Goal: Task Accomplishment & Management: Manage account settings

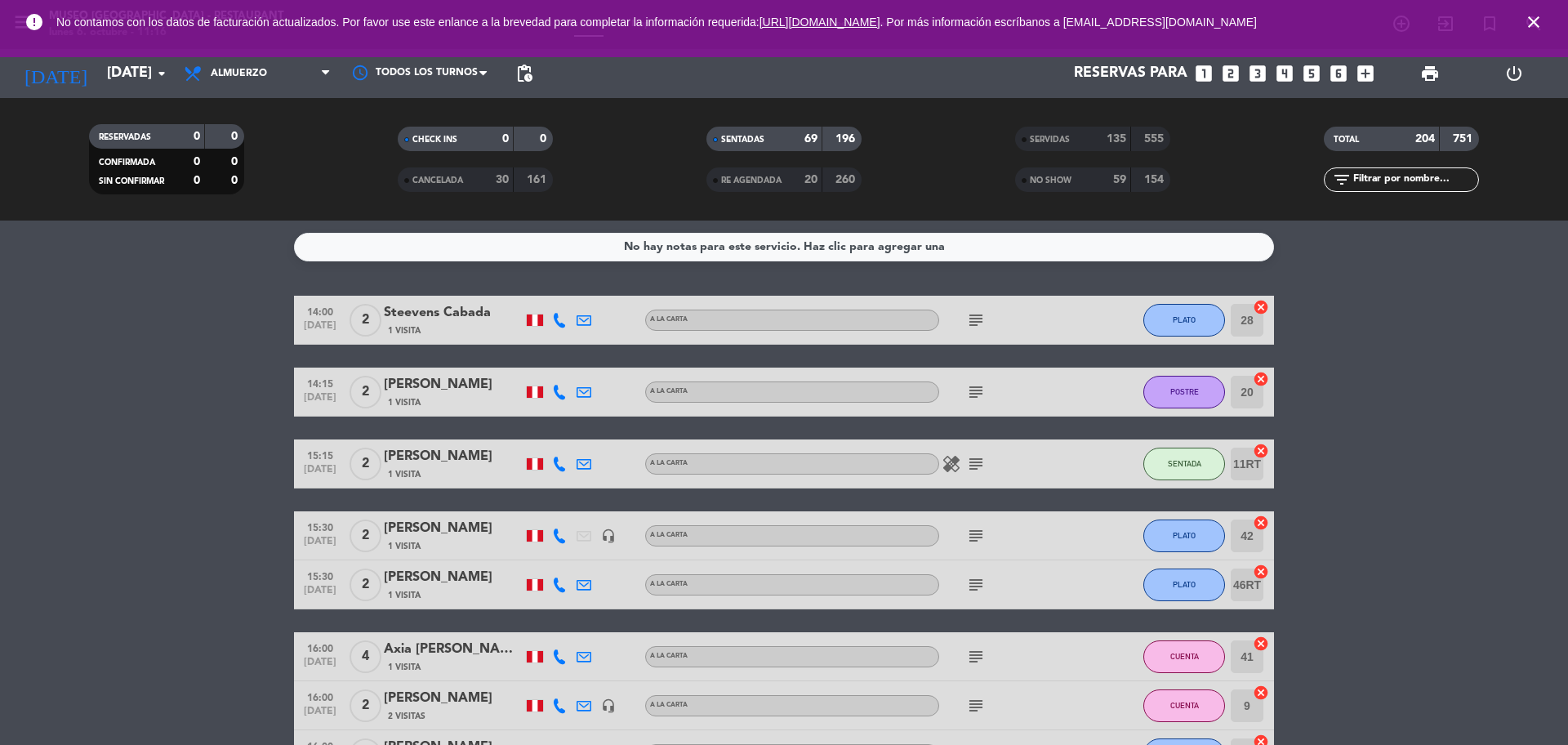
click at [1533, 18] on icon "close" at bounding box center [1533, 22] width 19 height 19
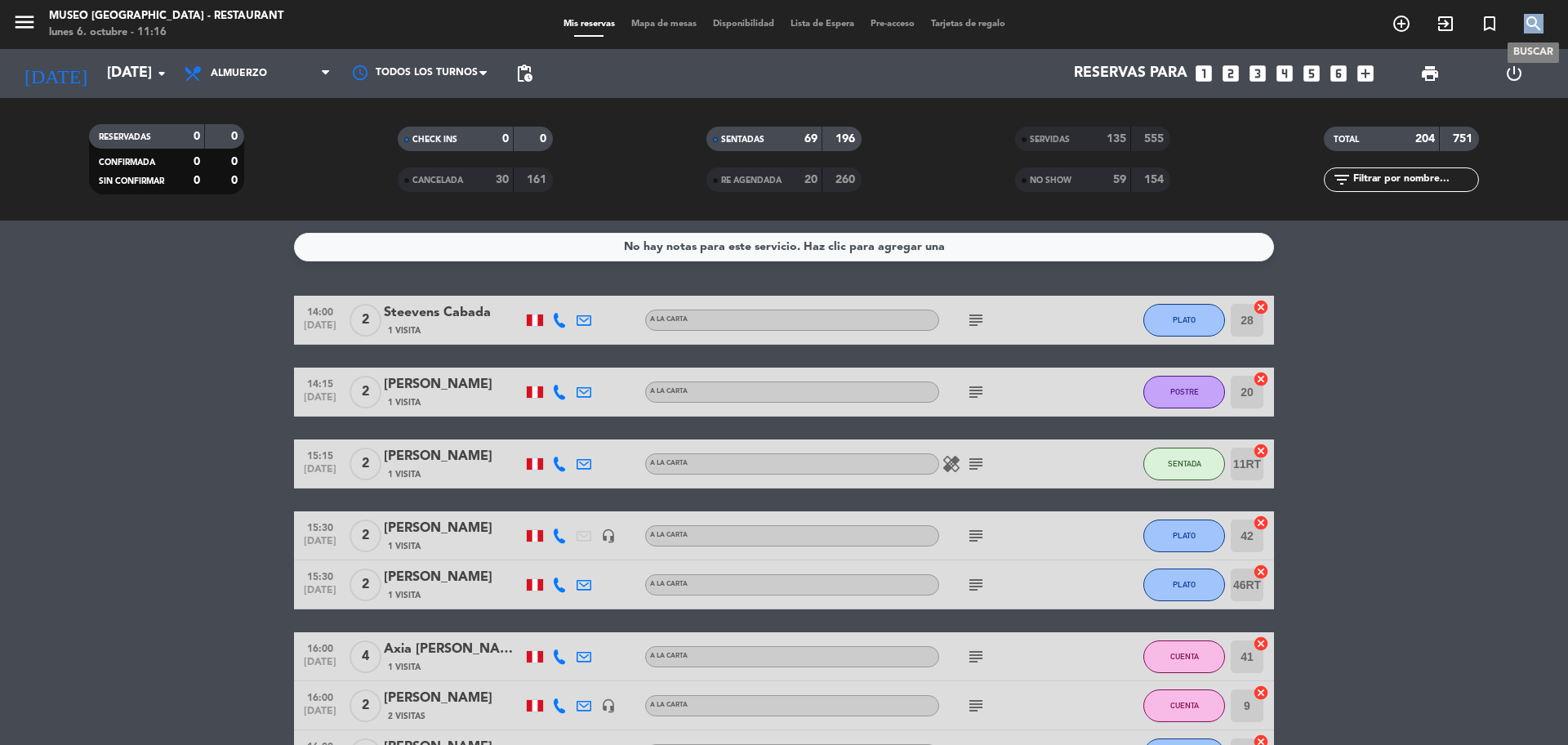
click at [1533, 18] on icon "search" at bounding box center [1533, 23] width 19 height 19
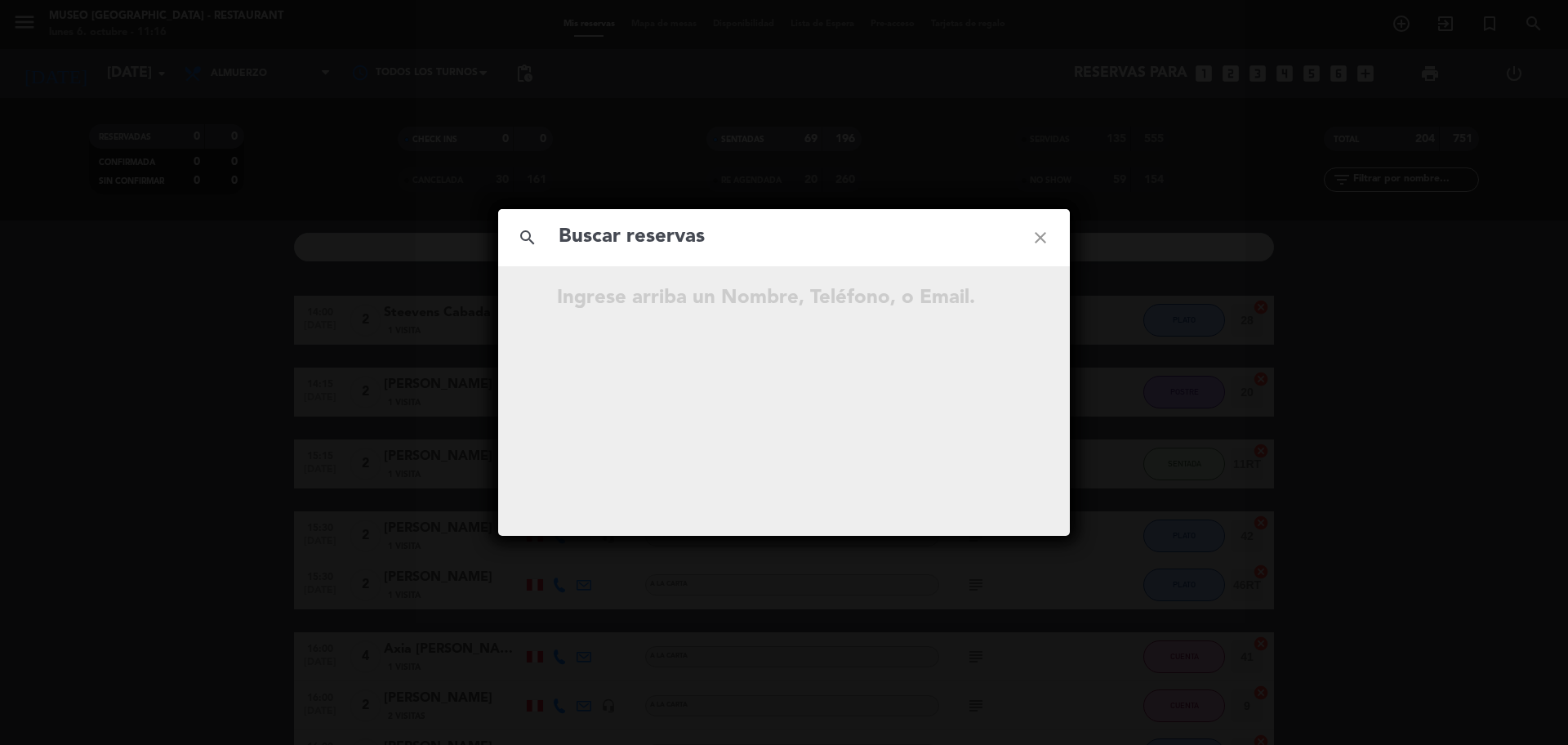
click at [723, 223] on input "text" at bounding box center [784, 237] width 454 height 34
click at [724, 228] on input "text" at bounding box center [784, 237] width 454 height 34
click at [636, 241] on input "906 397 671" at bounding box center [784, 237] width 454 height 34
type input "906397671"
click at [659, 235] on input "906397671" at bounding box center [784, 237] width 454 height 34
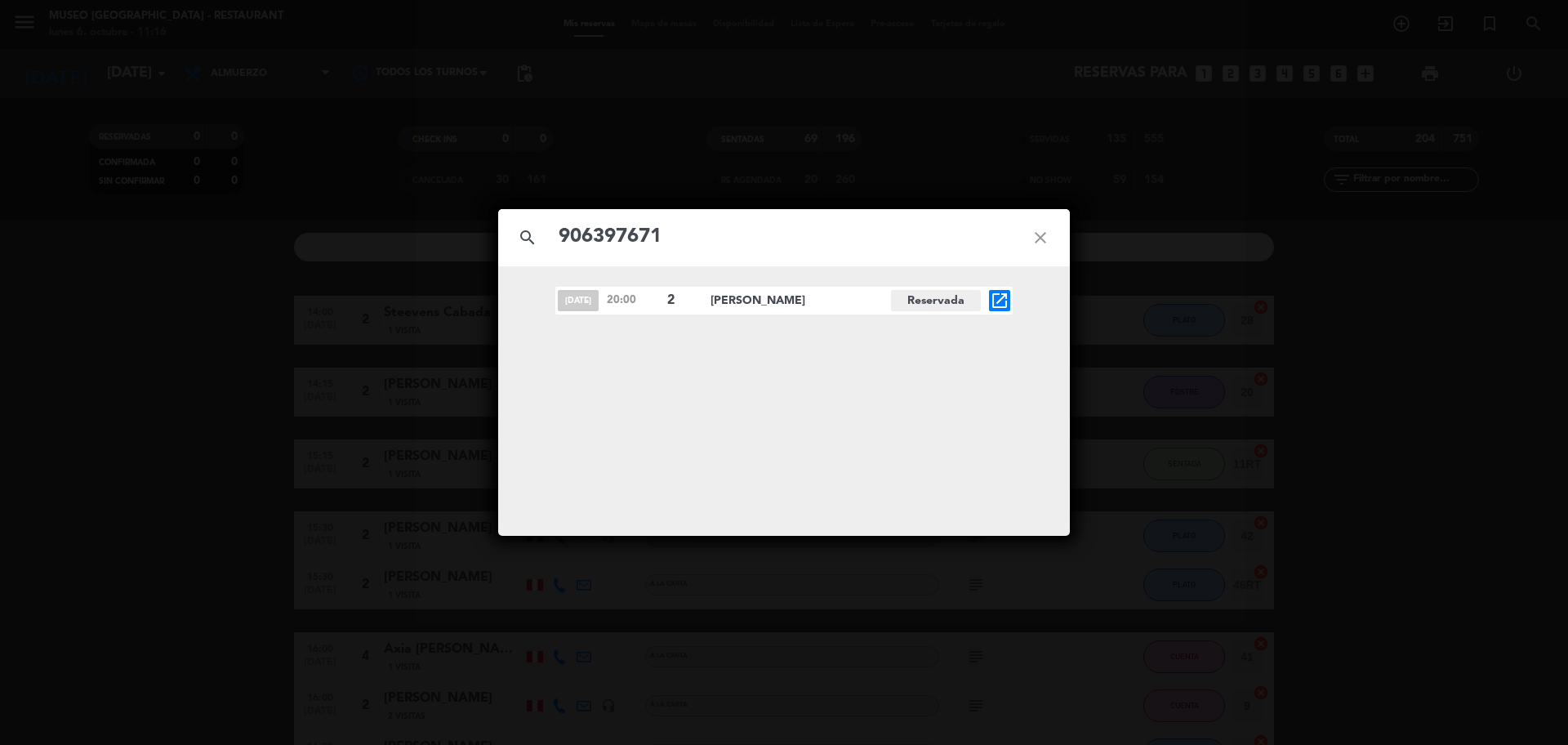
click at [996, 300] on icon "open_in_new" at bounding box center [999, 301] width 19 height 19
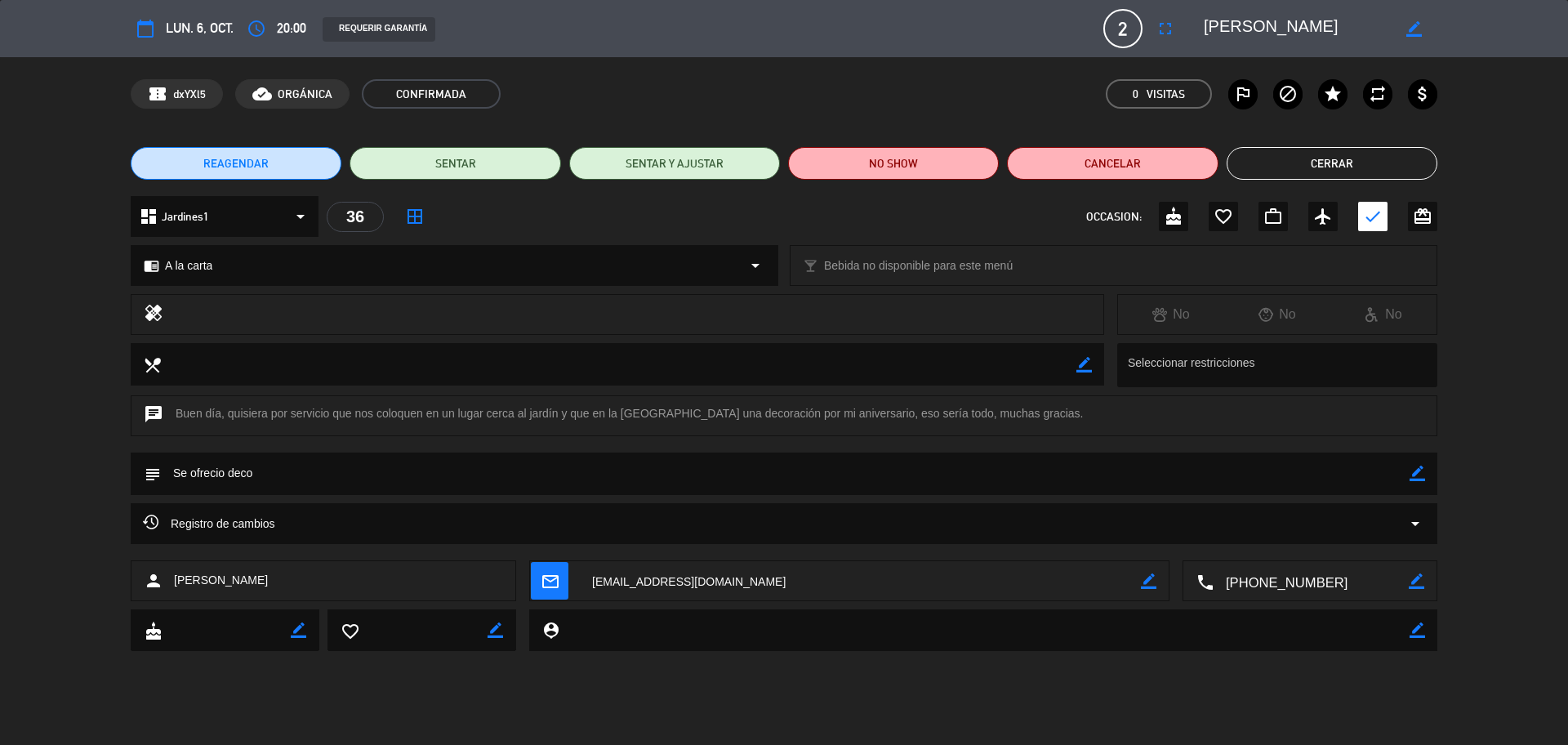
click at [236, 280] on div "chrome_reader_mode A la carta arrow_drop_down" at bounding box center [454, 265] width 646 height 40
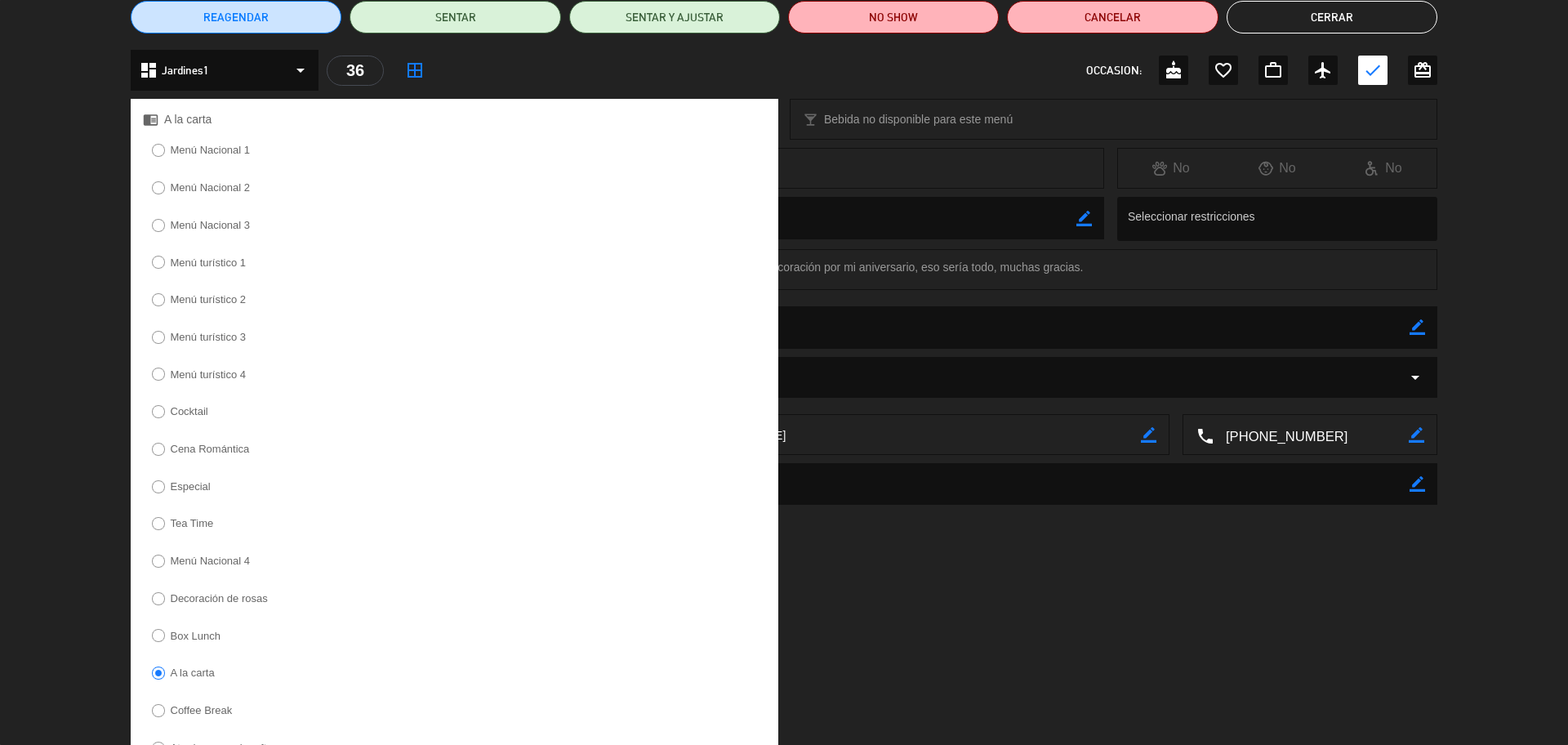
scroll to position [276, 0]
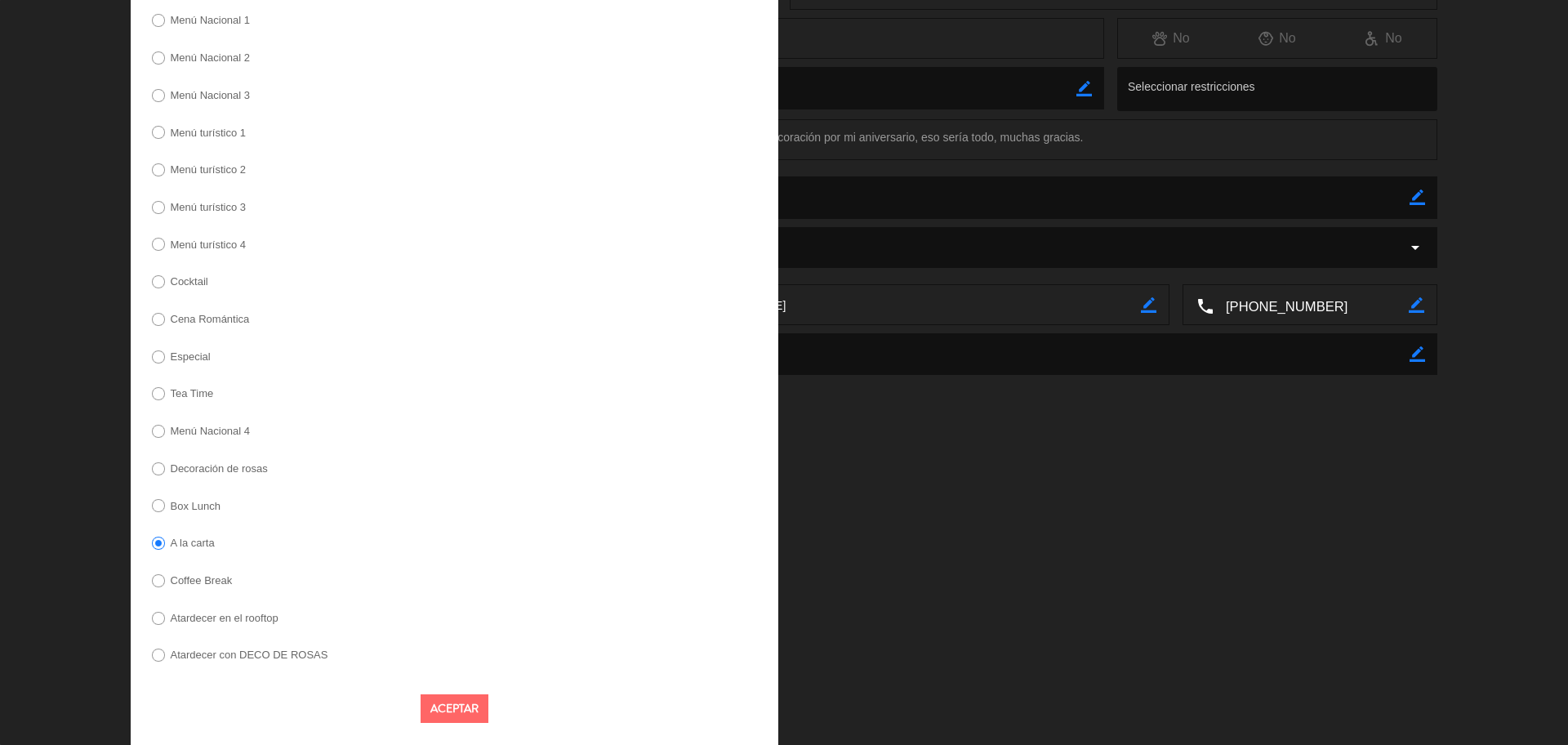
click at [245, 460] on label "Decoración de rosas" at bounding box center [209, 470] width 133 height 26
click at [458, 697] on button "Aceptar" at bounding box center [454, 708] width 67 height 29
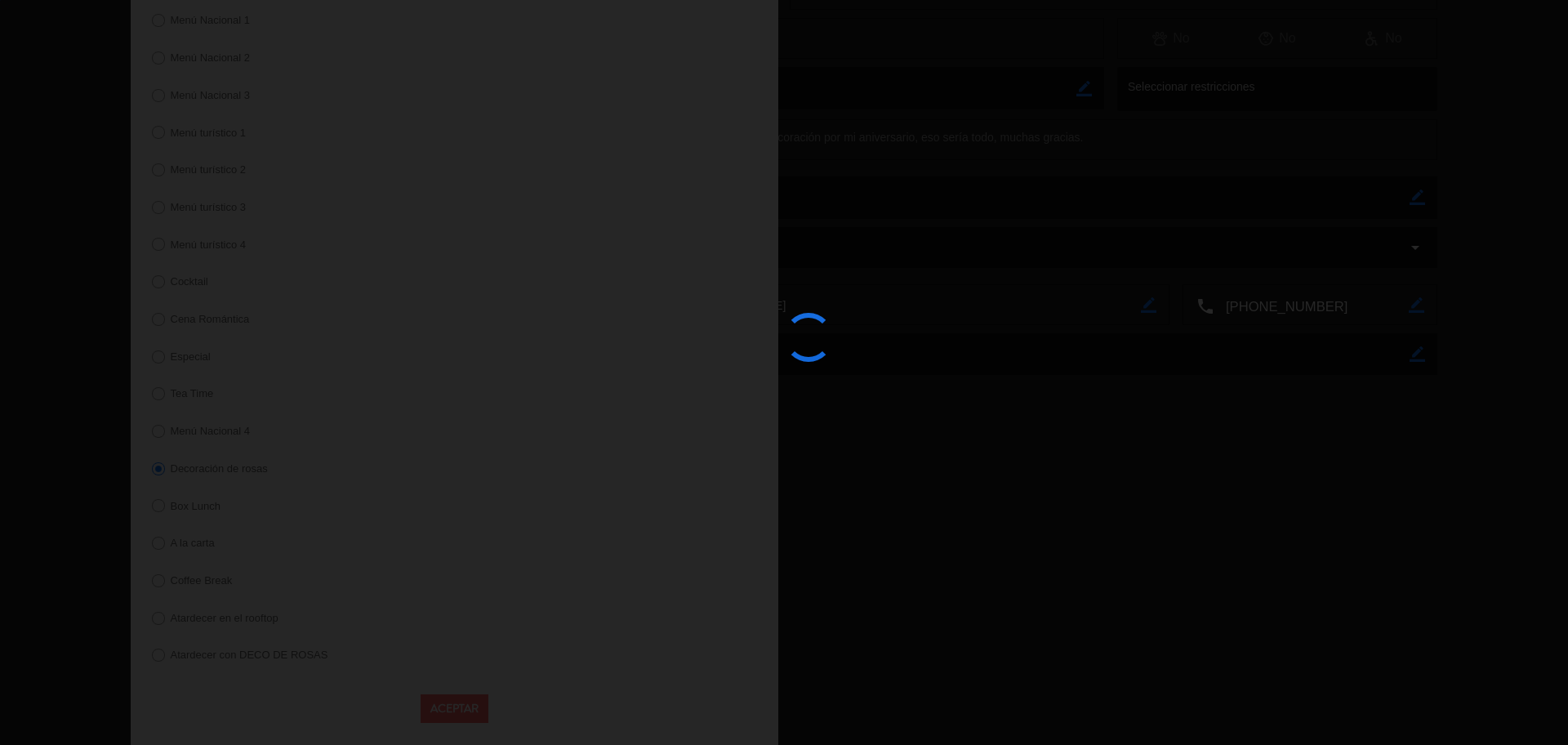
scroll to position [0, 0]
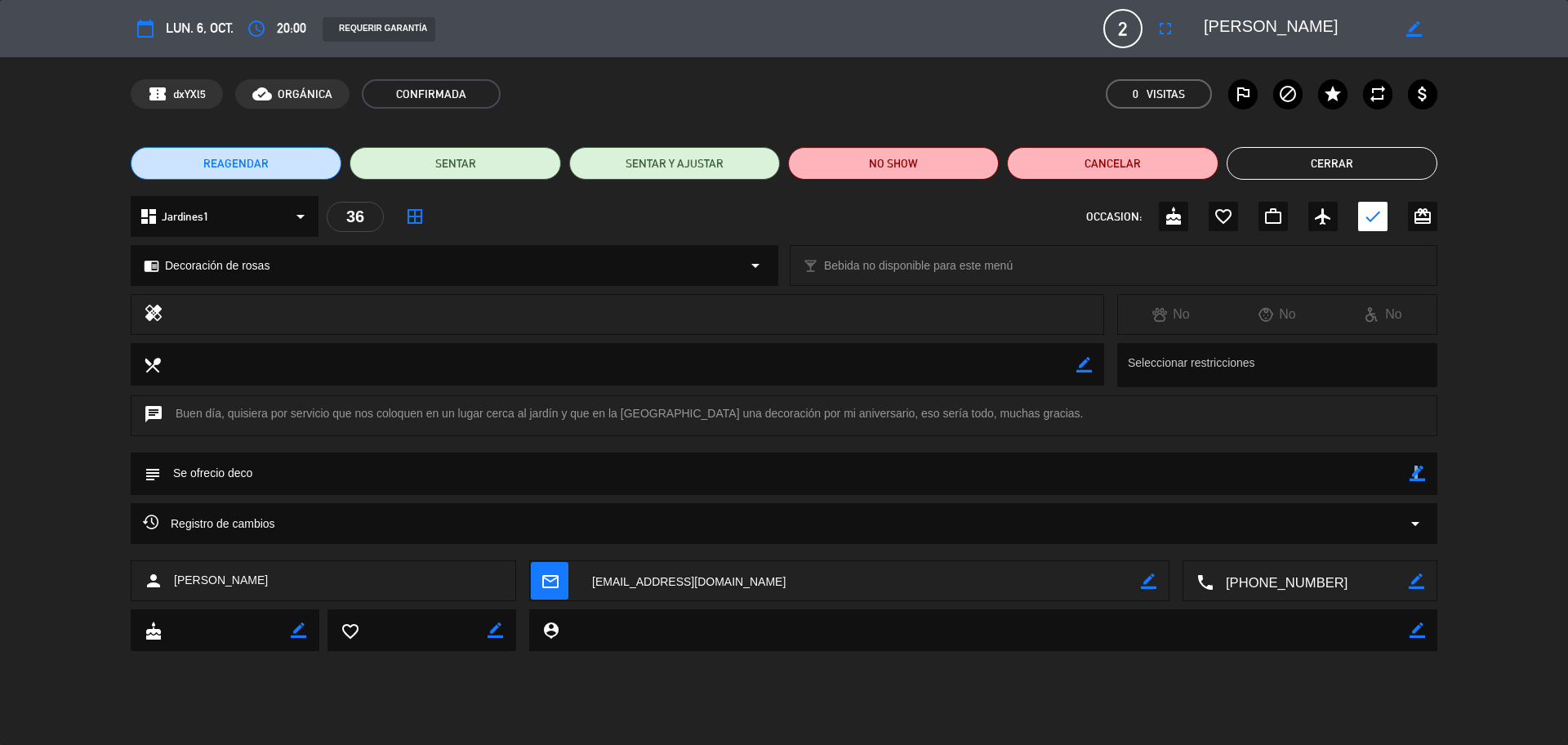
click at [1414, 478] on icon "border_color" at bounding box center [1418, 473] width 15 height 15
drag, startPoint x: 278, startPoint y: 476, endPoint x: 124, endPoint y: 476, distance: 154.0
click at [124, 476] on div "subject" at bounding box center [784, 478] width 1568 height 51
type textarea "decoración de rosa (pagada y sin envio a caja)"
click at [1423, 468] on icon at bounding box center [1418, 473] width 15 height 15
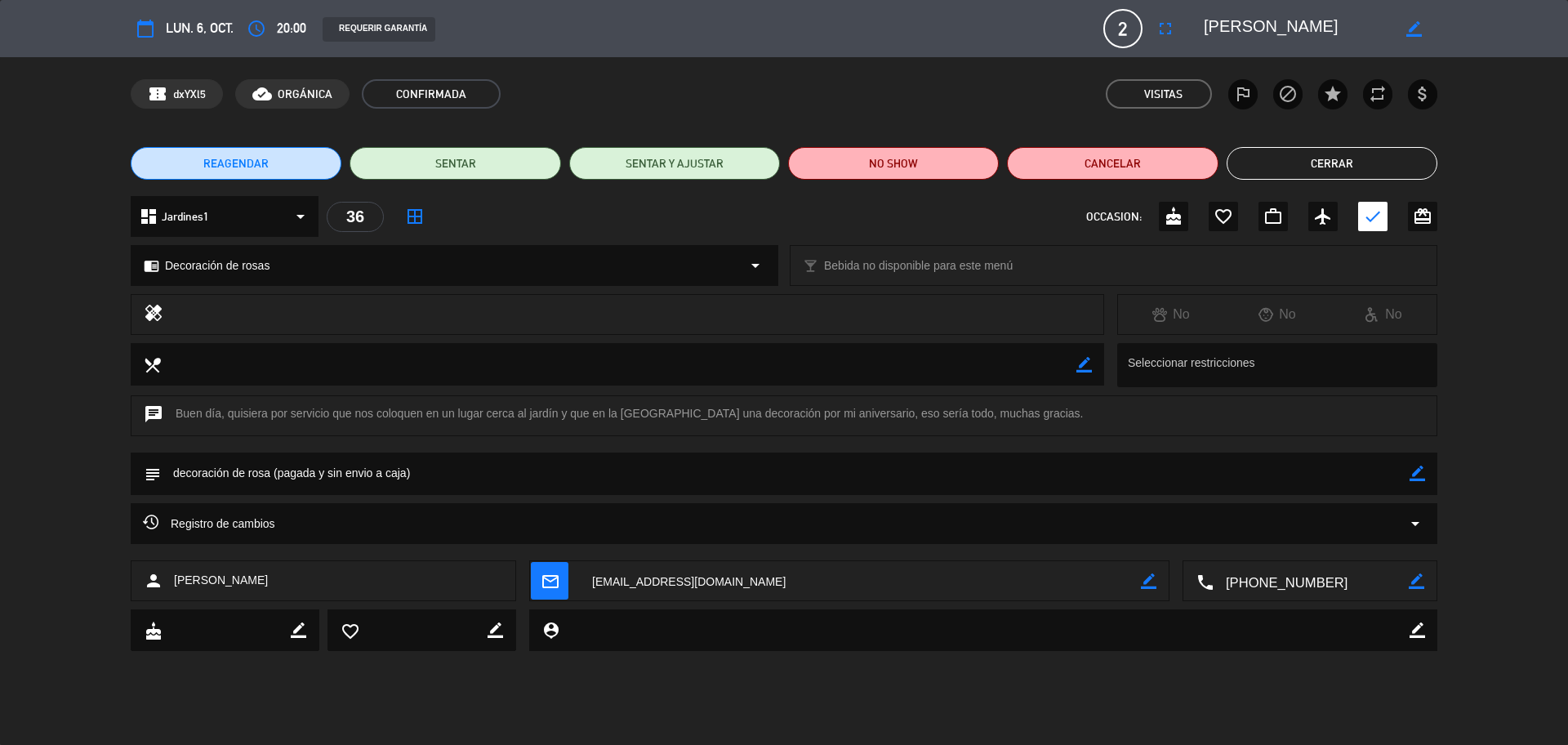
drag, startPoint x: 1317, startPoint y: 17, endPoint x: 1198, endPoint y: 33, distance: 120.1
click at [1198, 33] on div "border_color" at bounding box center [1315, 28] width 245 height 30
click at [1256, 165] on button "Cerrar" at bounding box center [1332, 164] width 211 height 33
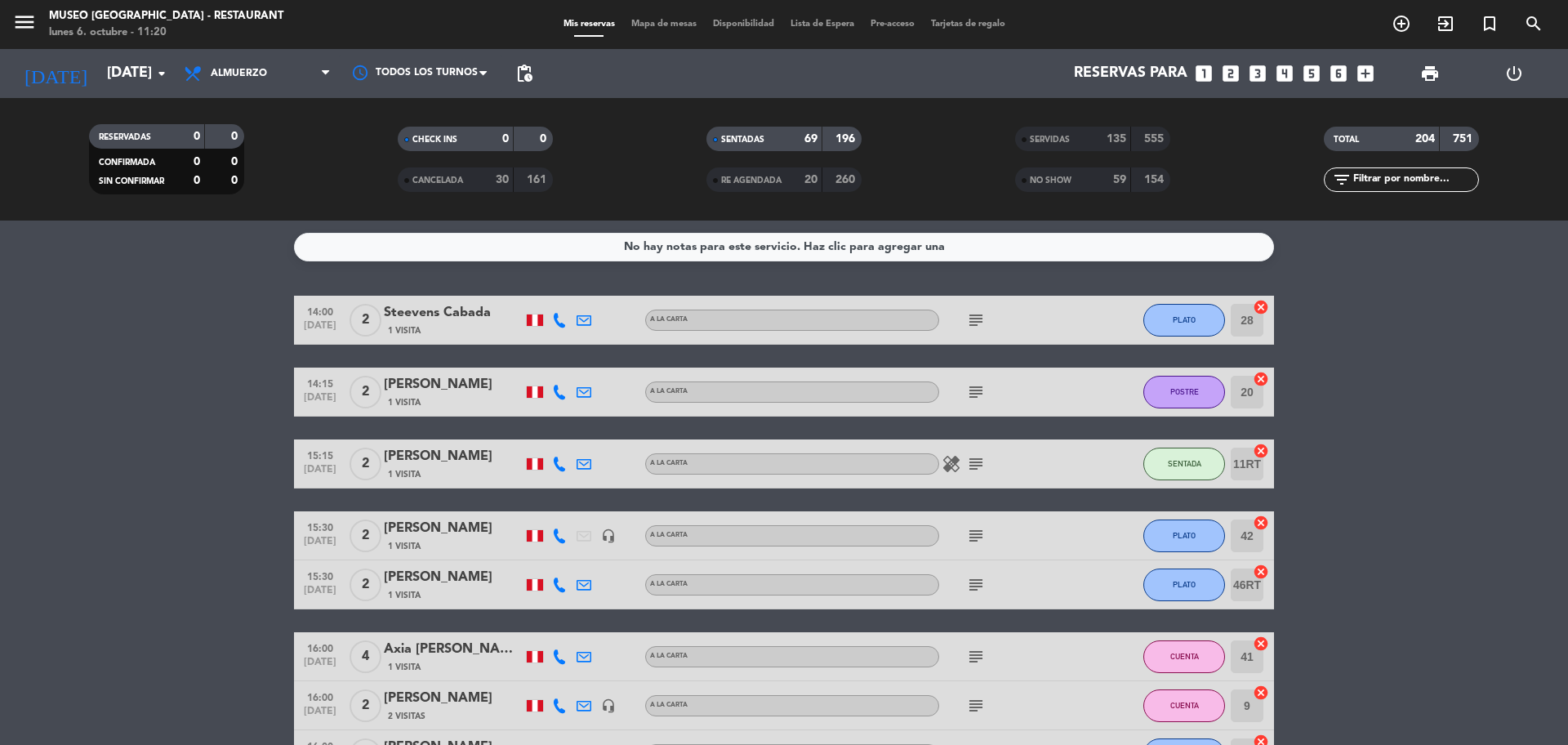
click at [1546, 29] on span "search" at bounding box center [1534, 23] width 44 height 28
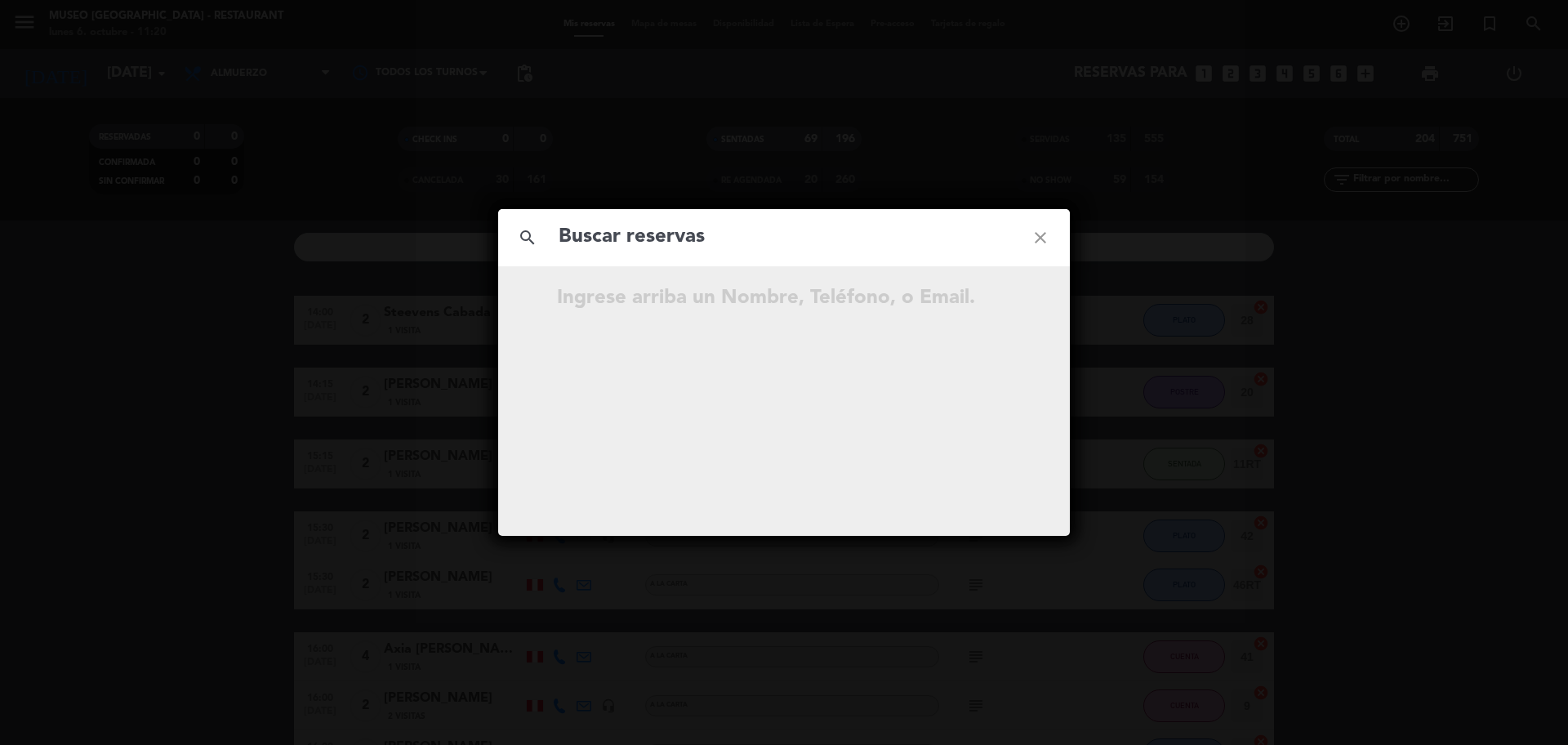
click at [848, 240] on input "text" at bounding box center [784, 237] width 454 height 34
click at [642, 249] on input "999 359 693" at bounding box center [784, 237] width 454 height 34
type input "999359693"
click at [704, 231] on input "999359693" at bounding box center [784, 237] width 454 height 34
click at [1009, 302] on span "open_in_new" at bounding box center [999, 301] width 21 height 21
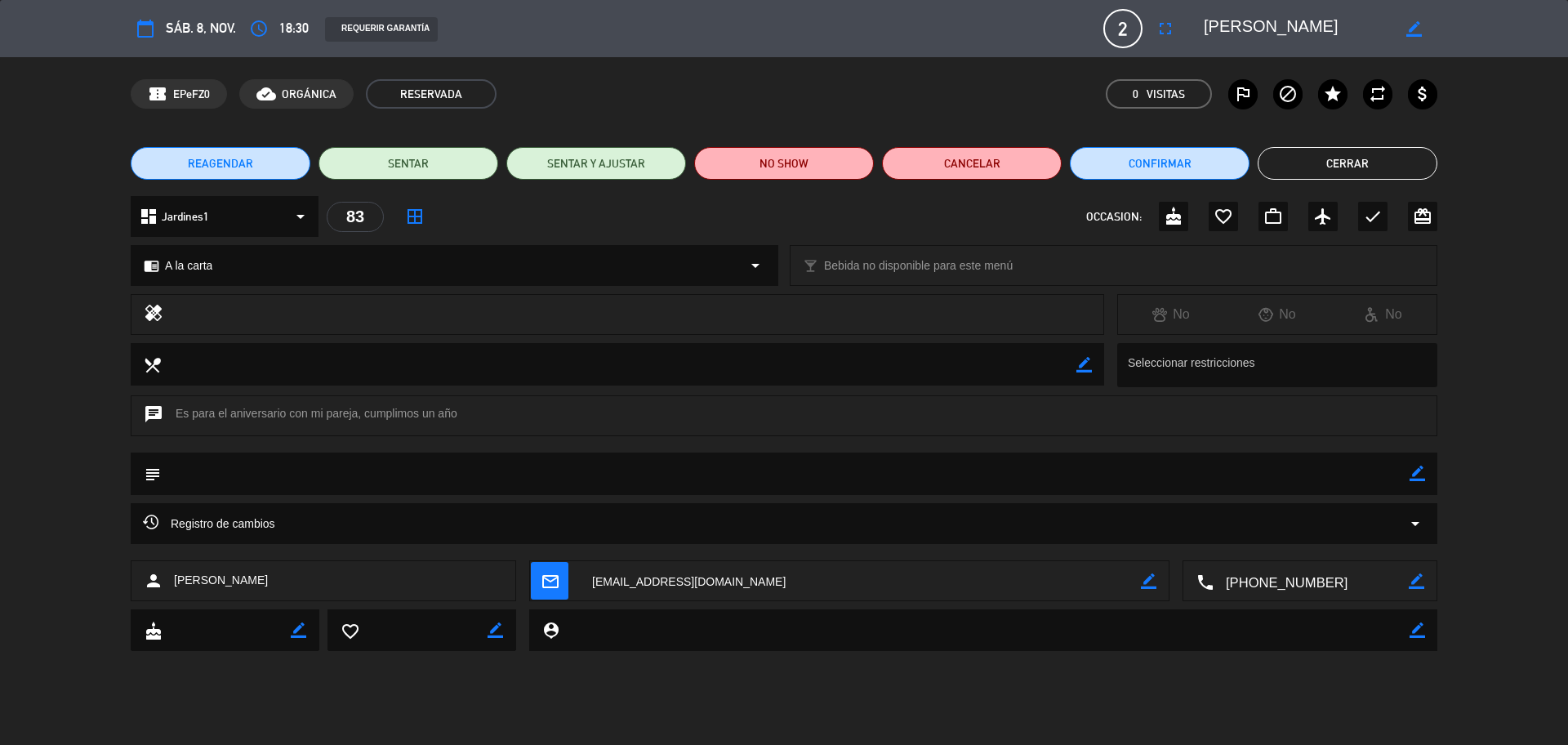
click at [1333, 160] on button "Cerrar" at bounding box center [1347, 164] width 179 height 33
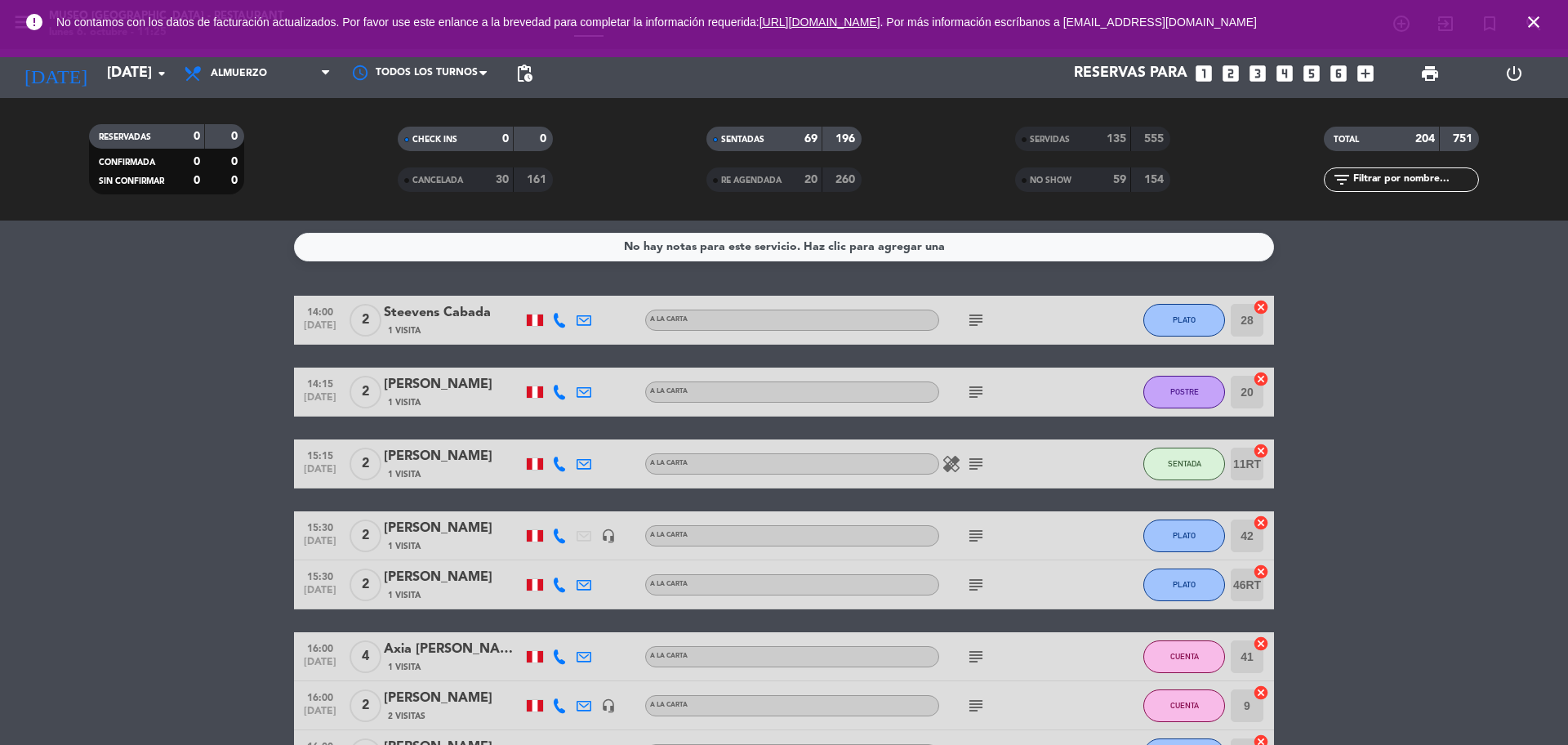
click at [1230, 81] on icon "looks_two" at bounding box center [1231, 73] width 21 height 21
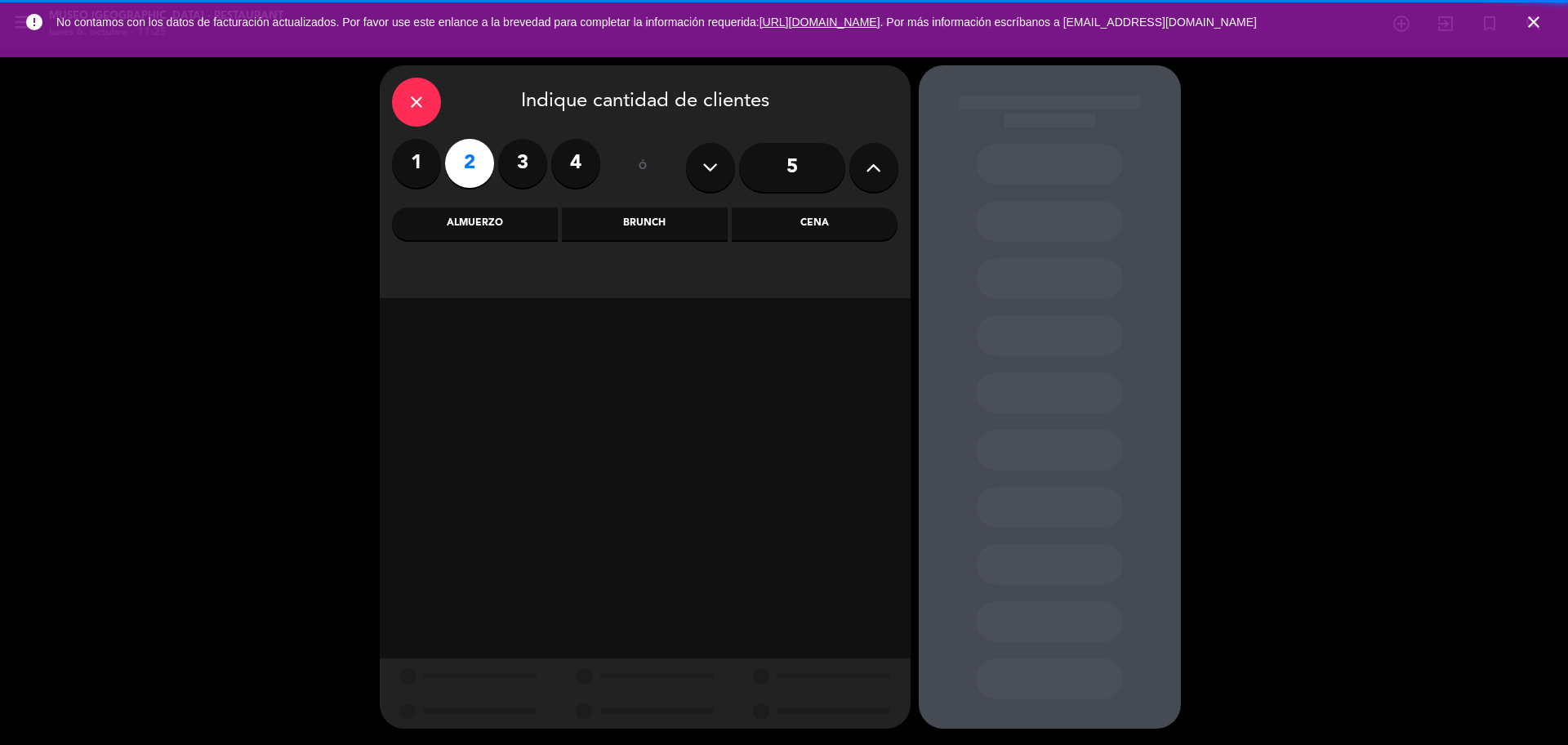
click at [855, 225] on div "Cena" at bounding box center [814, 224] width 166 height 33
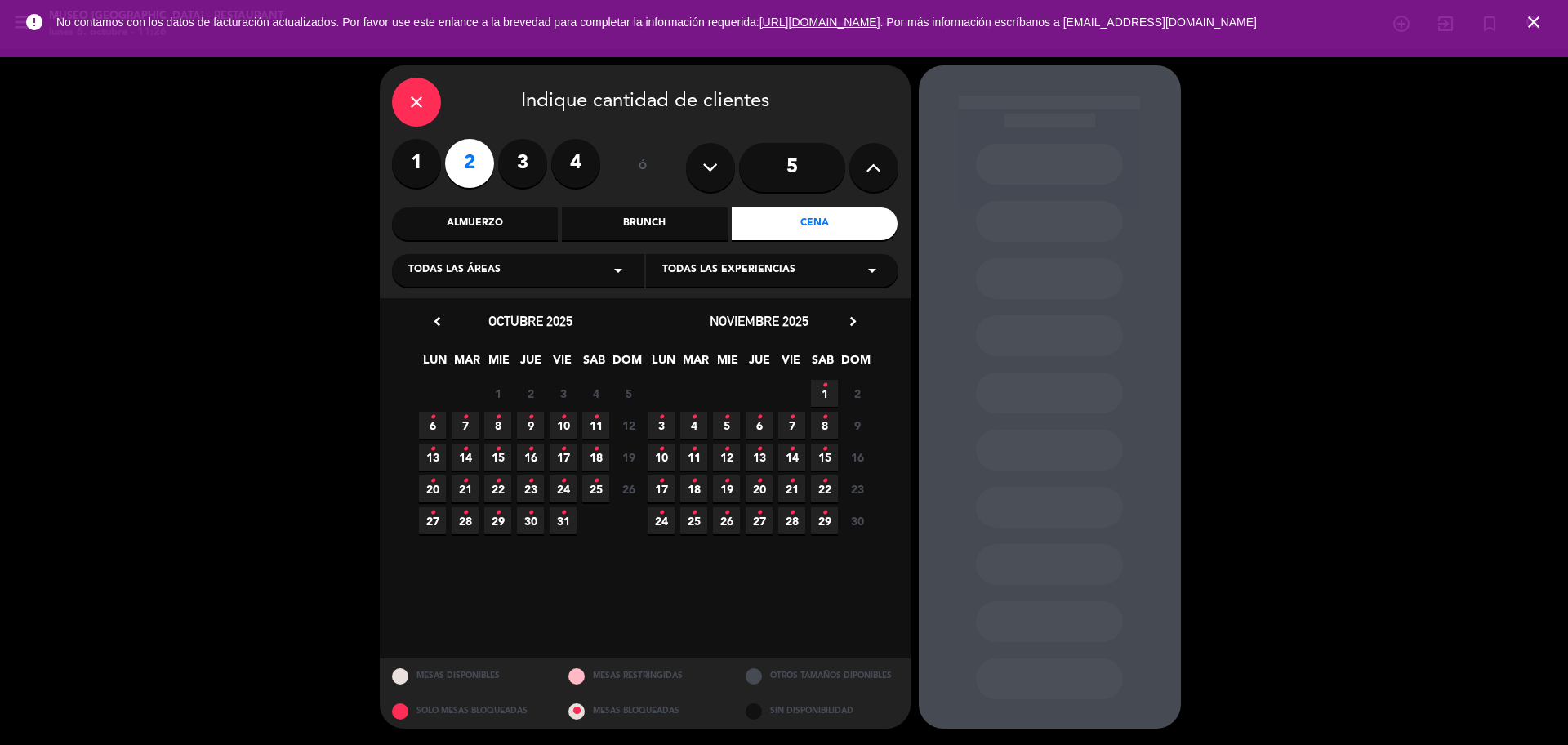
click at [429, 429] on span "6 •" at bounding box center [433, 425] width 27 height 27
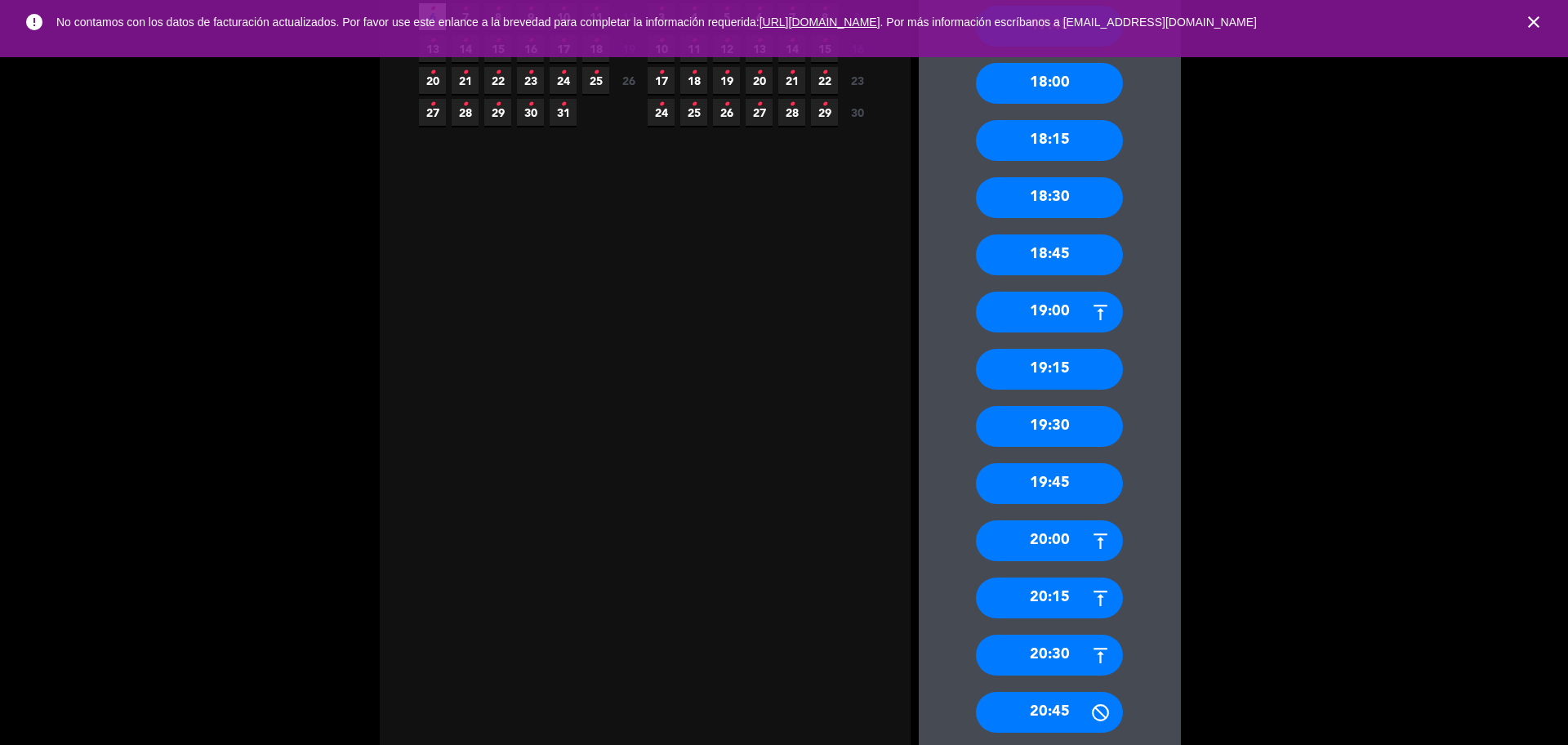
scroll to position [556, 0]
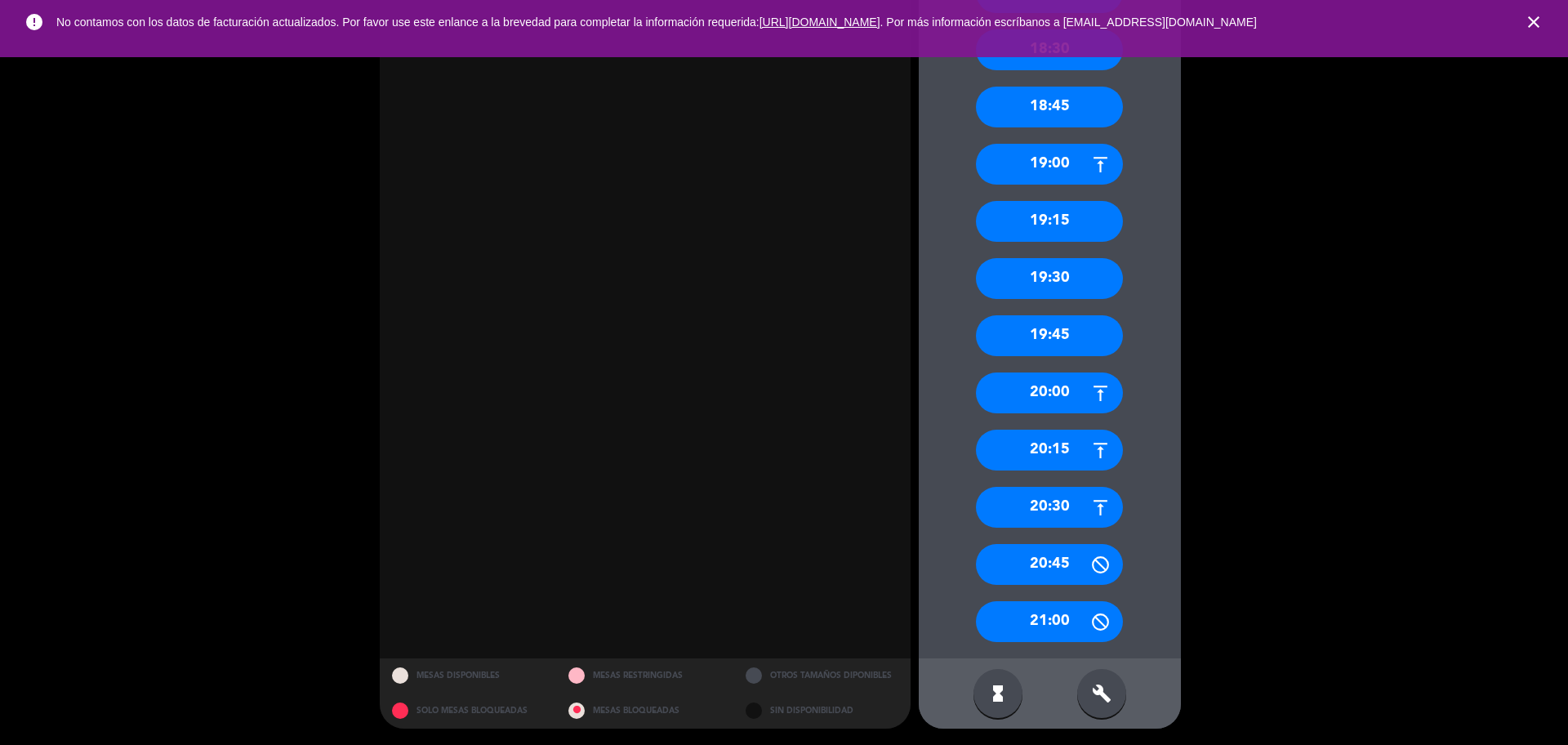
click at [1047, 329] on div "19:45" at bounding box center [1050, 335] width 147 height 40
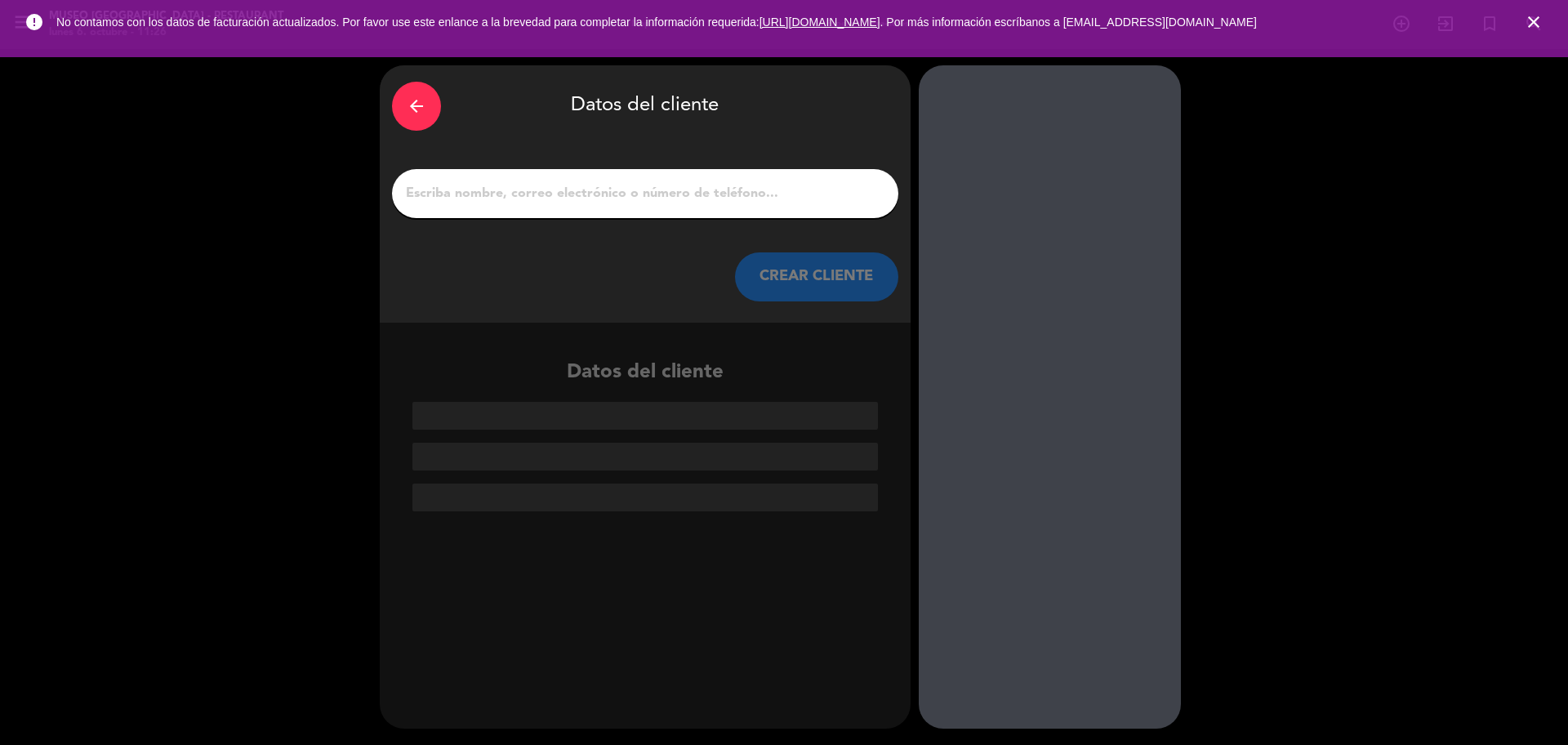
scroll to position [0, 0]
click at [726, 185] on input "1" at bounding box center [646, 194] width 482 height 23
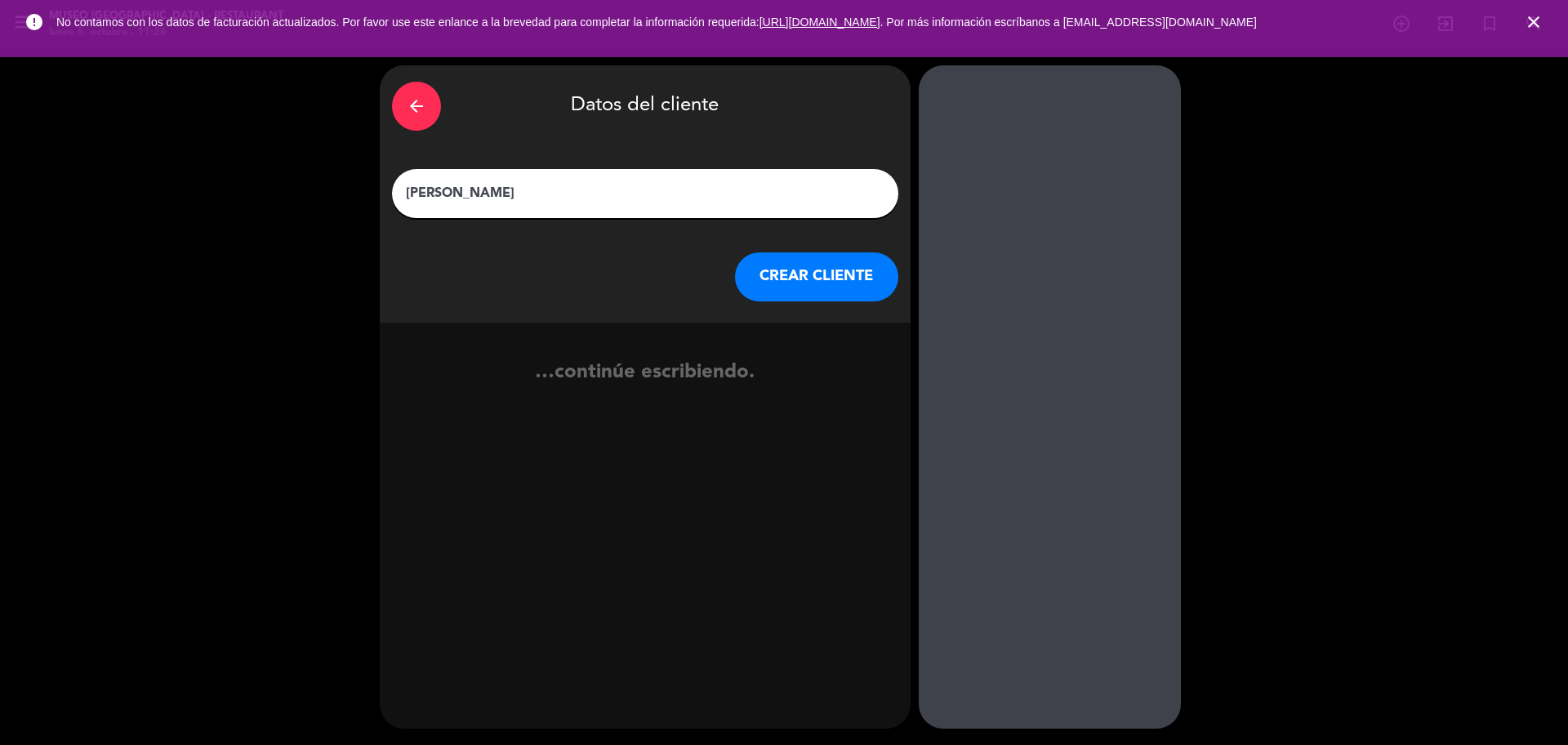
type input "[PERSON_NAME]"
click at [771, 286] on button "CREAR CLIENTE" at bounding box center [816, 277] width 163 height 49
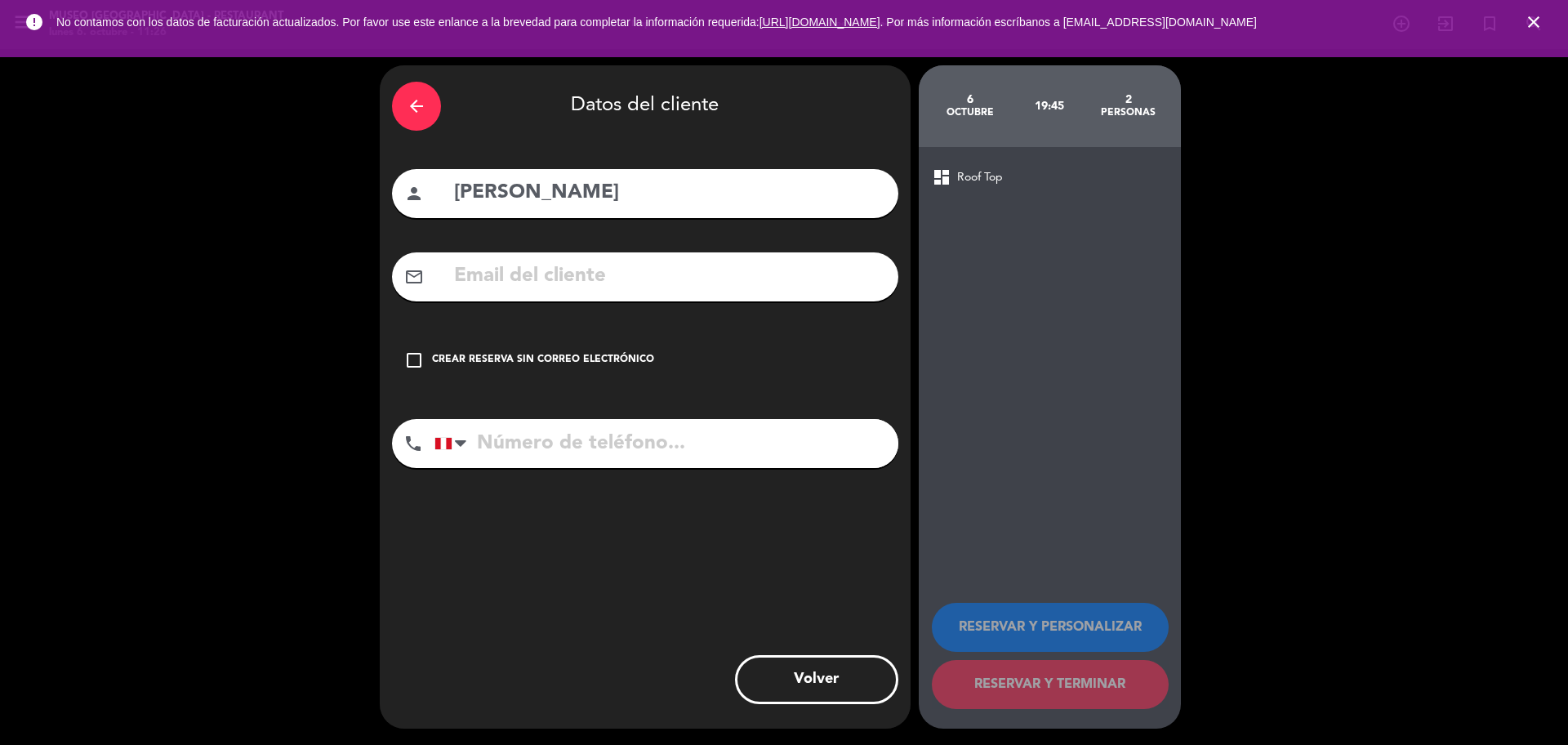
click at [771, 286] on input "text" at bounding box center [670, 277] width 434 height 34
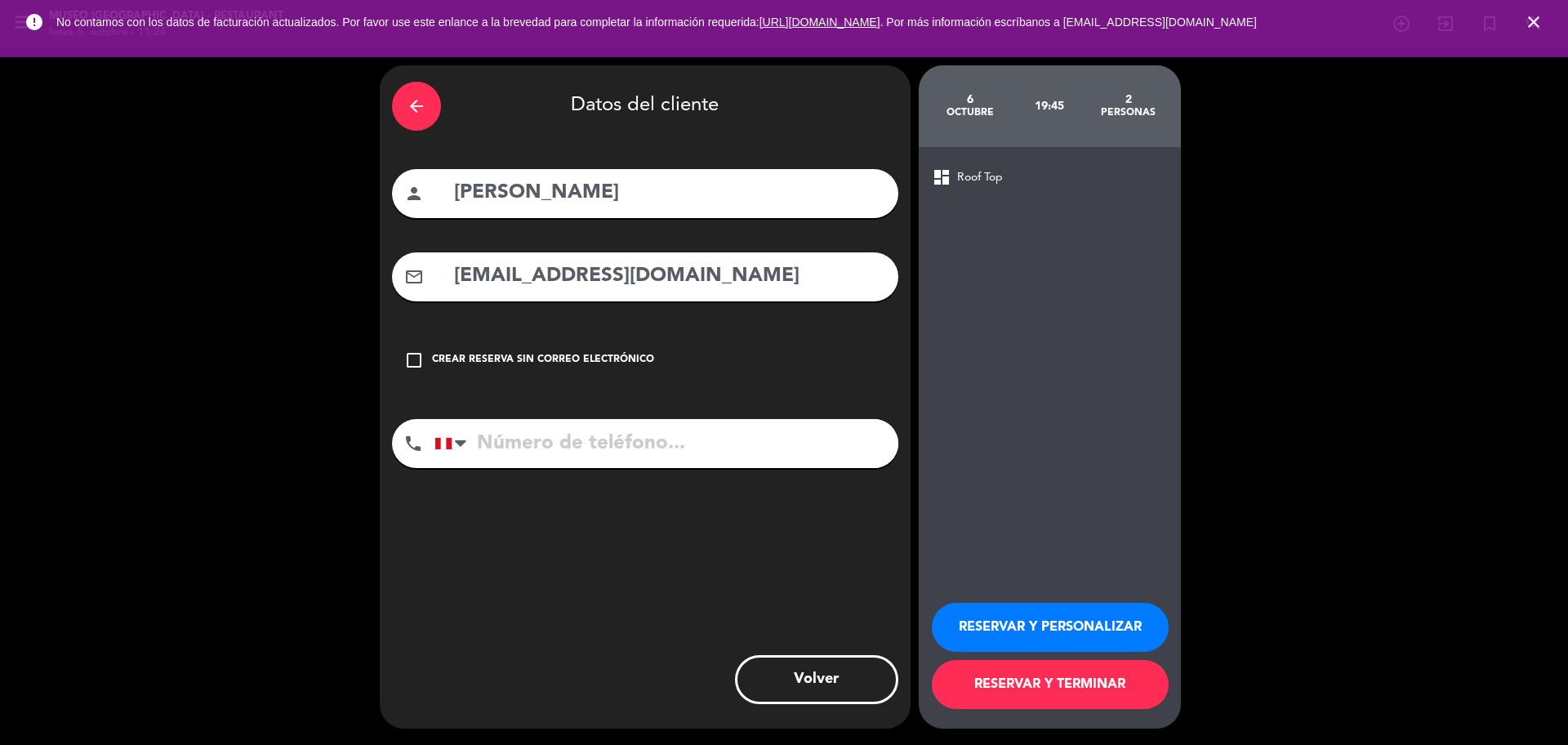
type input "[EMAIL_ADDRESS][DOMAIN_NAME]"
click at [641, 442] on input "tel" at bounding box center [666, 443] width 464 height 49
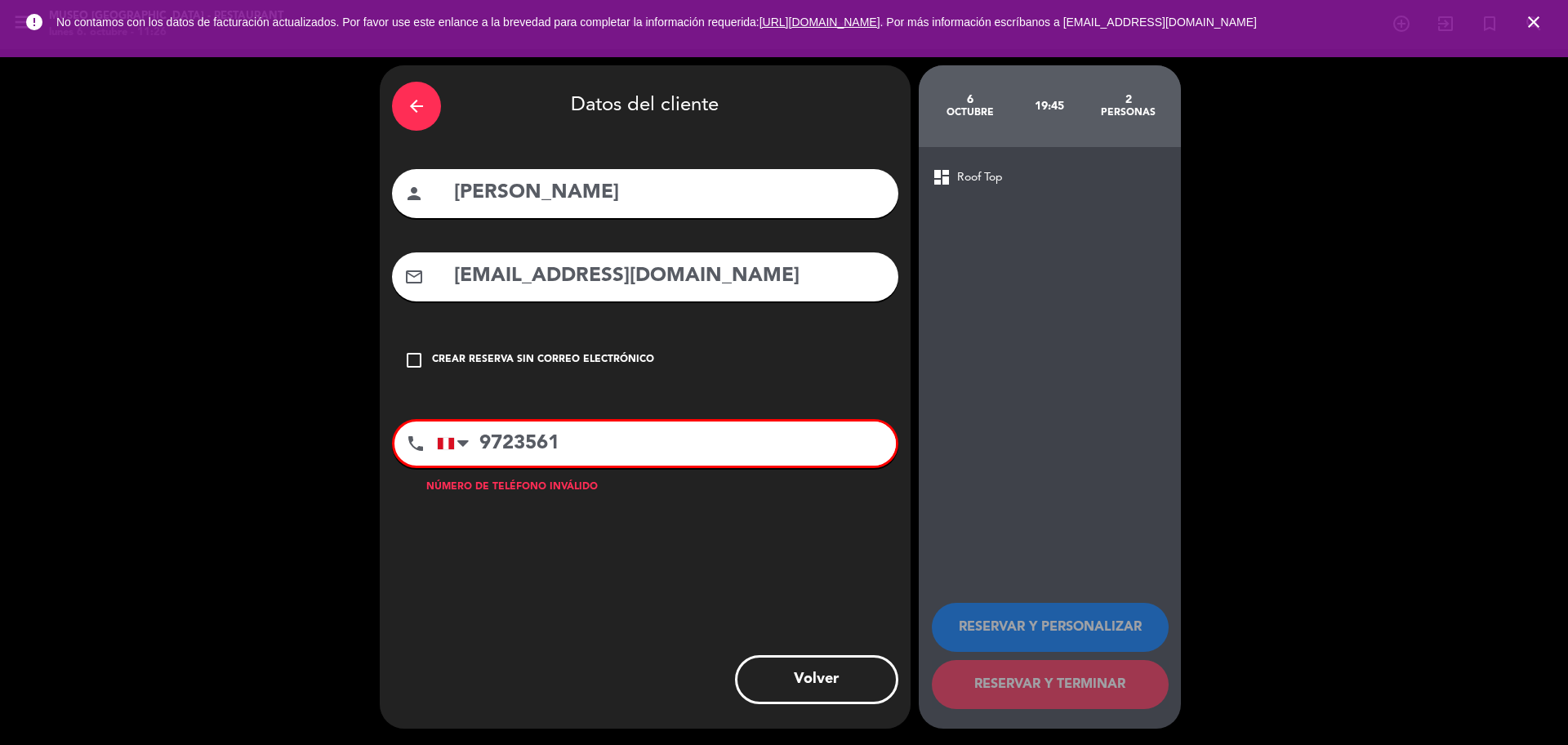
type input "97235614"
drag, startPoint x: 625, startPoint y: 441, endPoint x: 482, endPoint y: 449, distance: 143.2
click at [482, 449] on input "97235614" at bounding box center [666, 443] width 459 height 44
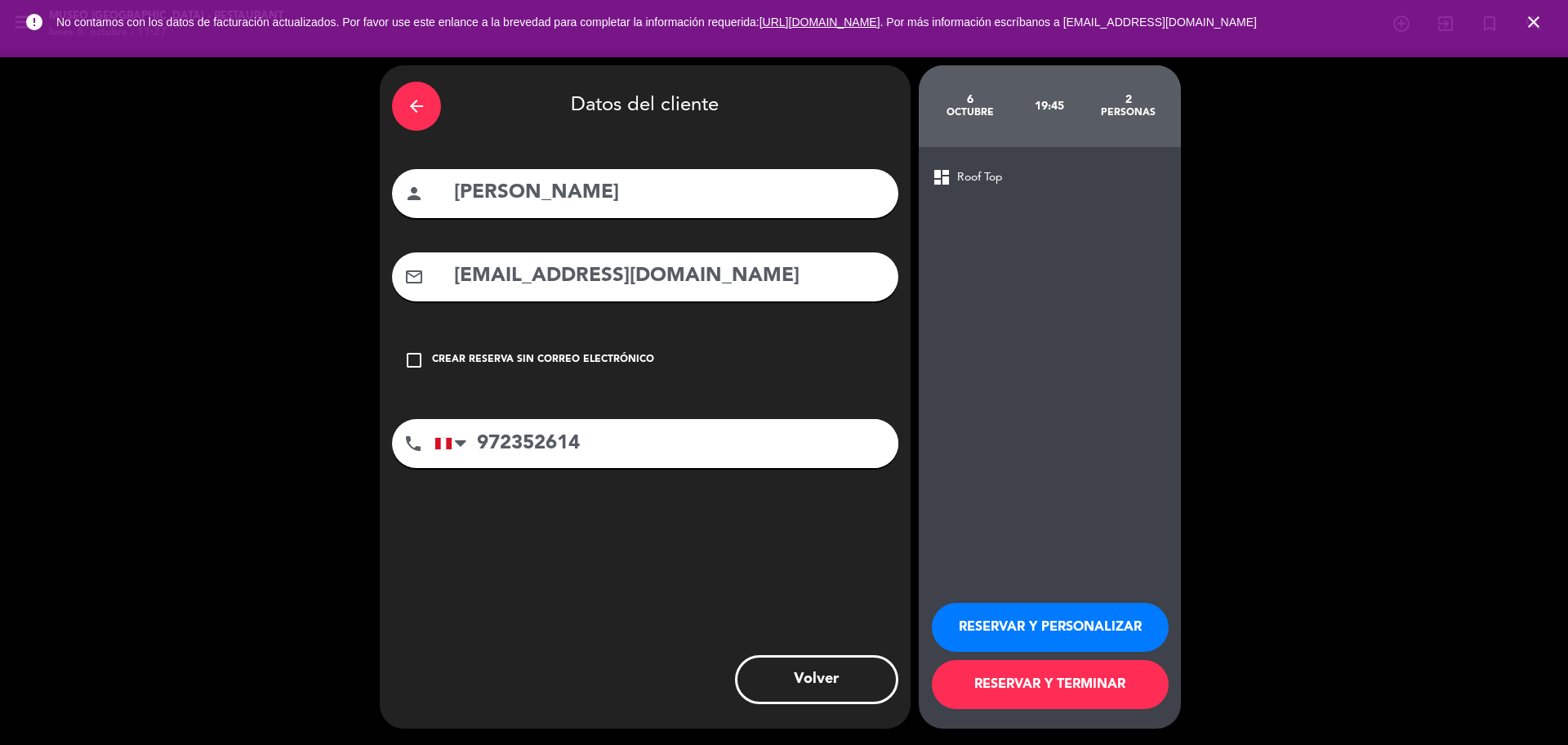
type input "972352614"
click at [995, 628] on button "RESERVAR Y PERSONALIZAR" at bounding box center [1050, 626] width 237 height 49
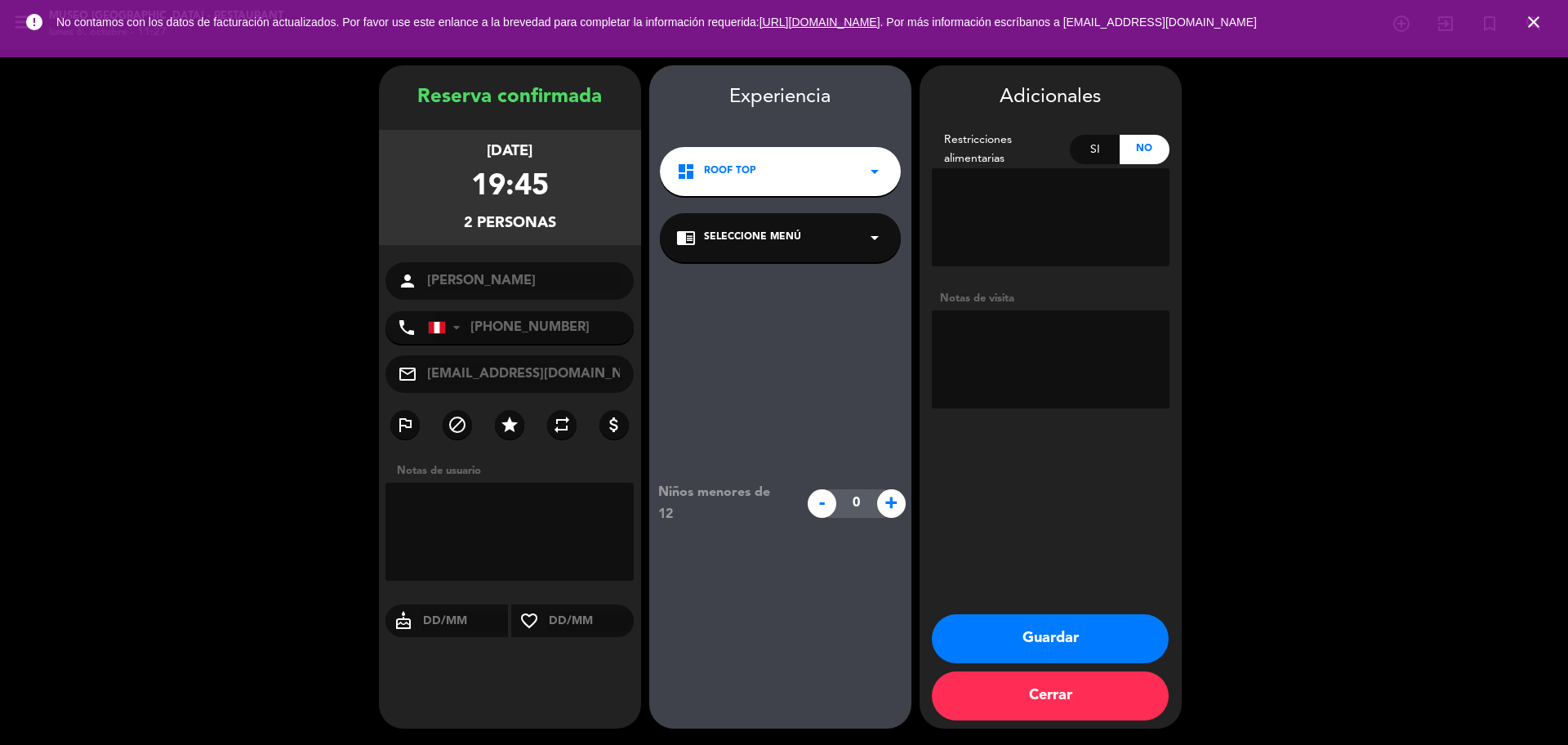
click at [835, 252] on div "chrome_reader_mode Seleccione Menú arrow_drop_down" at bounding box center [781, 237] width 241 height 49
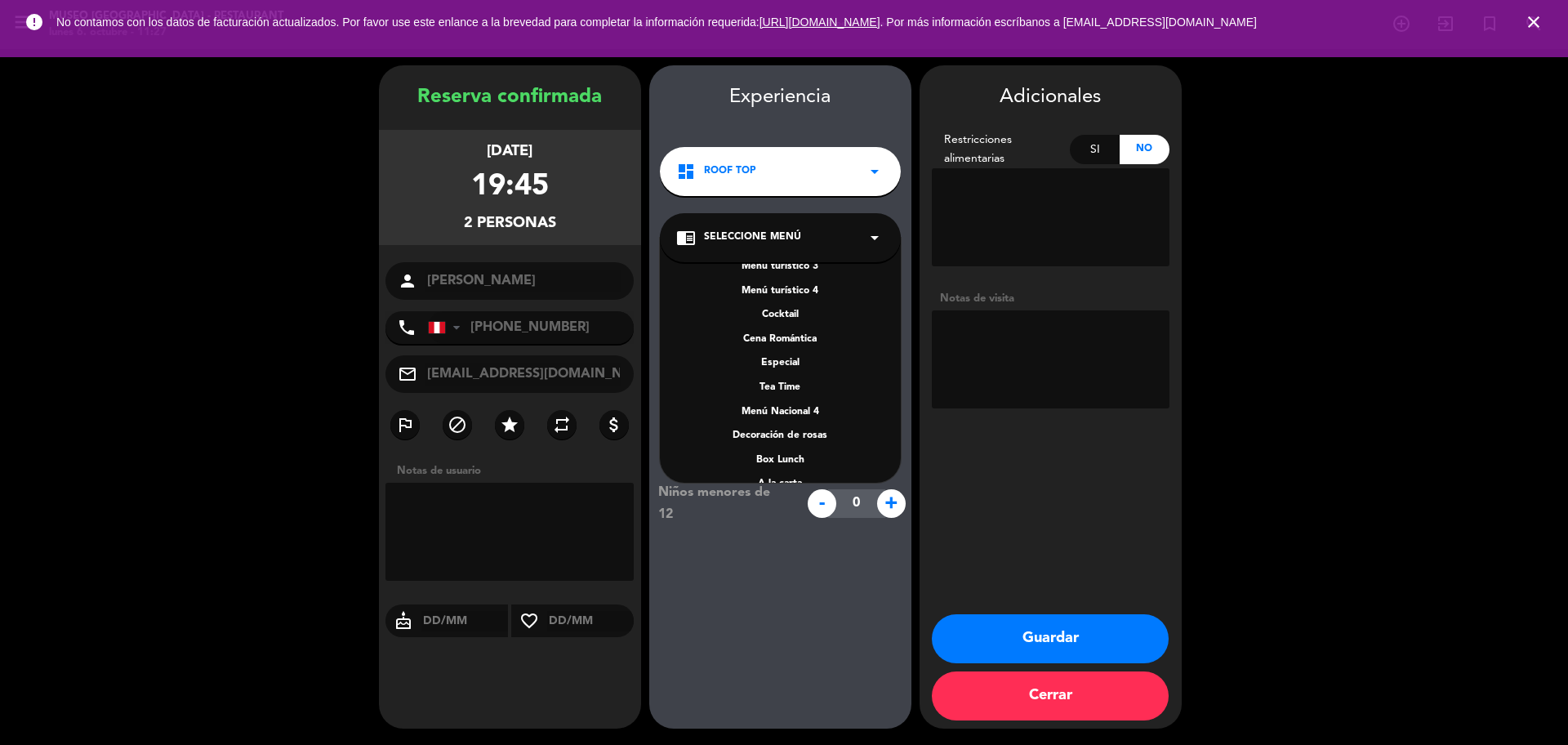
scroll to position [234, 0]
click at [803, 381] on div "A la carta" at bounding box center [781, 386] width 208 height 16
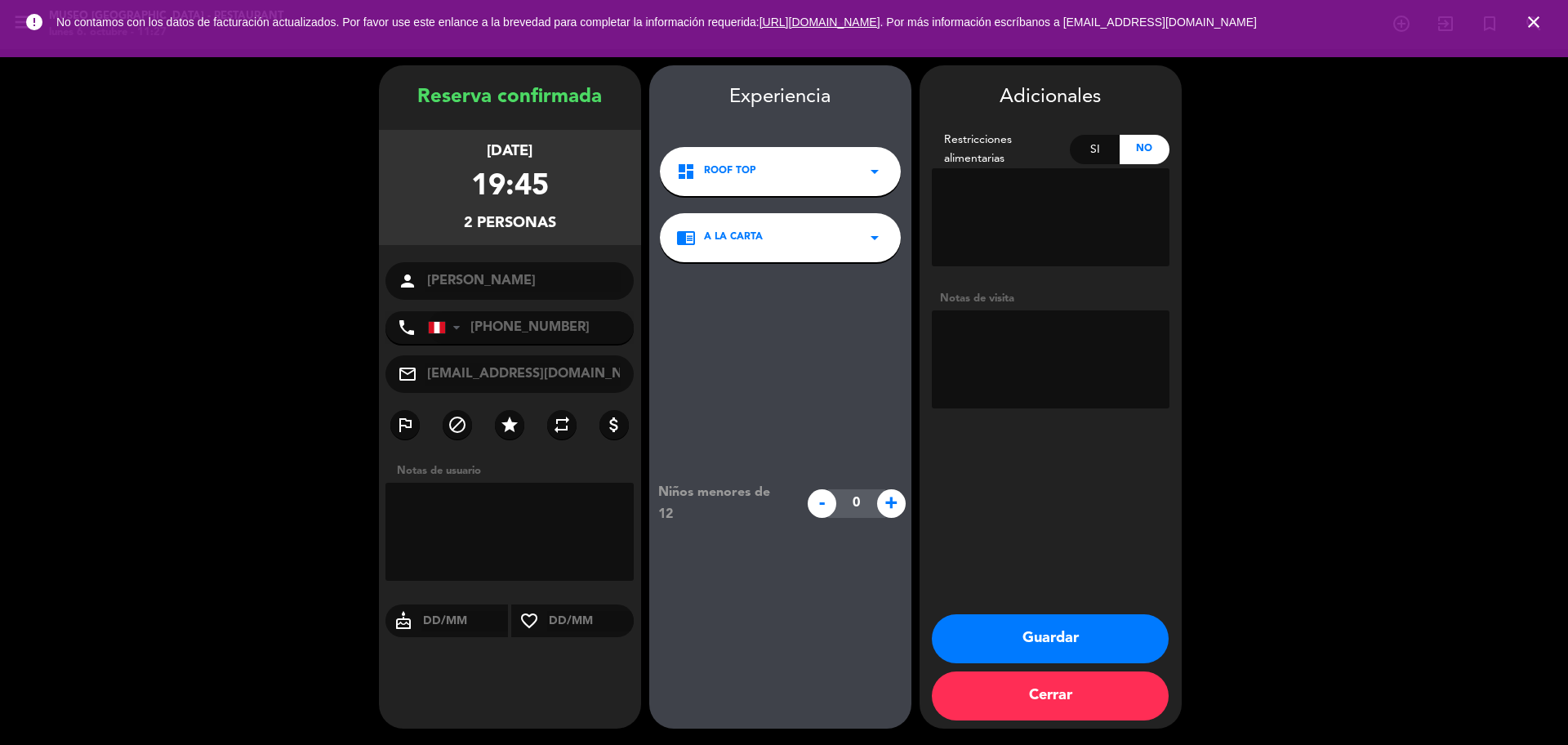
click at [1069, 335] on textarea at bounding box center [1050, 359] width 238 height 98
click at [1049, 647] on button "Guardar" at bounding box center [1050, 638] width 237 height 49
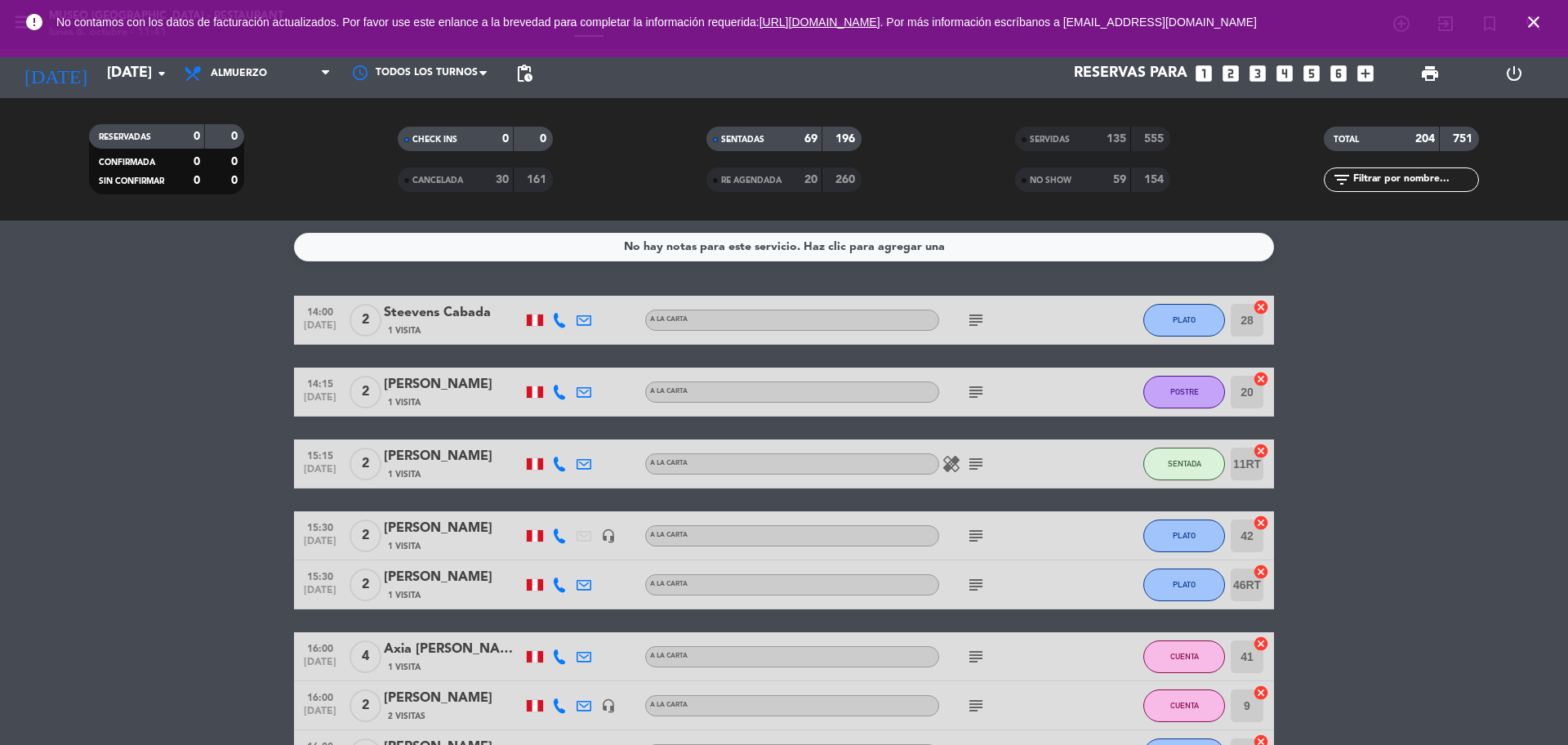
click at [1227, 81] on icon "looks_two" at bounding box center [1231, 73] width 21 height 21
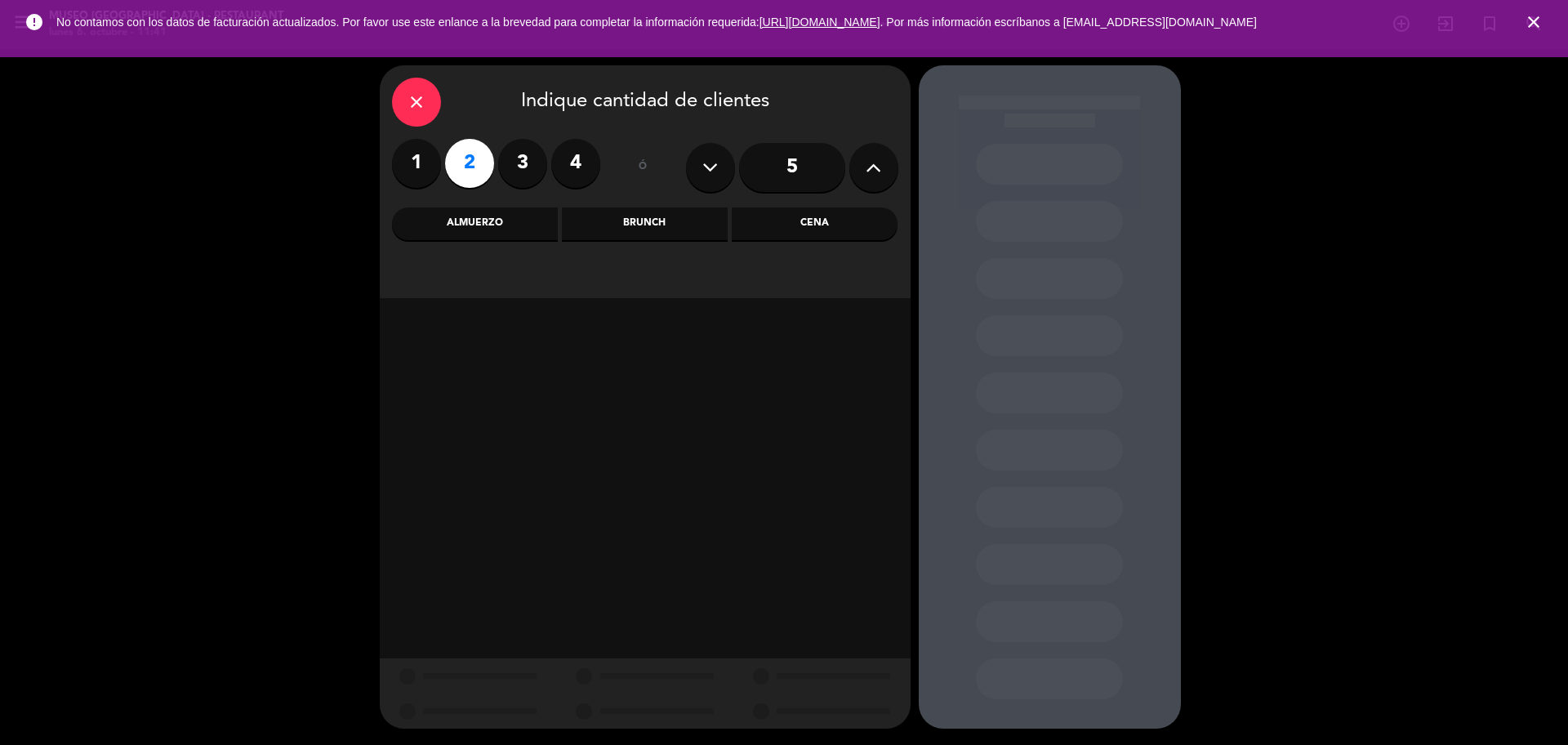
click at [794, 234] on div "Cena" at bounding box center [814, 224] width 166 height 33
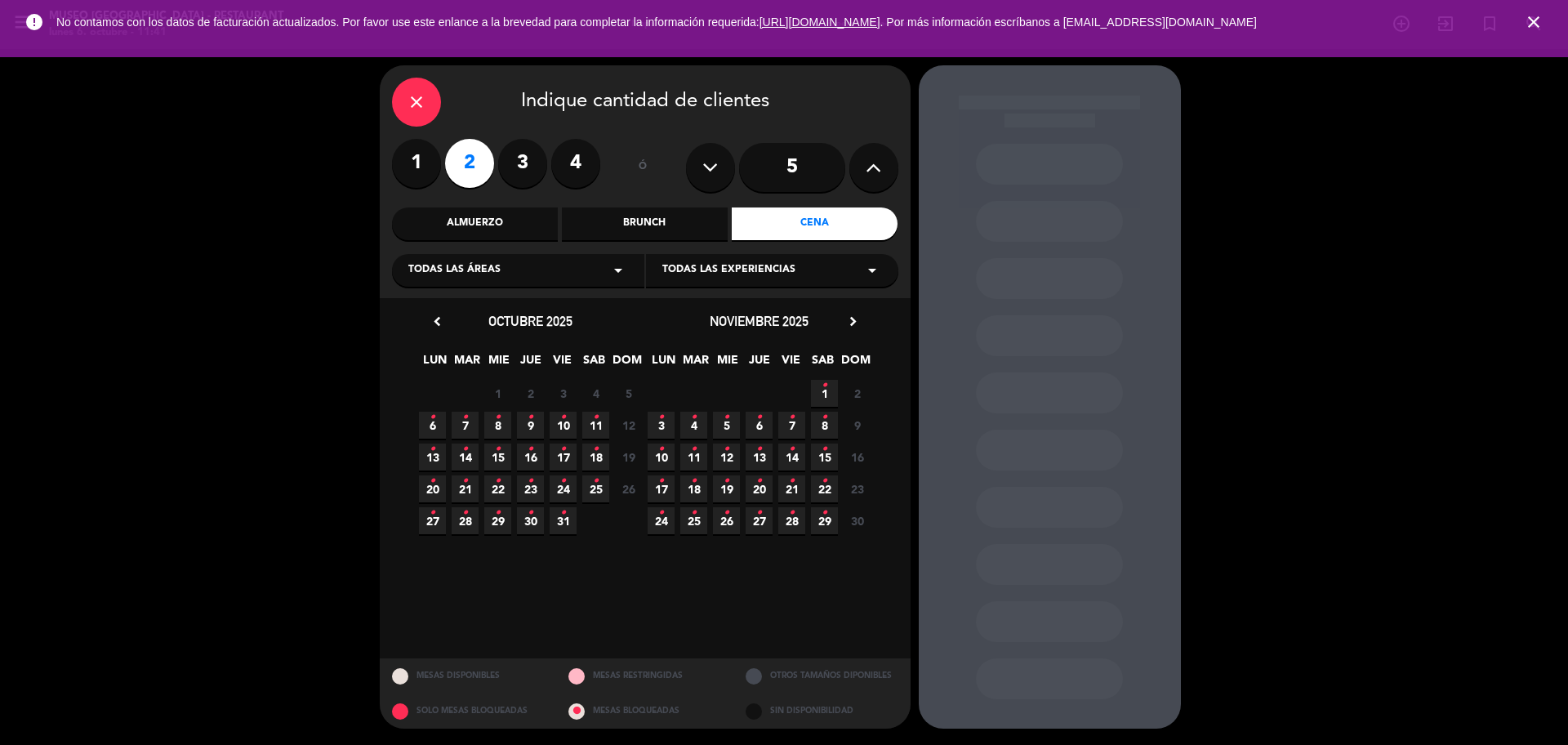
click at [434, 435] on span "6 •" at bounding box center [433, 425] width 27 height 27
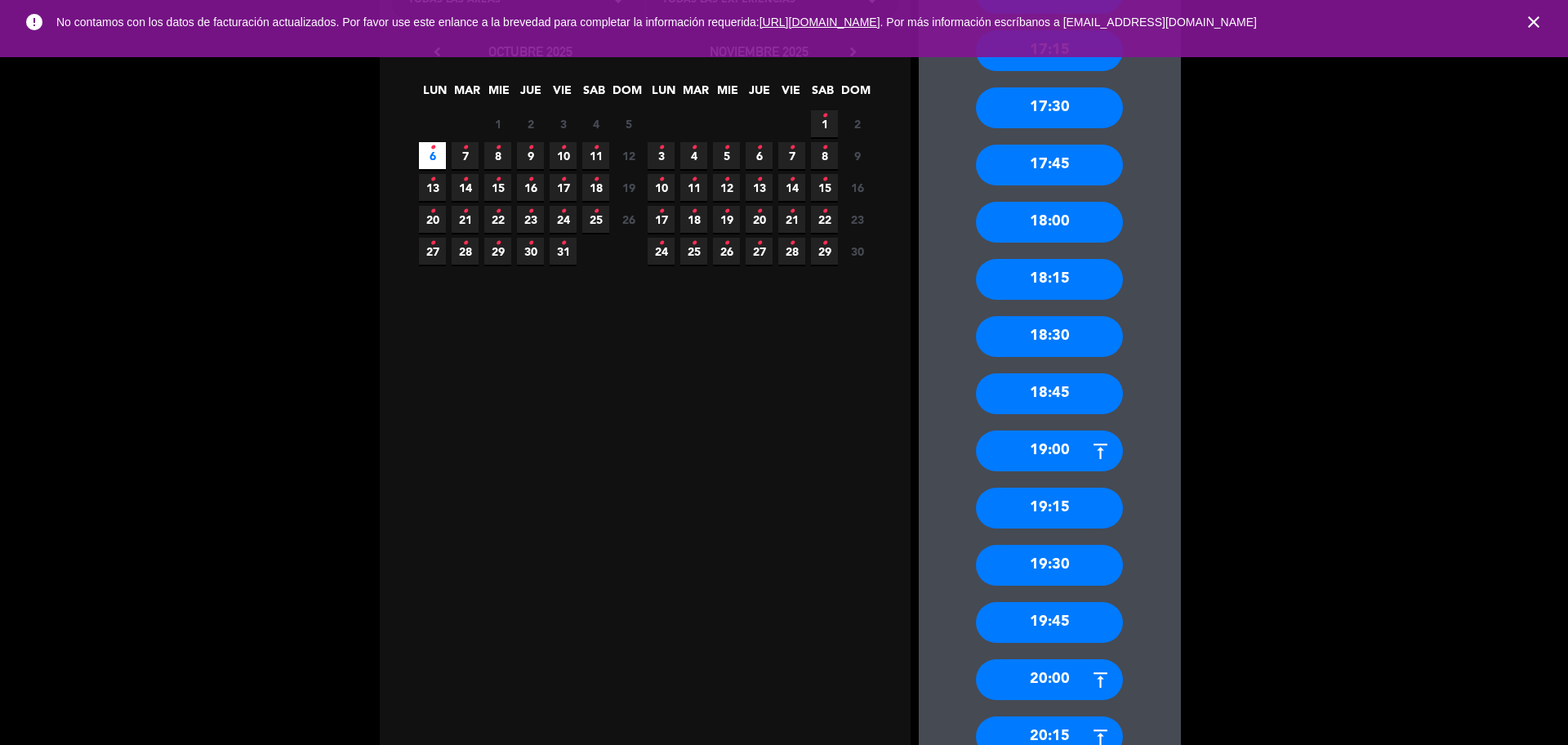
scroll to position [409, 0]
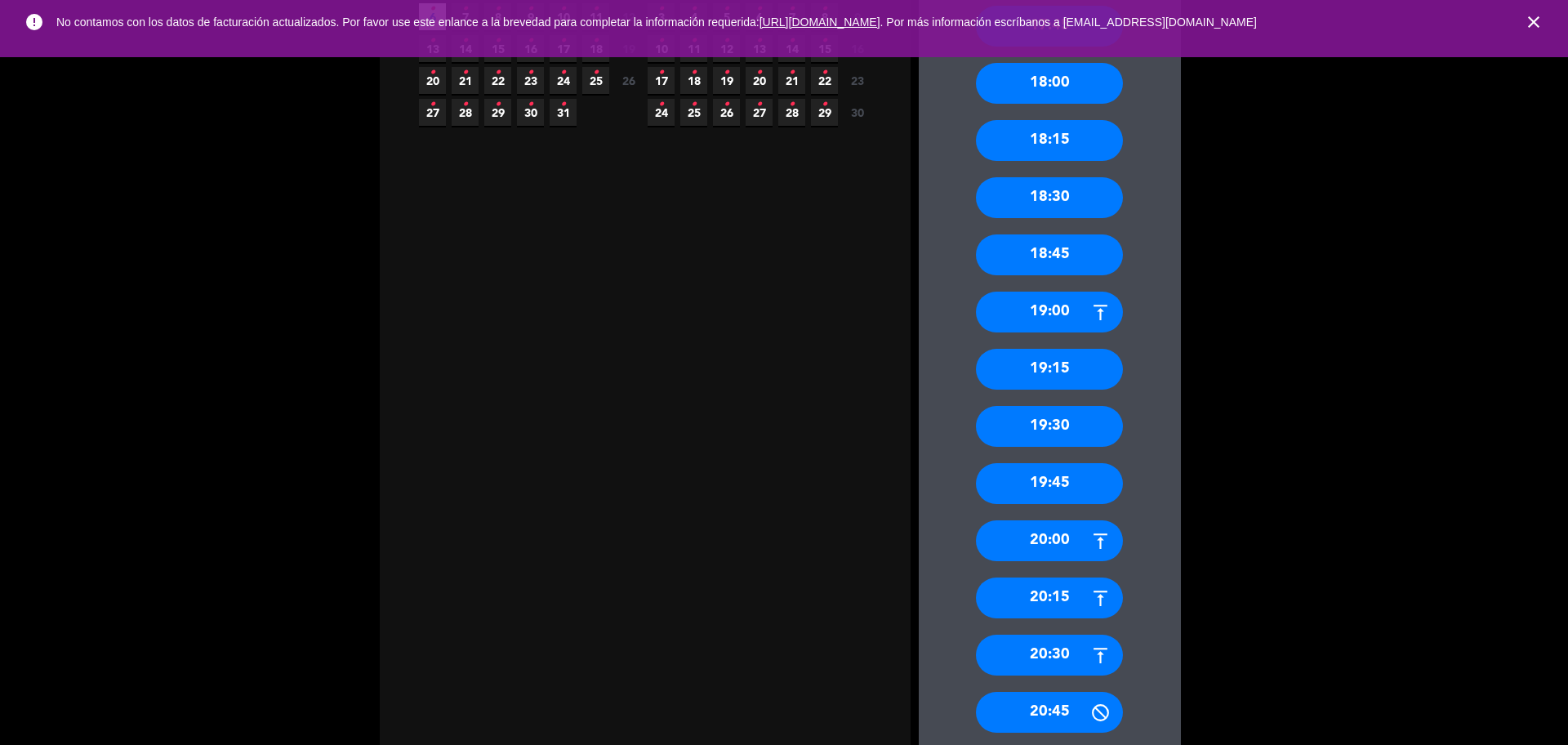
click at [1057, 415] on div "19:30" at bounding box center [1050, 426] width 147 height 40
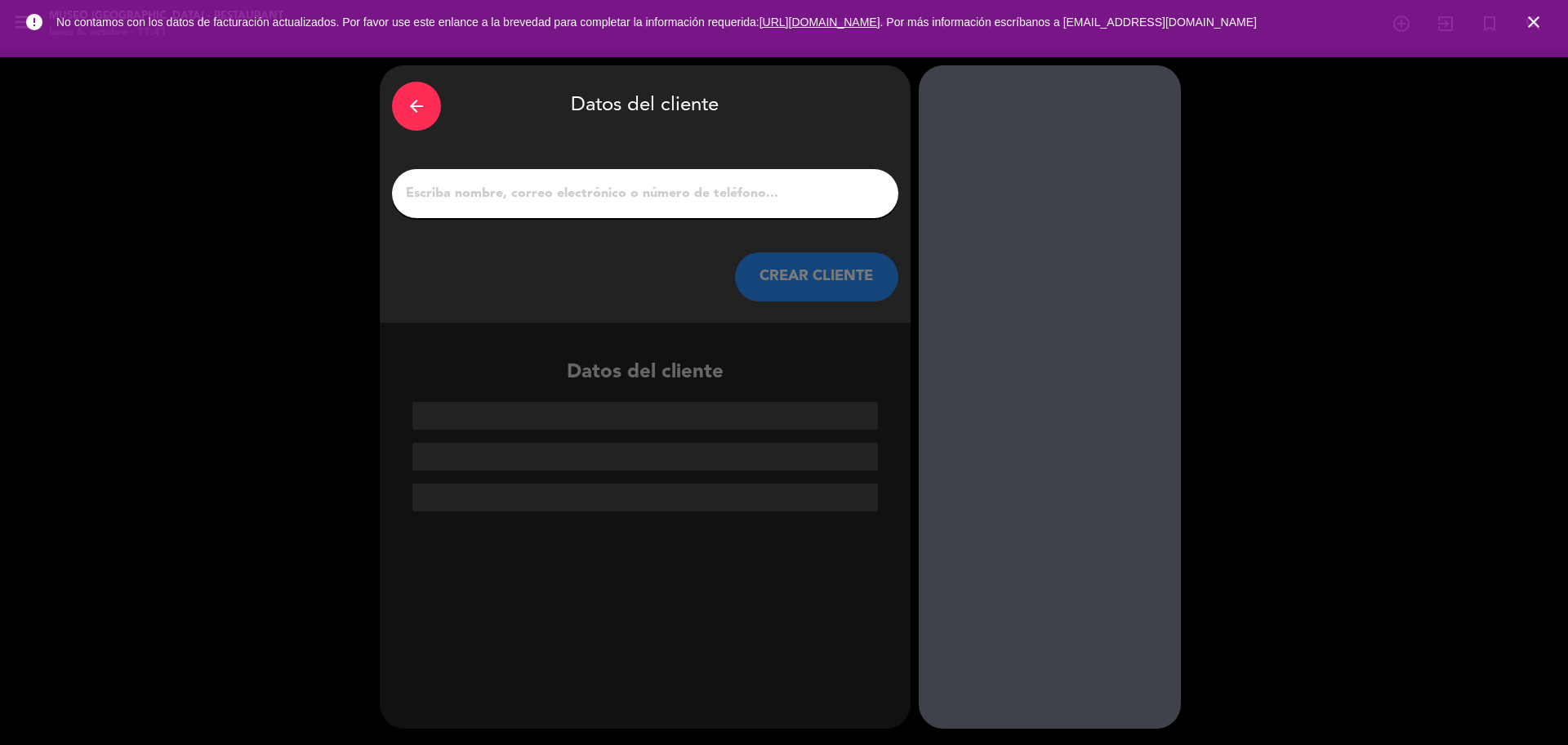
scroll to position [0, 0]
click at [510, 182] on input "1" at bounding box center [646, 194] width 482 height 23
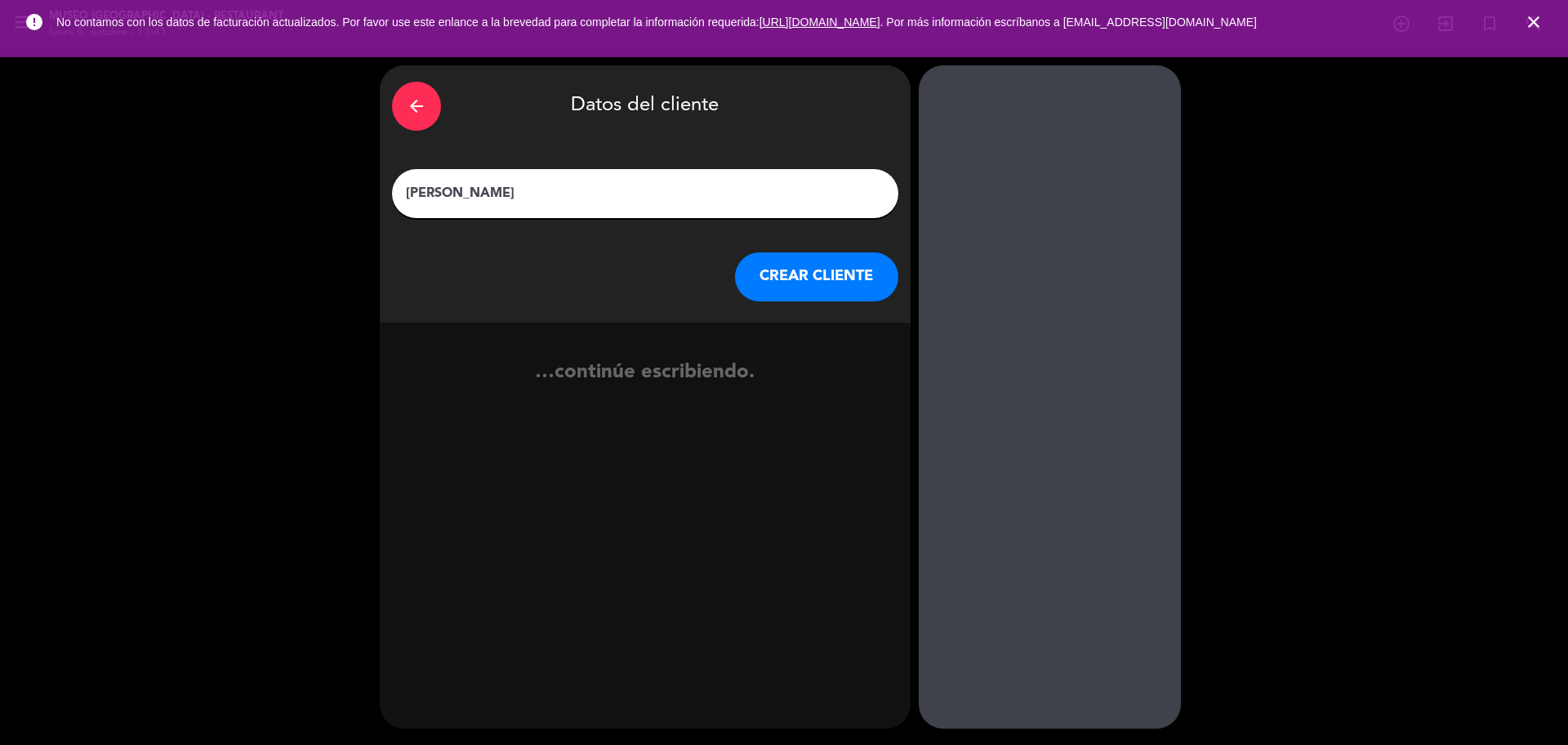
type input "[PERSON_NAME]"
click at [838, 287] on button "CREAR CLIENTE" at bounding box center [816, 277] width 163 height 49
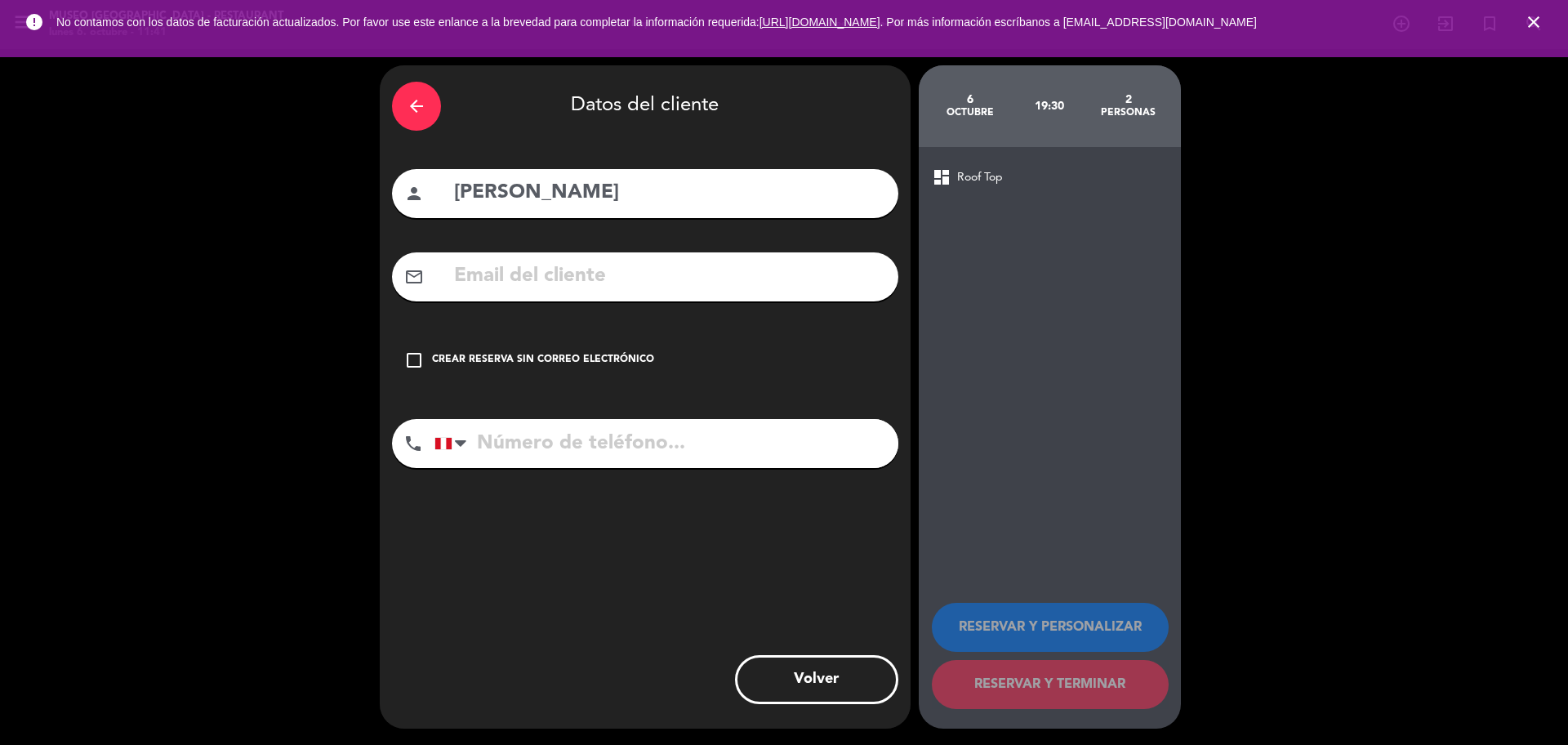
click at [838, 286] on input "text" at bounding box center [670, 277] width 434 height 34
click at [518, 367] on div "check_box_outline_blank Crear reserva sin correo electrónico" at bounding box center [645, 359] width 506 height 49
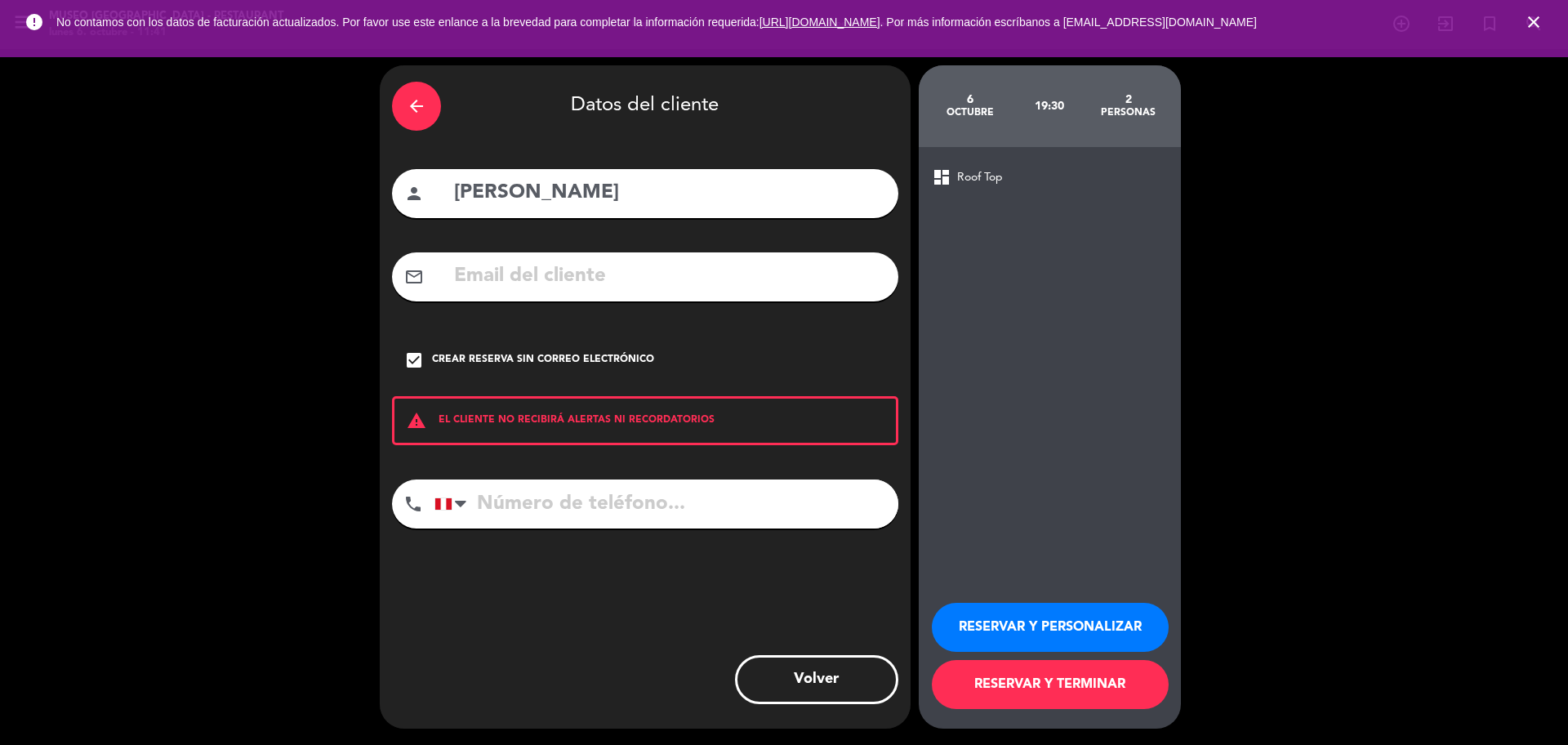
click at [594, 510] on input "tel" at bounding box center [666, 503] width 464 height 49
type input "998104881"
click at [980, 619] on button "RESERVAR Y PERSONALIZAR" at bounding box center [1050, 626] width 237 height 49
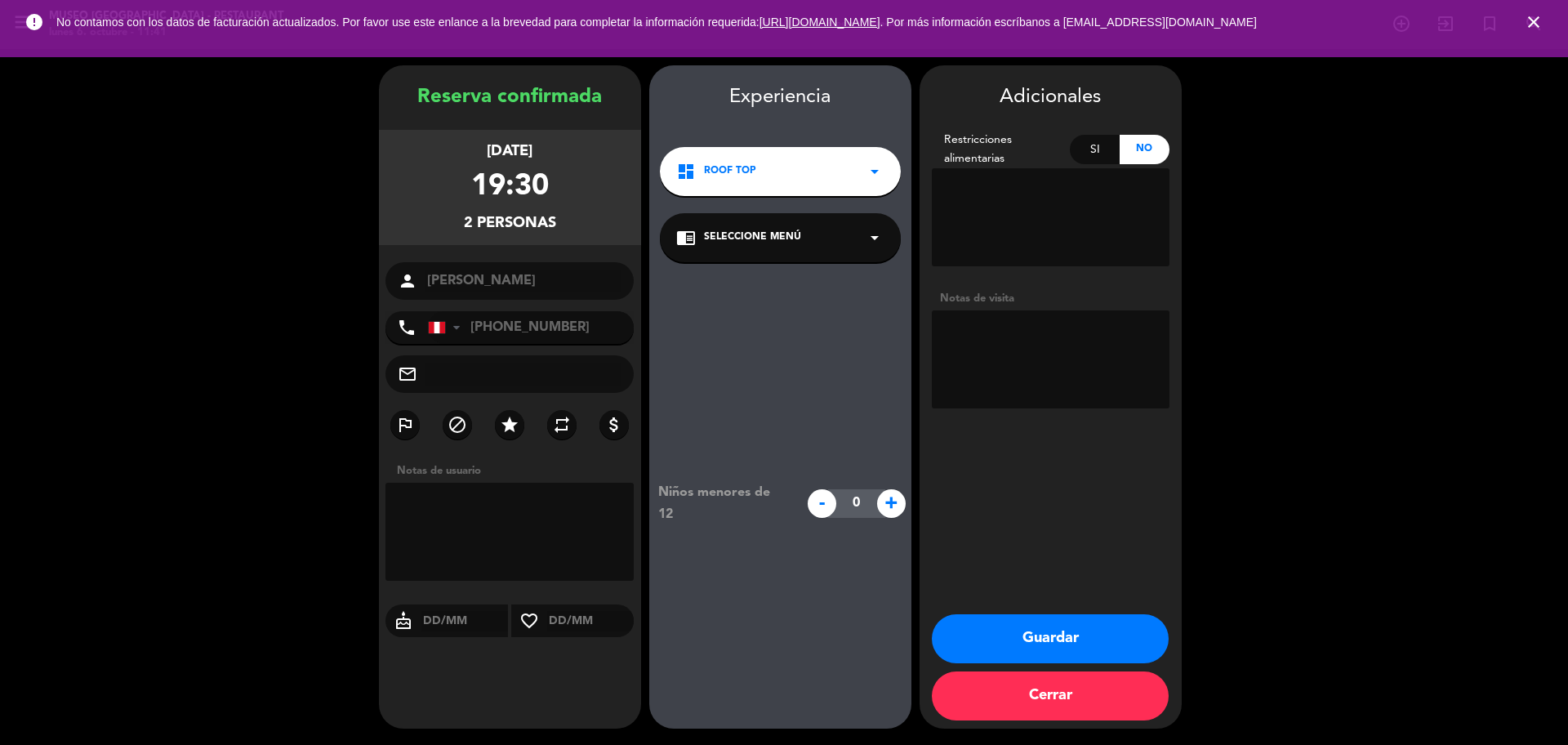
click at [792, 249] on div "chrome_reader_mode Seleccione Menú arrow_drop_down" at bounding box center [781, 237] width 241 height 49
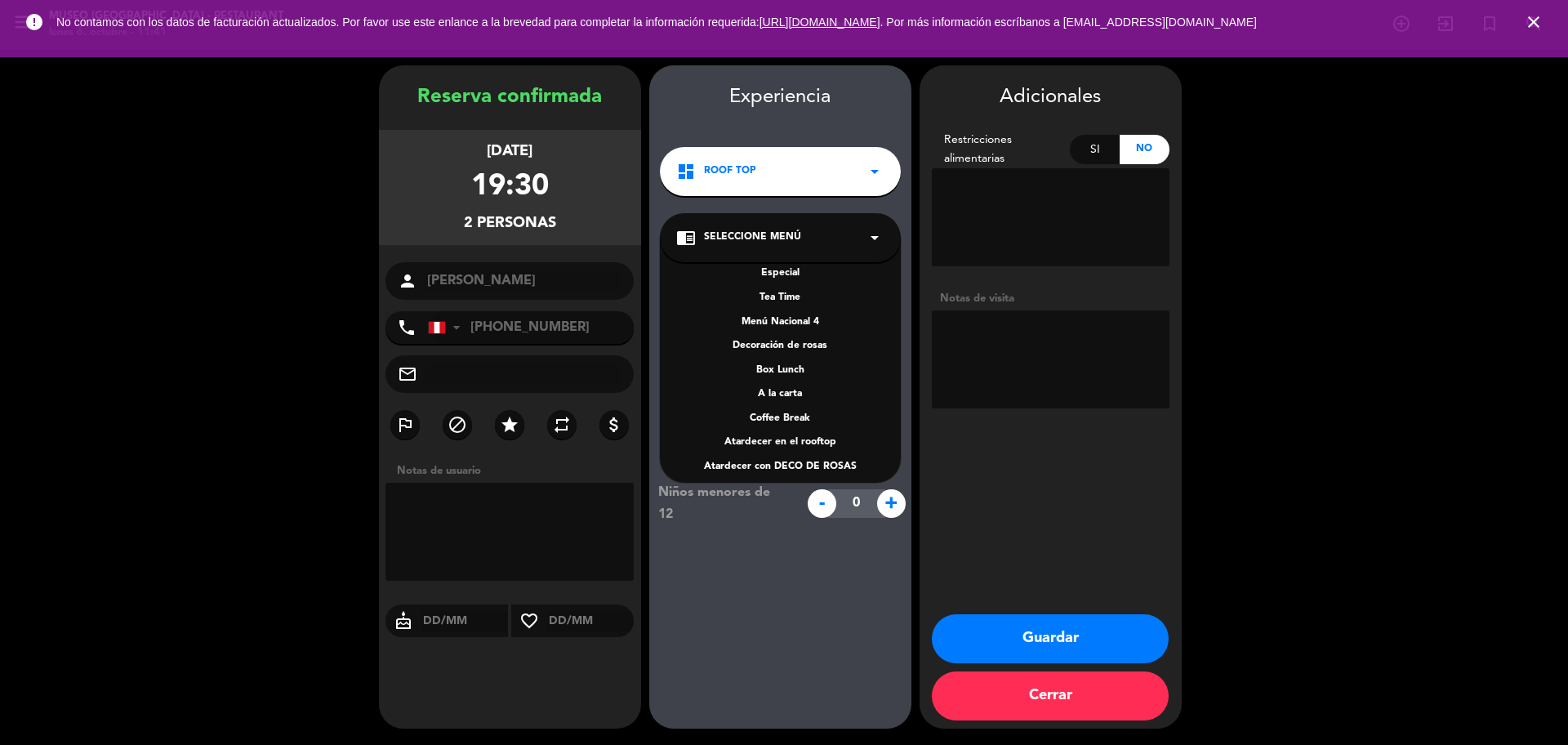
scroll to position [234, 0]
click at [800, 382] on div "A la carta" at bounding box center [781, 386] width 208 height 16
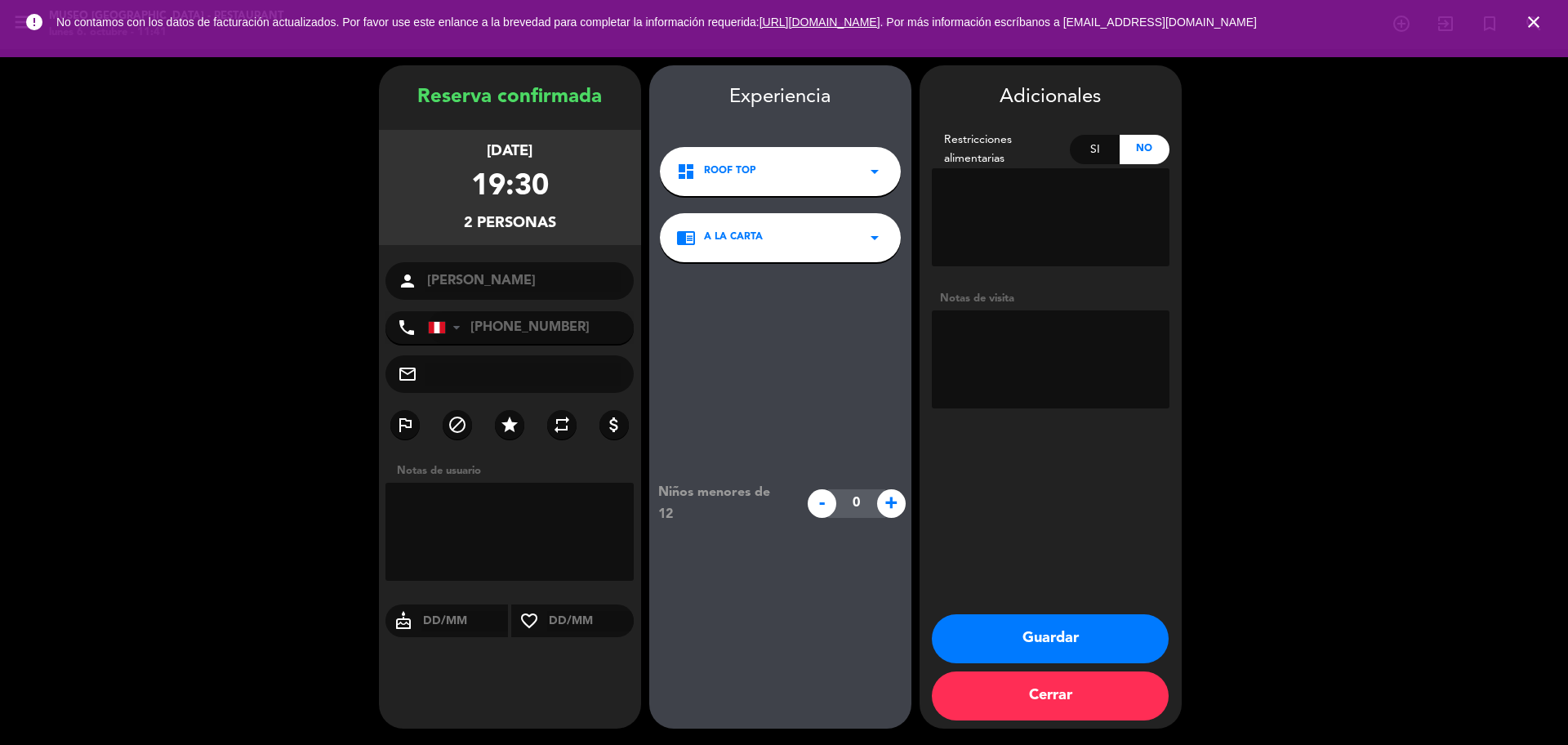
click at [1025, 354] on textarea at bounding box center [1050, 359] width 238 height 98
type textarea "DESEA RT"
click at [1031, 629] on button "Guardar" at bounding box center [1050, 638] width 237 height 49
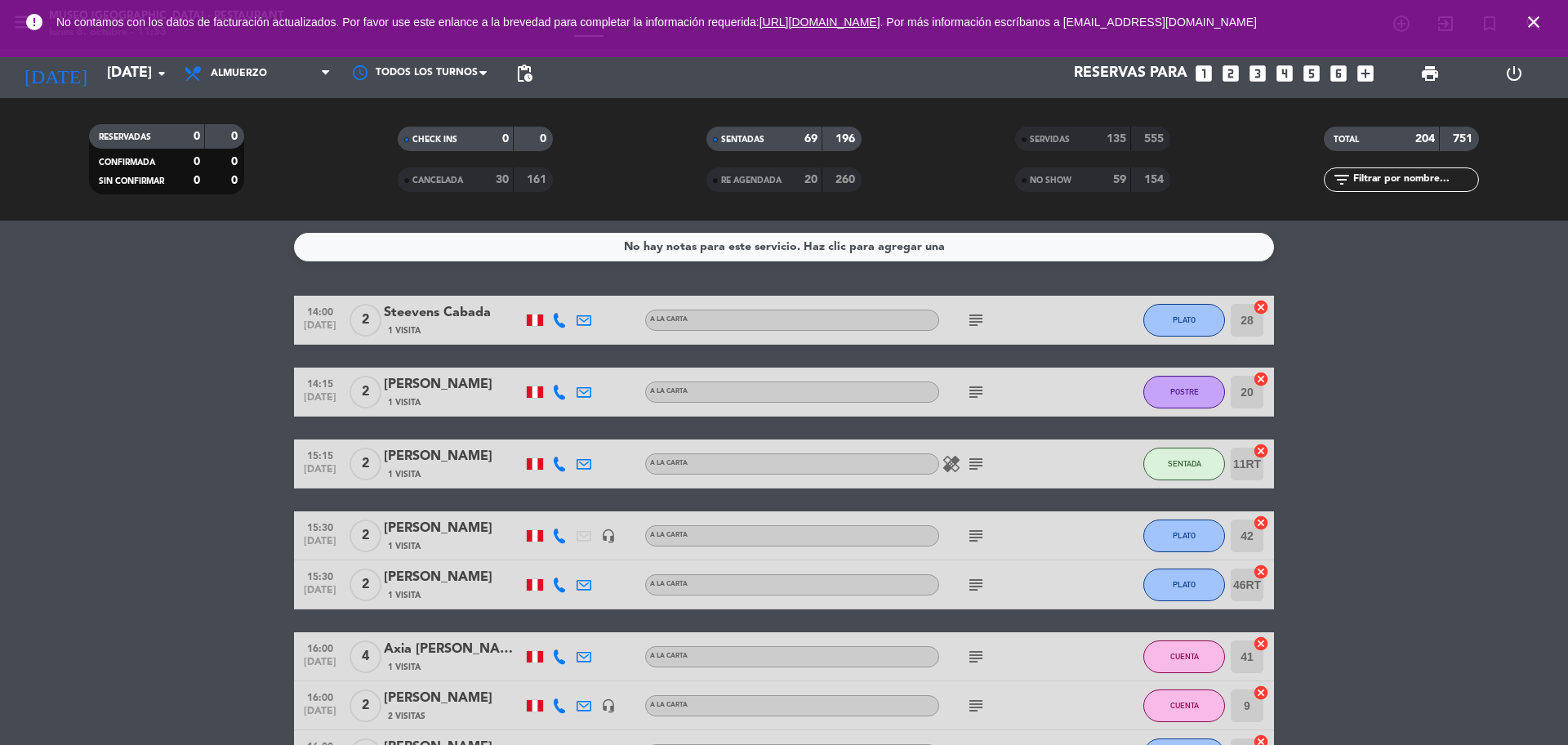
click at [1545, 15] on span "close" at bounding box center [1534, 22] width 44 height 44
click at [1541, 16] on icon "close" at bounding box center [1533, 22] width 19 height 19
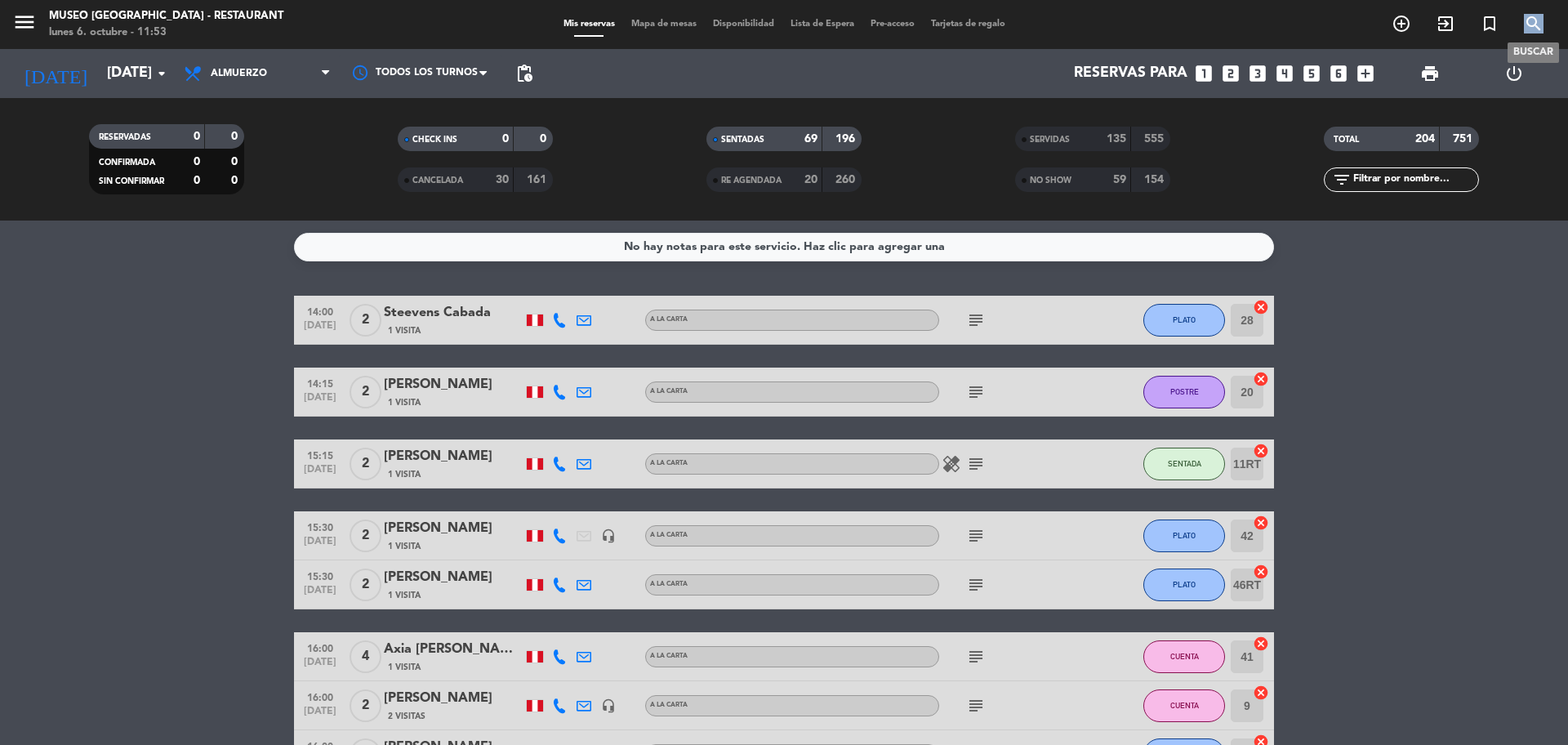
click at [1541, 16] on icon "search" at bounding box center [1533, 23] width 19 height 19
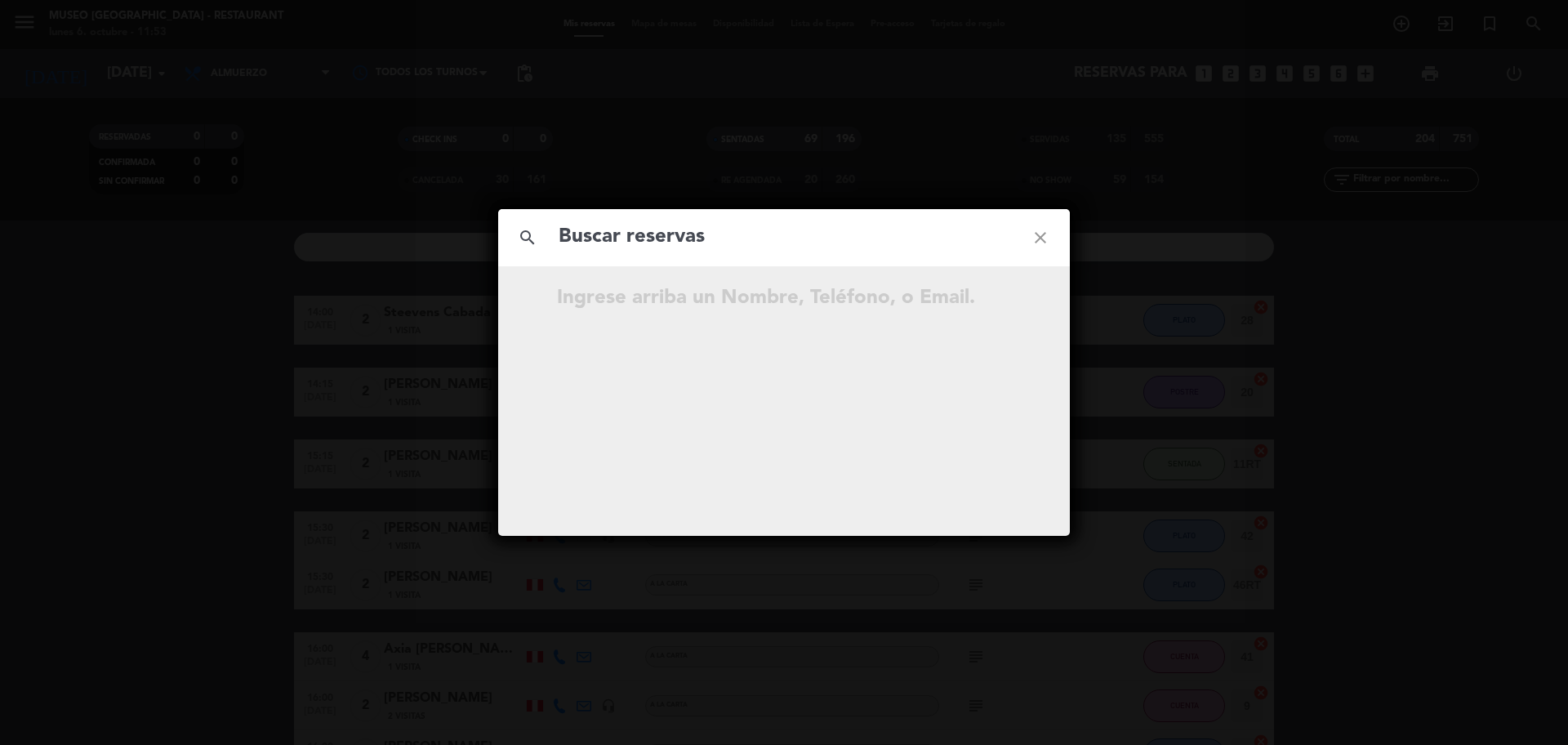
click at [860, 244] on input "text" at bounding box center [784, 237] width 454 height 34
click at [644, 240] on input "903 145 367" at bounding box center [784, 237] width 454 height 34
type input "903145367"
click at [704, 243] on input "903145367" at bounding box center [784, 237] width 454 height 34
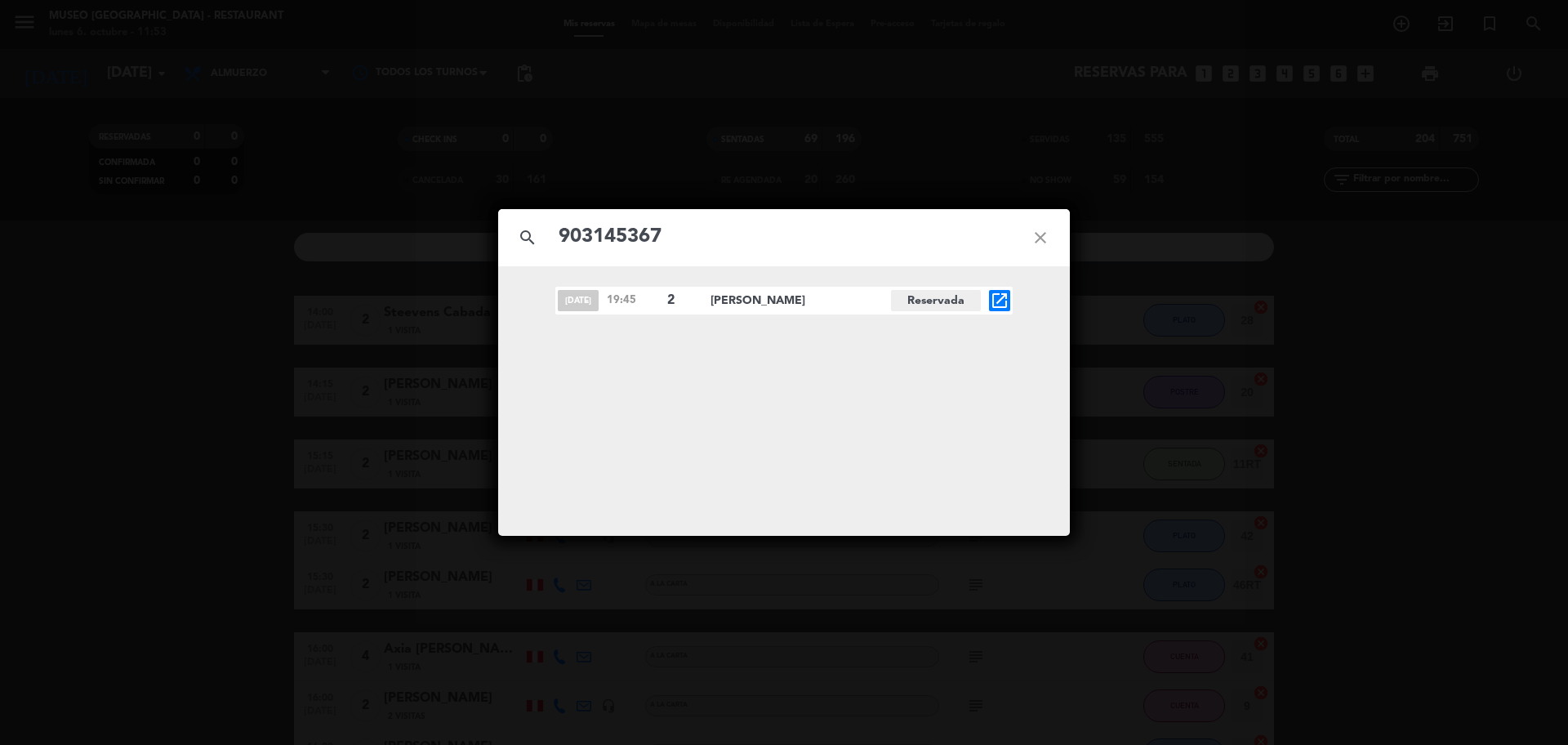
click at [990, 303] on div "[DATE] 19:45 2 [PERSON_NAME][GEOGRAPHIC_DATA] open_in_new" at bounding box center [784, 300] width 458 height 28
click at [993, 308] on icon "open_in_new" at bounding box center [999, 301] width 19 height 19
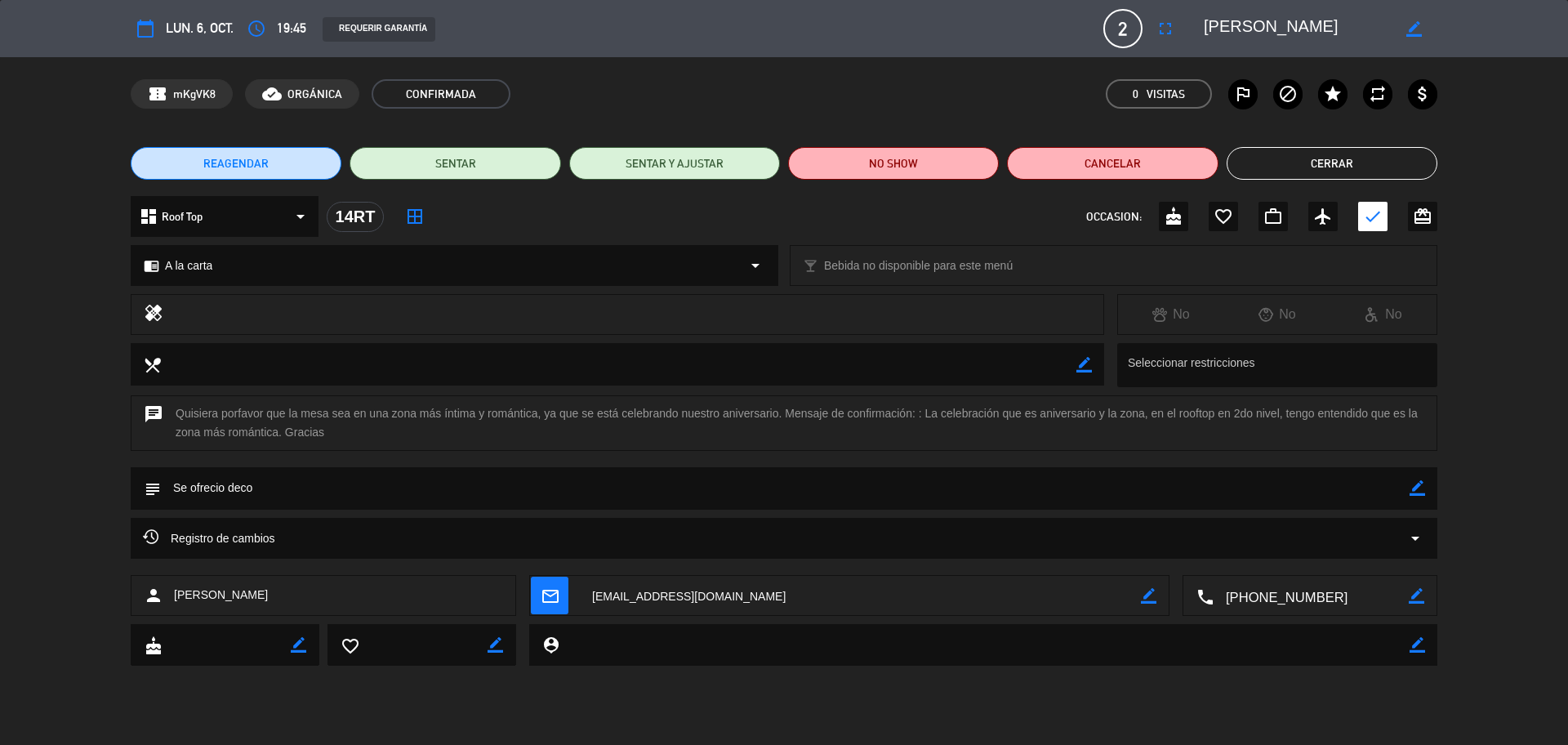
click at [226, 277] on div "chrome_reader_mode A la carta arrow_drop_down" at bounding box center [454, 265] width 646 height 40
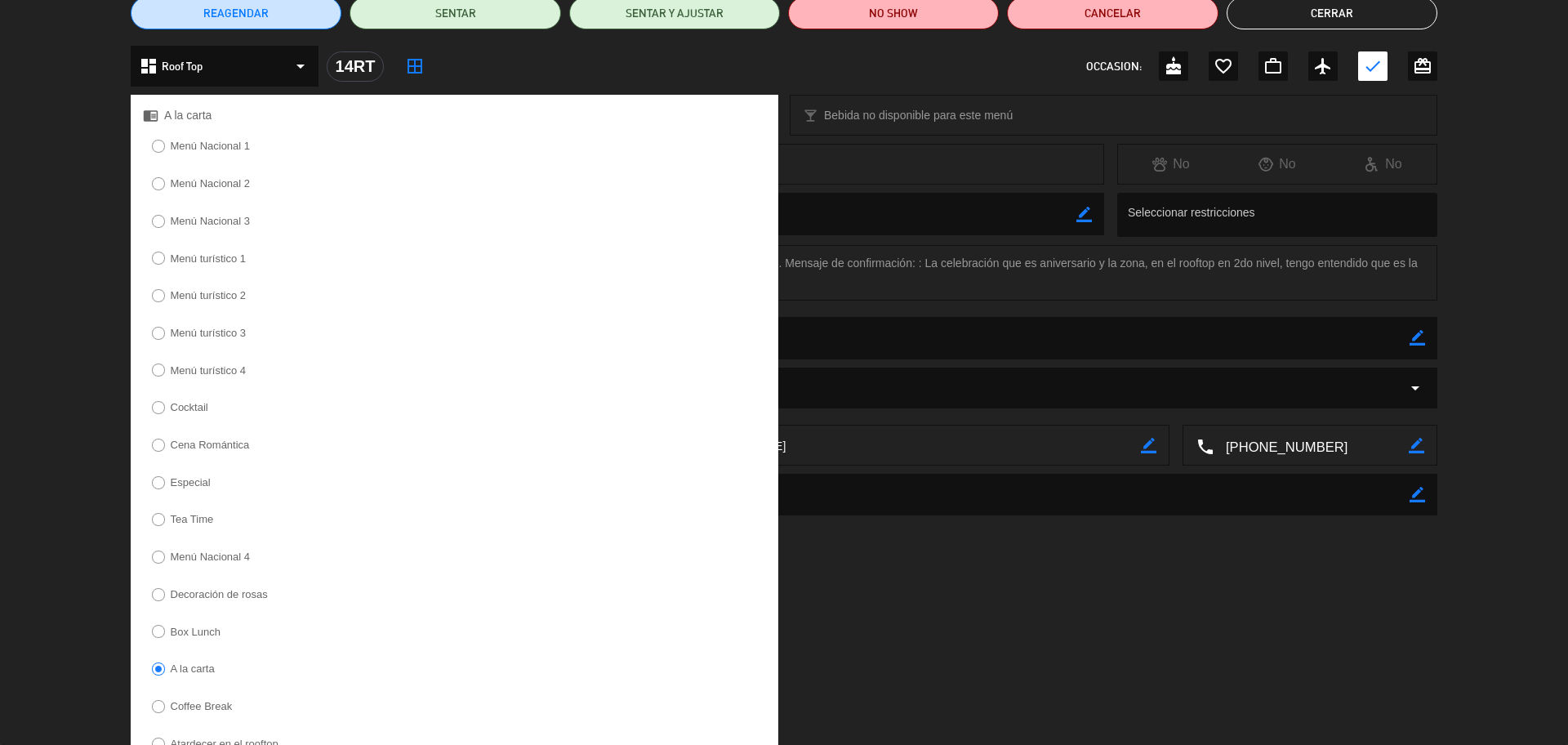
scroll to position [276, 0]
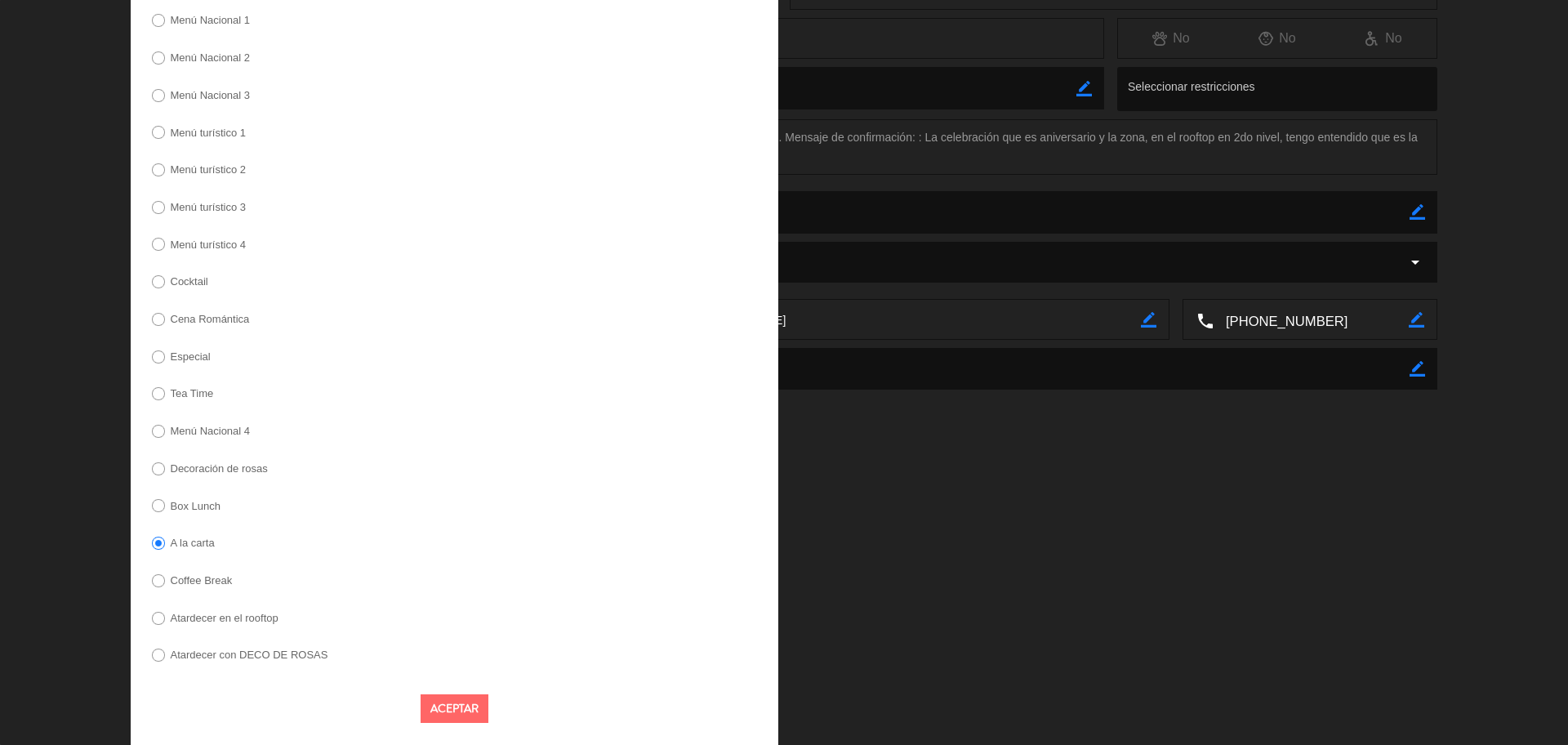
click at [230, 470] on label "Decoración de rosas" at bounding box center [219, 468] width 97 height 11
click at [477, 718] on button "Aceptar" at bounding box center [454, 708] width 67 height 29
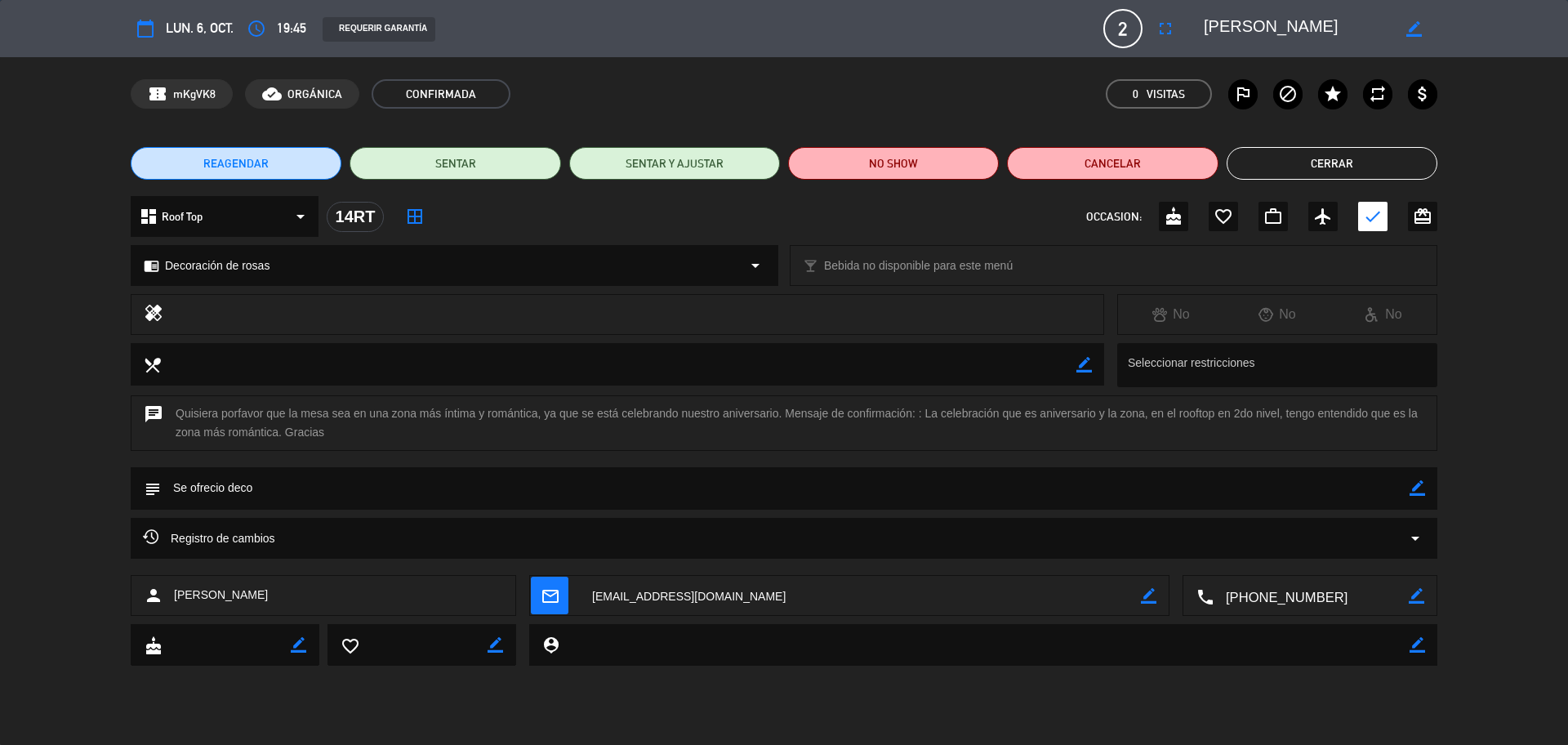
scroll to position [0, 0]
click at [1419, 485] on icon "border_color" at bounding box center [1418, 488] width 15 height 15
drag, startPoint x: 271, startPoint y: 492, endPoint x: 168, endPoint y: 485, distance: 103.2
click at [168, 485] on textarea at bounding box center [785, 488] width 1249 height 41
type textarea "decoración de rosas(pagada y sin envió a caja)"
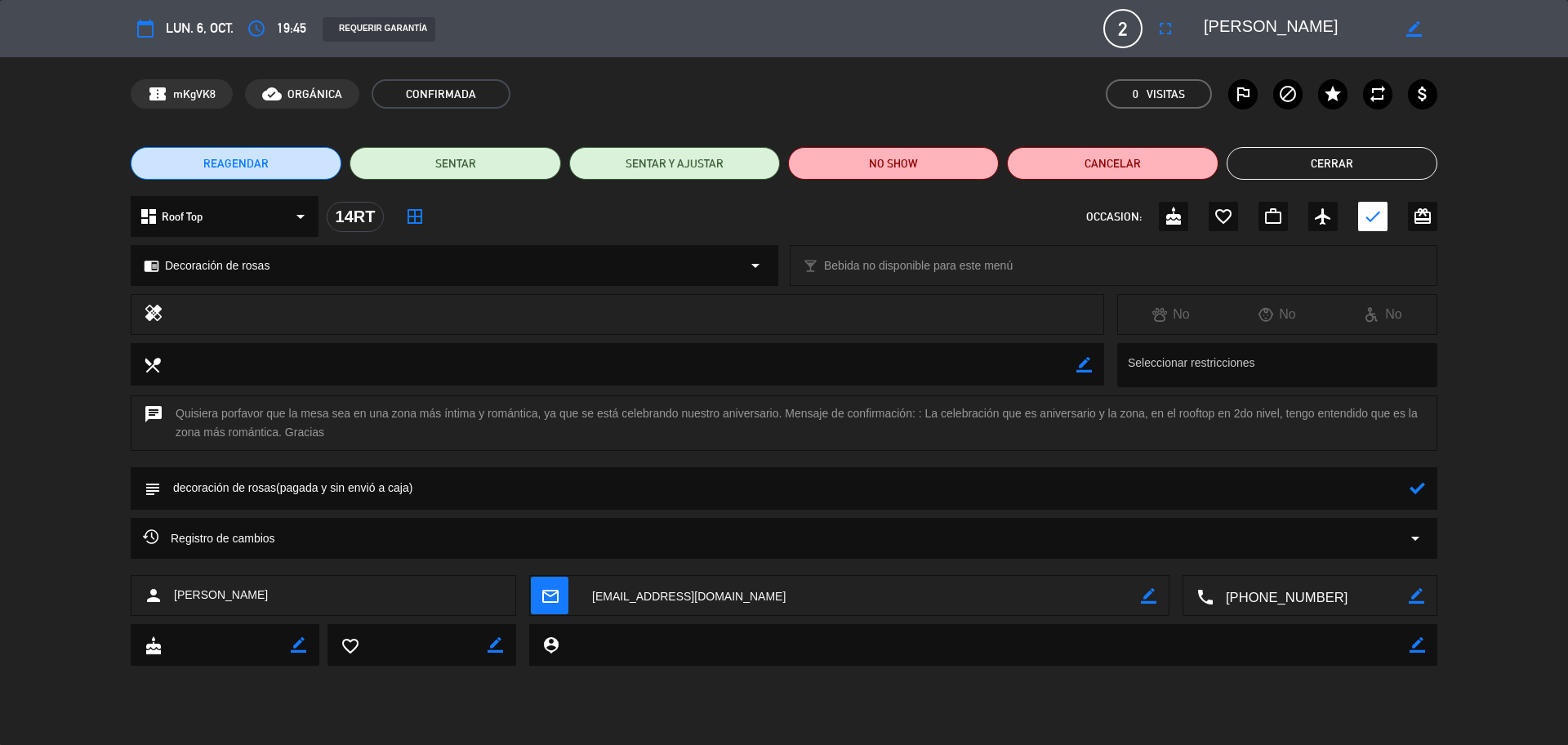
drag, startPoint x: 1423, startPoint y: 485, endPoint x: 1395, endPoint y: 423, distance: 68.0
click at [1424, 485] on icon at bounding box center [1418, 488] width 15 height 15
drag, startPoint x: 1207, startPoint y: 23, endPoint x: 1433, endPoint y: 23, distance: 226.0
click at [1433, 23] on div "border_color" at bounding box center [1315, 28] width 245 height 30
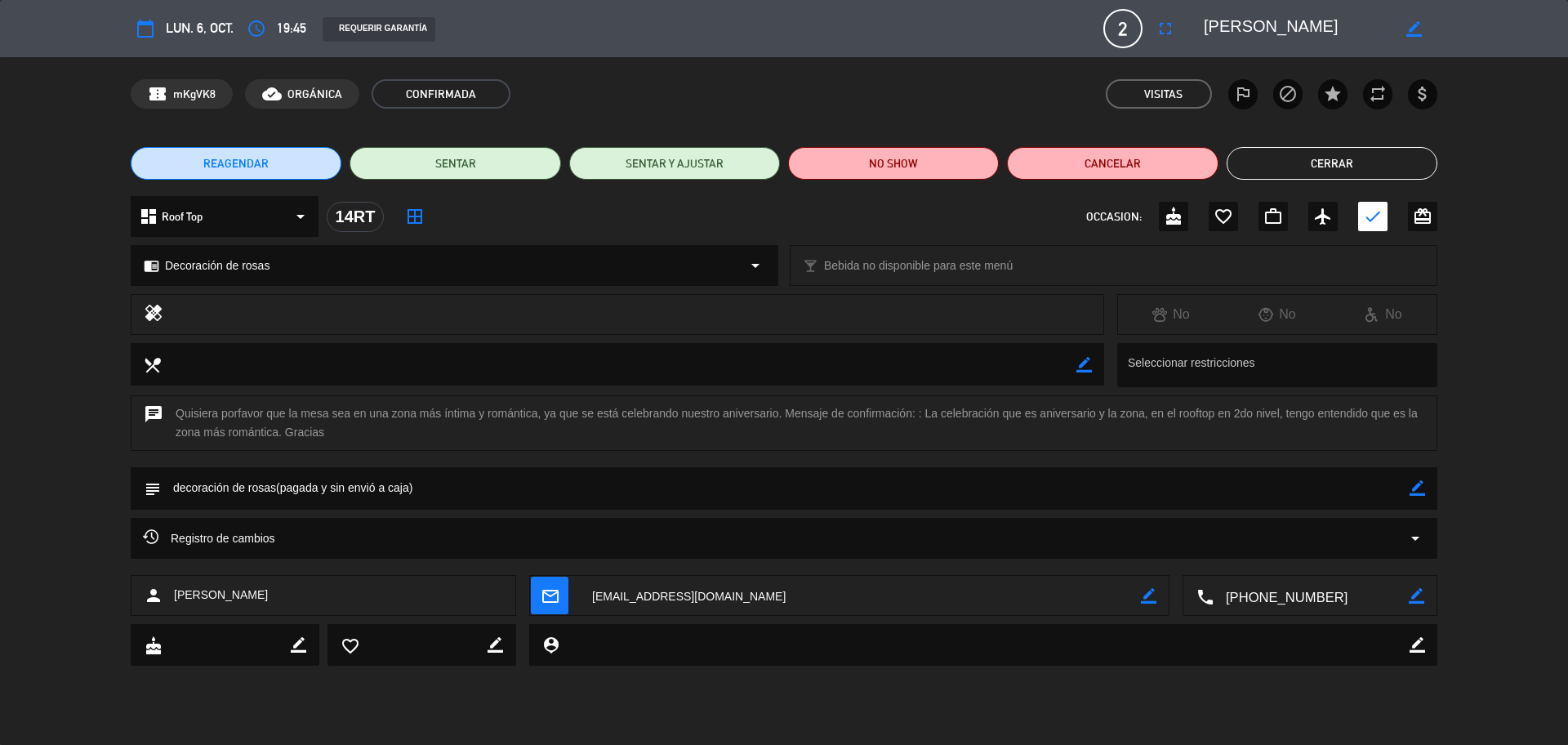
click at [1329, 162] on button "Cerrar" at bounding box center [1332, 164] width 211 height 33
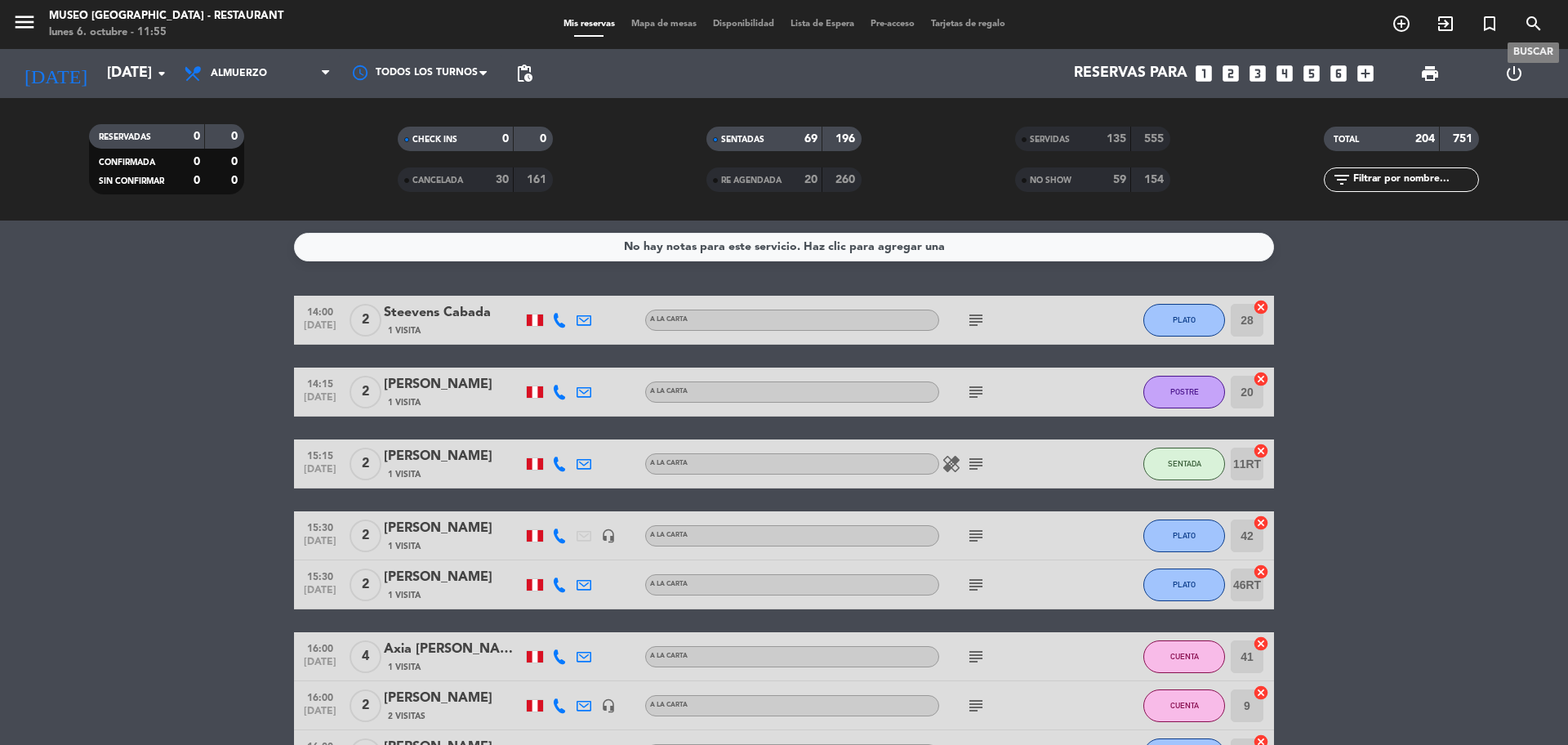
click at [1529, 22] on icon "search" at bounding box center [1533, 23] width 19 height 19
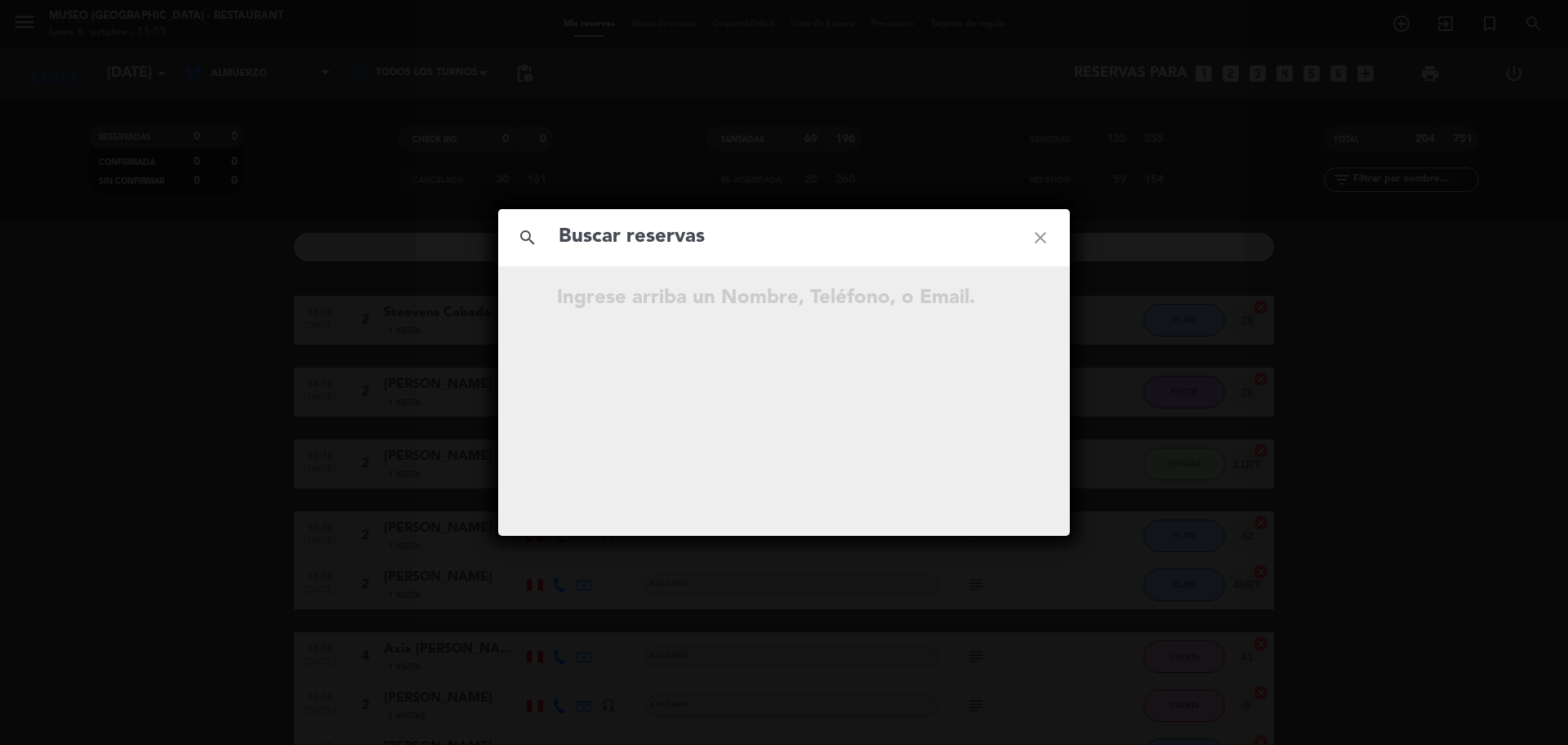
click at [827, 224] on input "text" at bounding box center [784, 237] width 454 height 34
click at [646, 246] on input "955 351 731" at bounding box center [784, 237] width 454 height 34
type input "955351731"
click at [715, 256] on div "search 955351731 close" at bounding box center [784, 237] width 571 height 57
click at [715, 253] on input "955351731" at bounding box center [784, 237] width 454 height 34
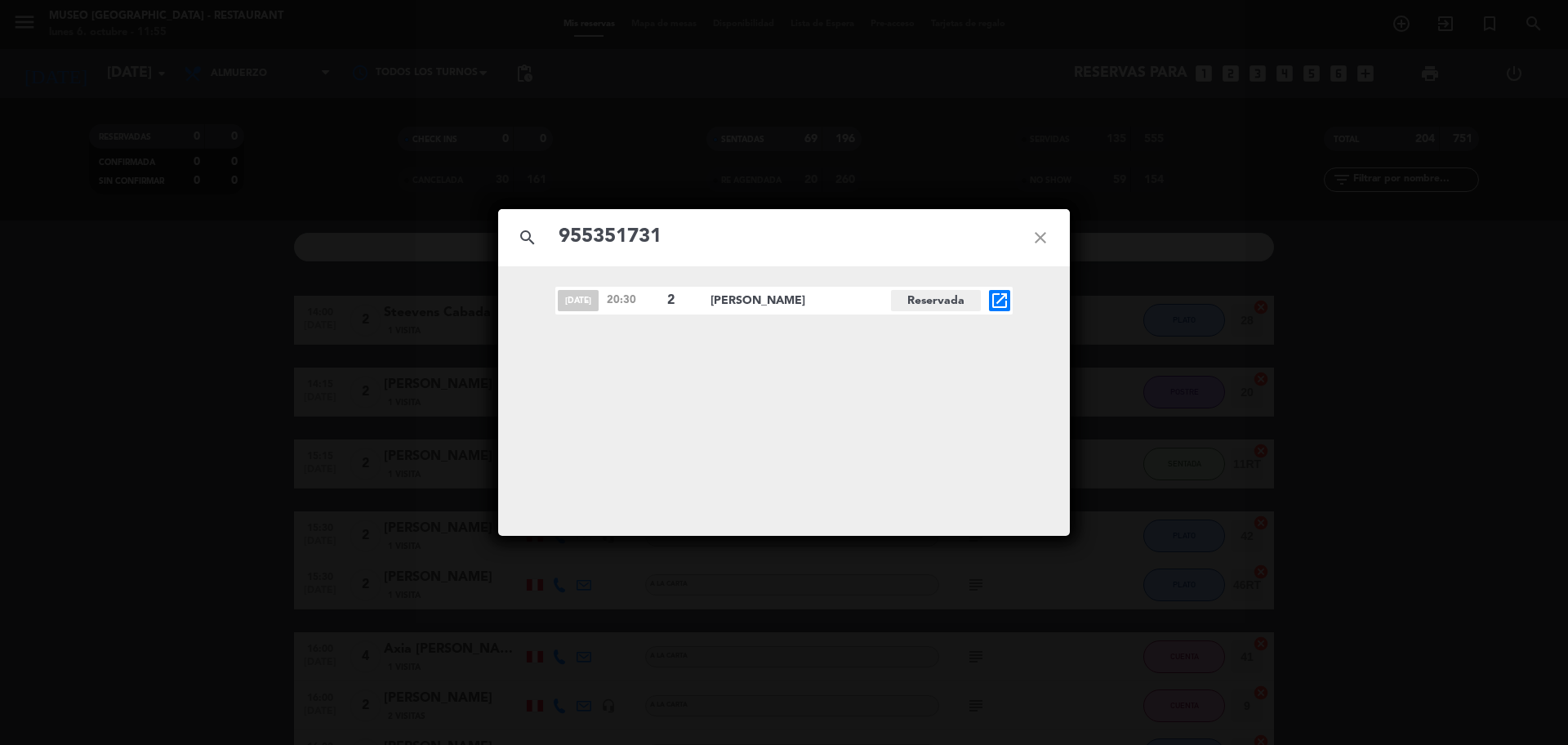
click at [991, 300] on icon "open_in_new" at bounding box center [999, 301] width 19 height 19
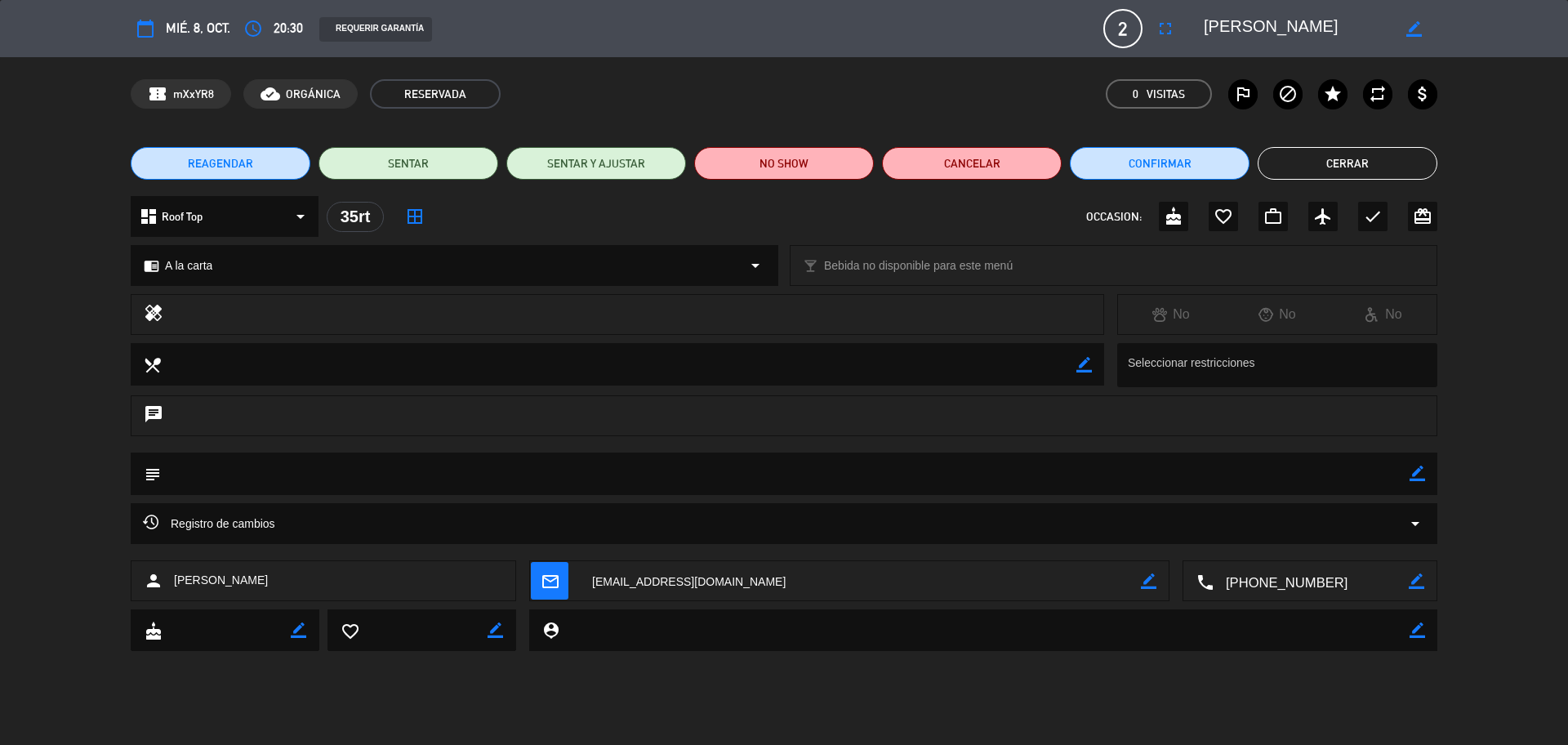
click at [1317, 166] on button "Cerrar" at bounding box center [1347, 164] width 179 height 33
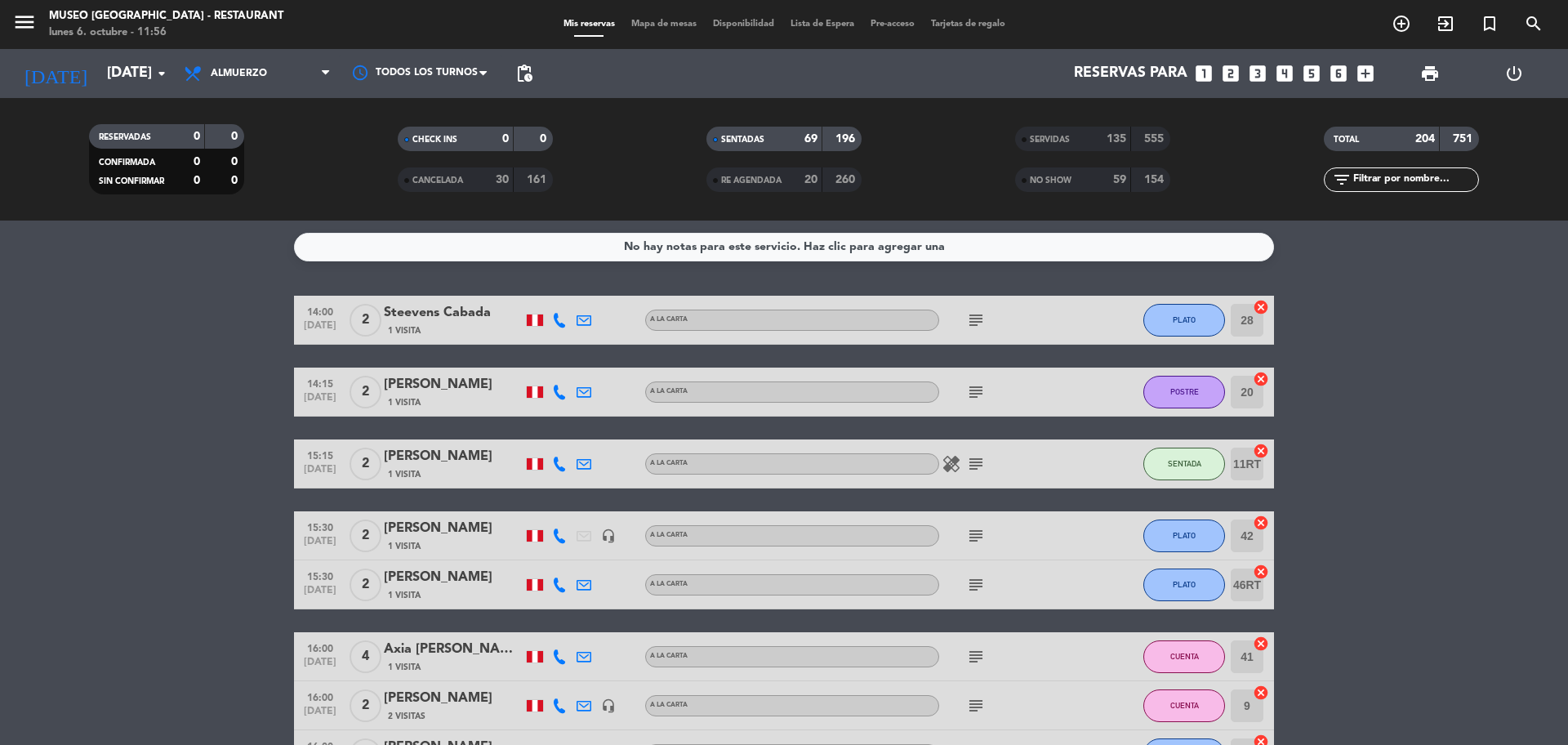
click at [1224, 80] on icon "looks_two" at bounding box center [1231, 73] width 21 height 21
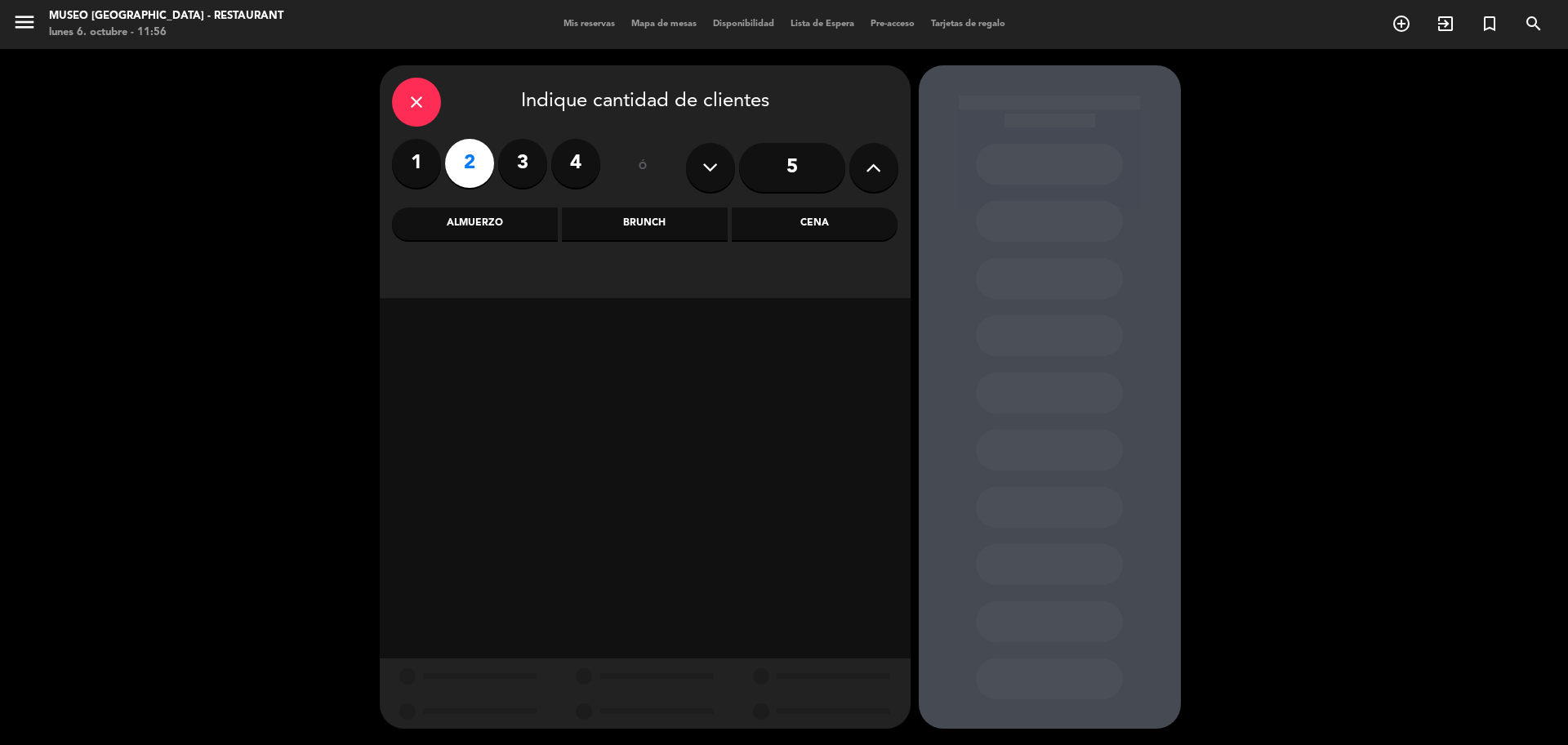
click at [803, 226] on div "Cena" at bounding box center [814, 224] width 166 height 33
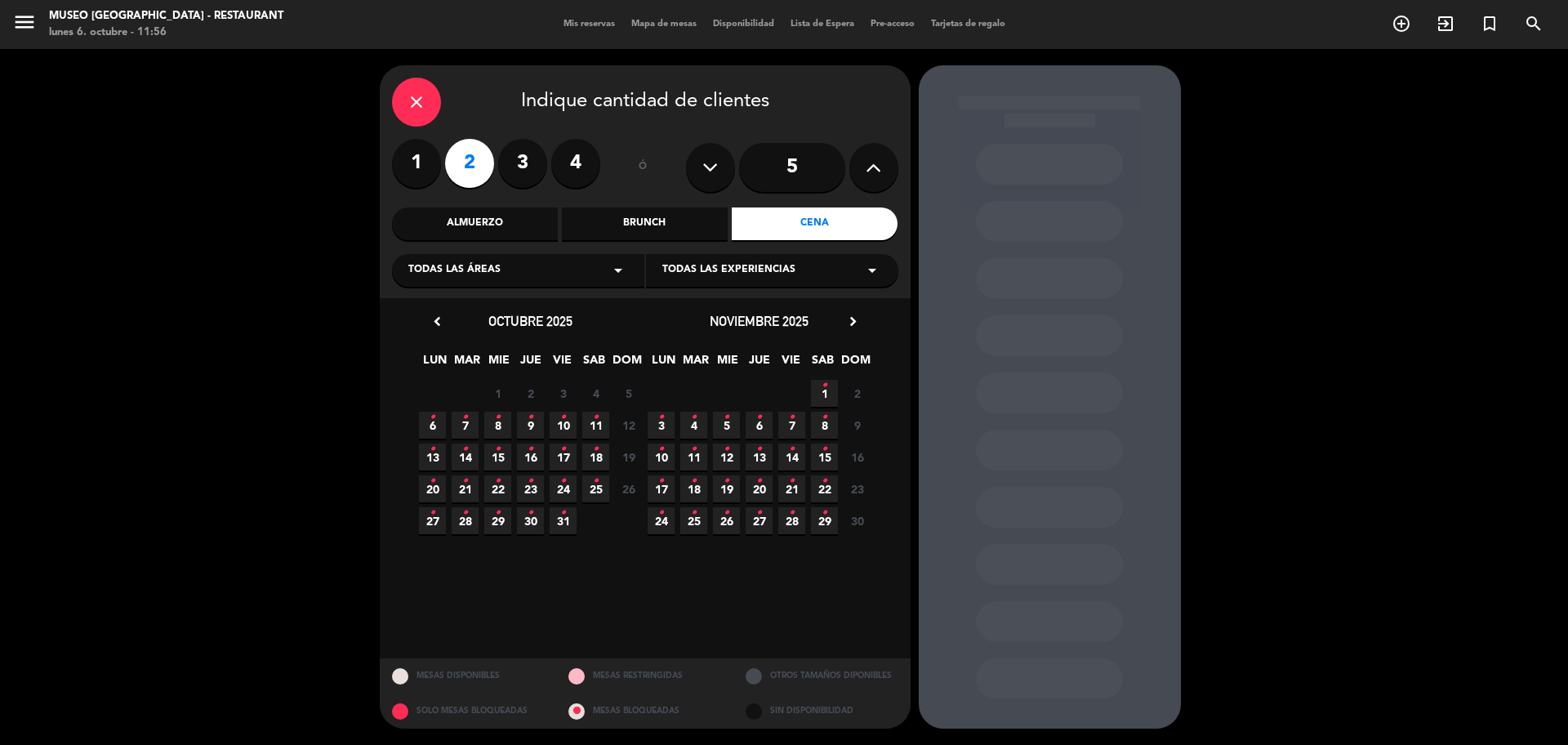
click at [562, 420] on icon "•" at bounding box center [563, 417] width 6 height 26
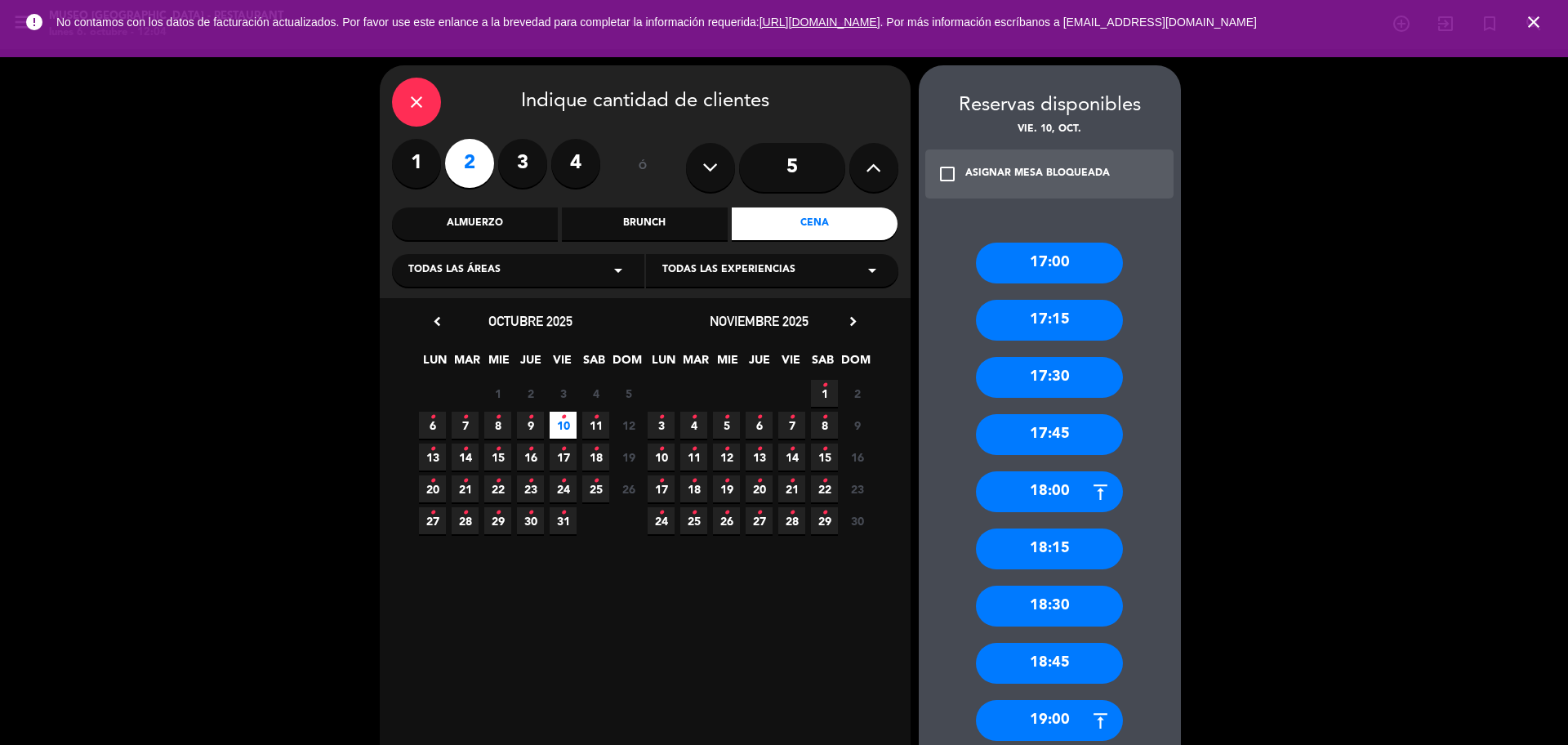
click at [382, 104] on div "close Indique cantidad de clientes 1 2 3 4 ó 5 Almuerzo Brunch Cena Todas las á…" at bounding box center [645, 182] width 531 height 233
click at [1532, 26] on icon "close" at bounding box center [1533, 22] width 19 height 19
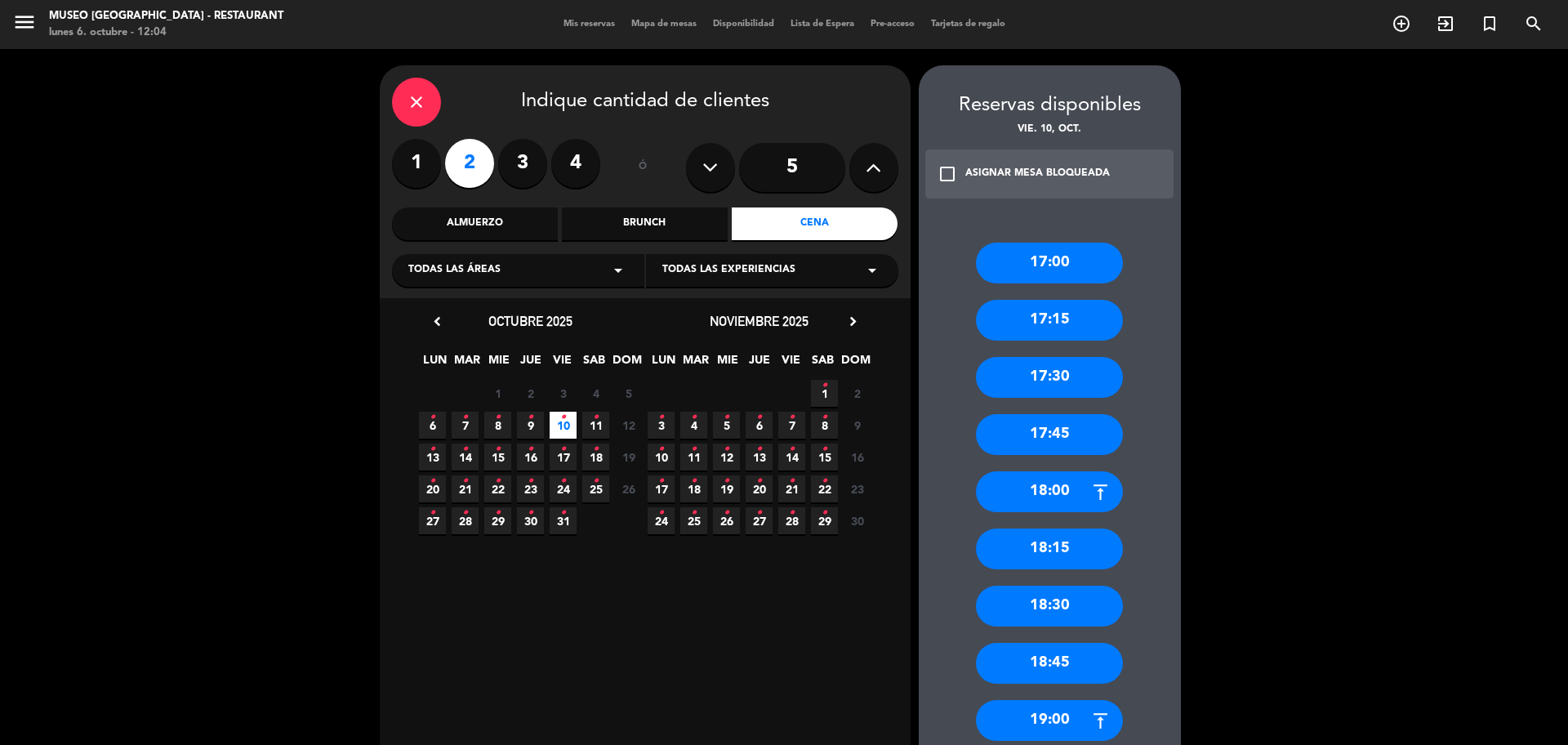
click at [517, 158] on label "3" at bounding box center [522, 163] width 49 height 49
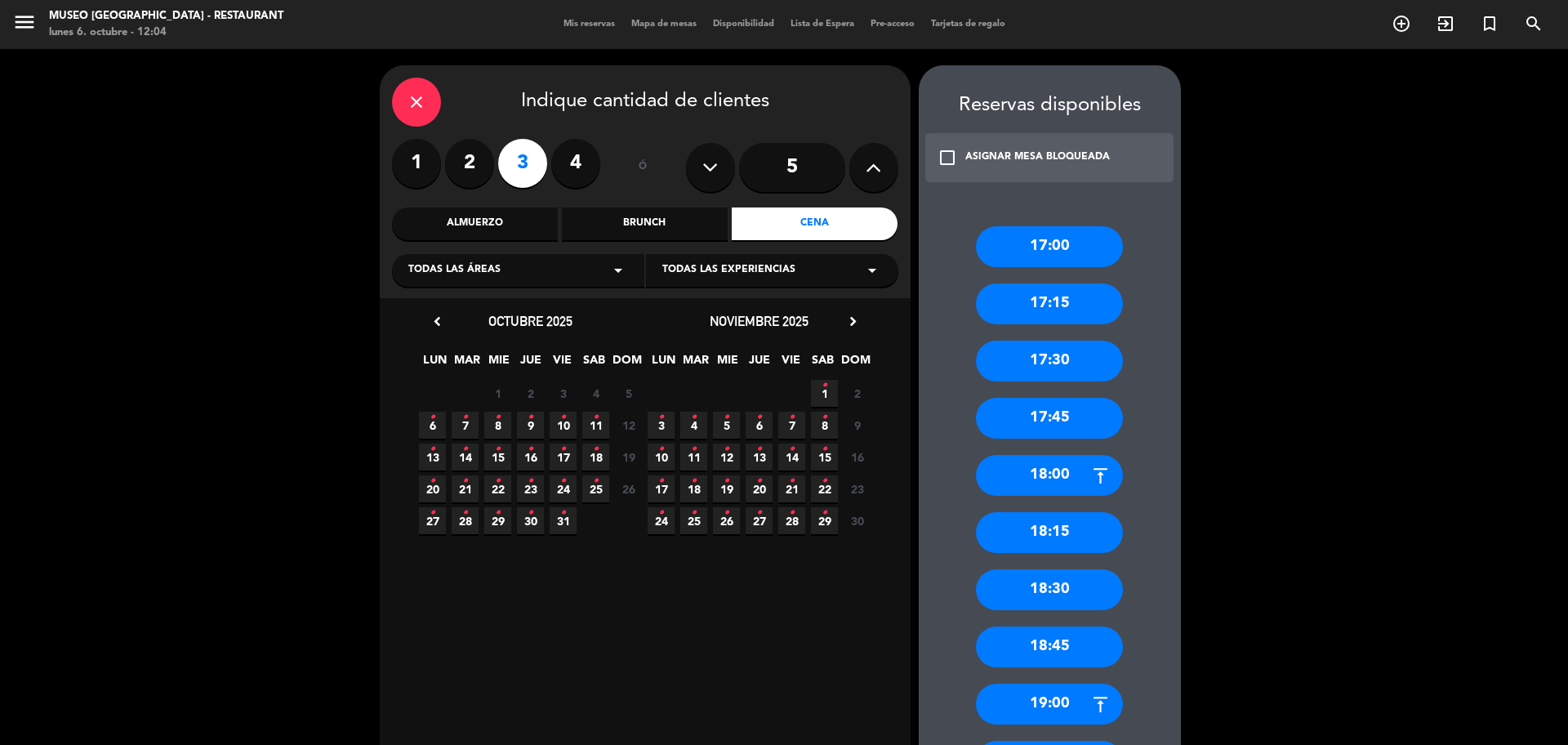
click at [502, 205] on div "close Indique cantidad de clientes 1 2 3 4 ó 5 Almuerzo Brunch Cena Todas las á…" at bounding box center [645, 182] width 531 height 233
click at [502, 224] on div "Almuerzo" at bounding box center [475, 224] width 166 height 33
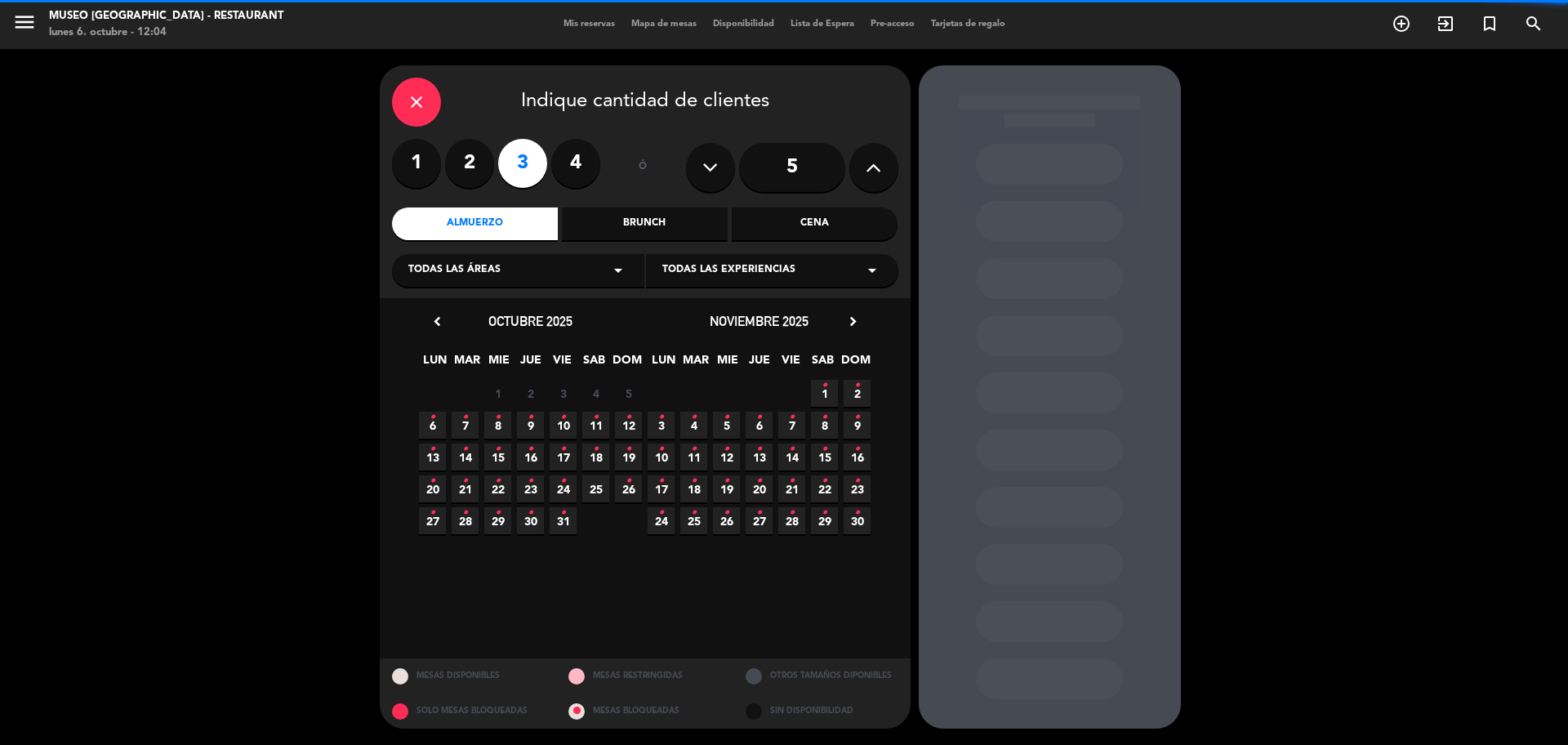
click at [426, 418] on span "6 •" at bounding box center [433, 425] width 27 height 27
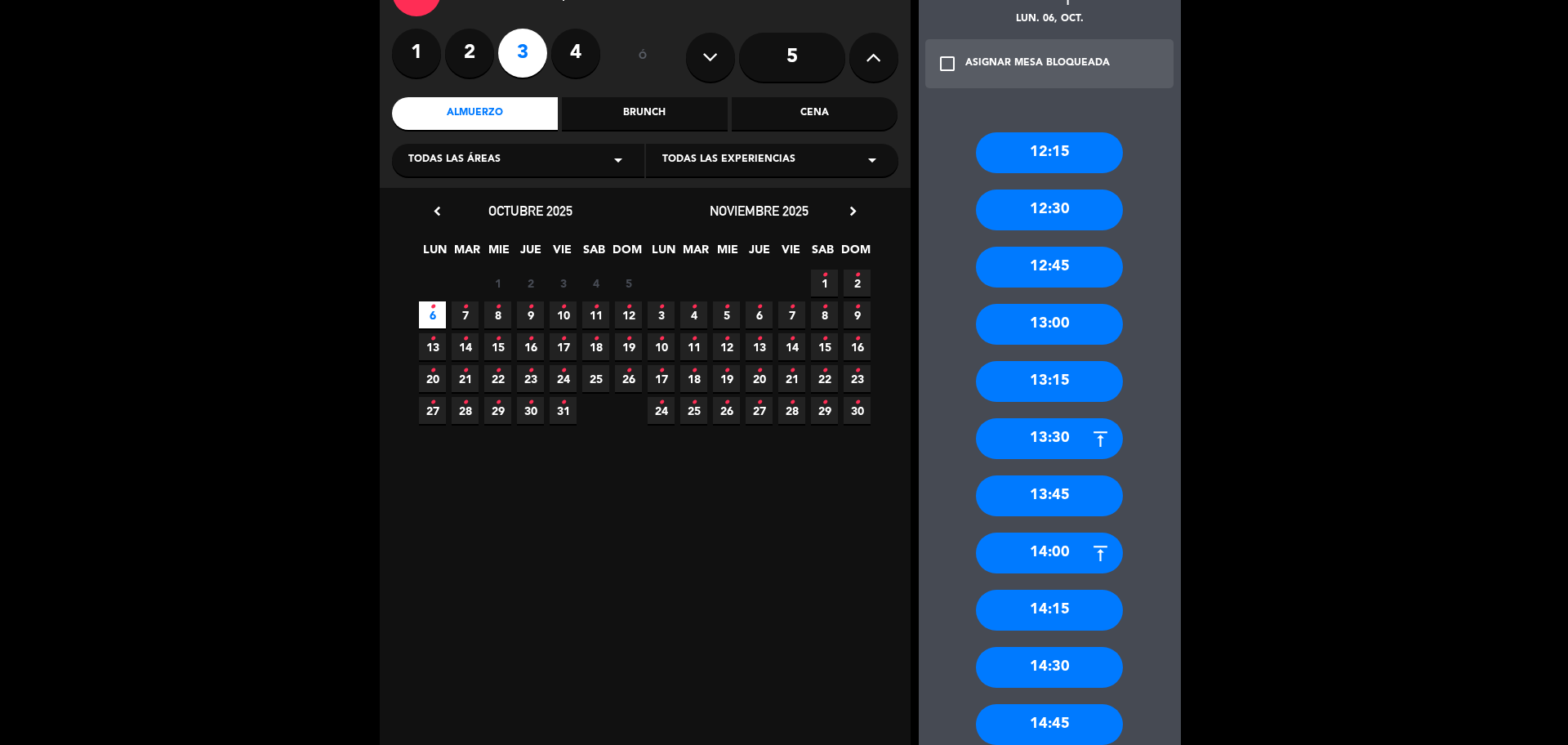
scroll to position [102, 0]
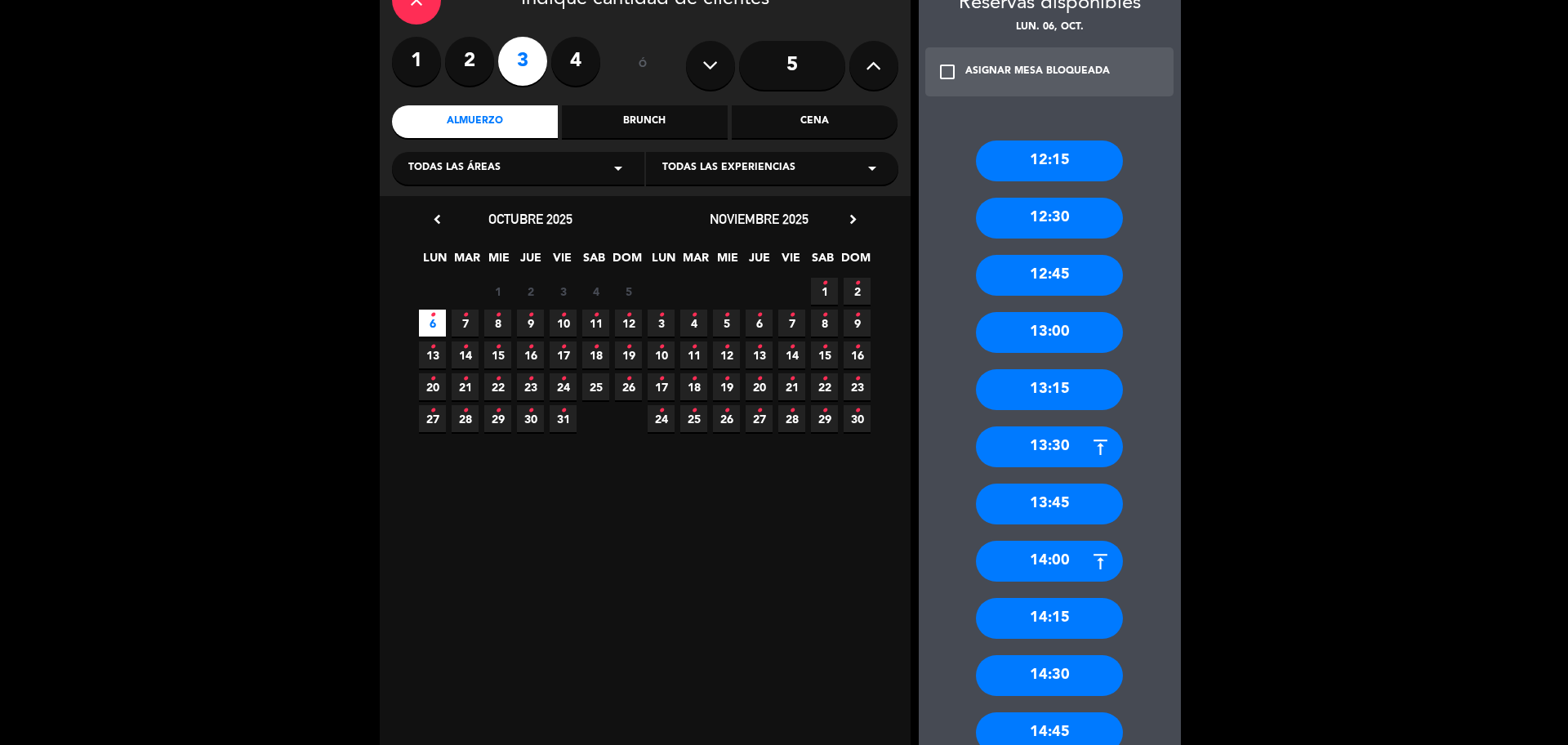
click at [1093, 335] on div "13:00" at bounding box center [1050, 333] width 147 height 40
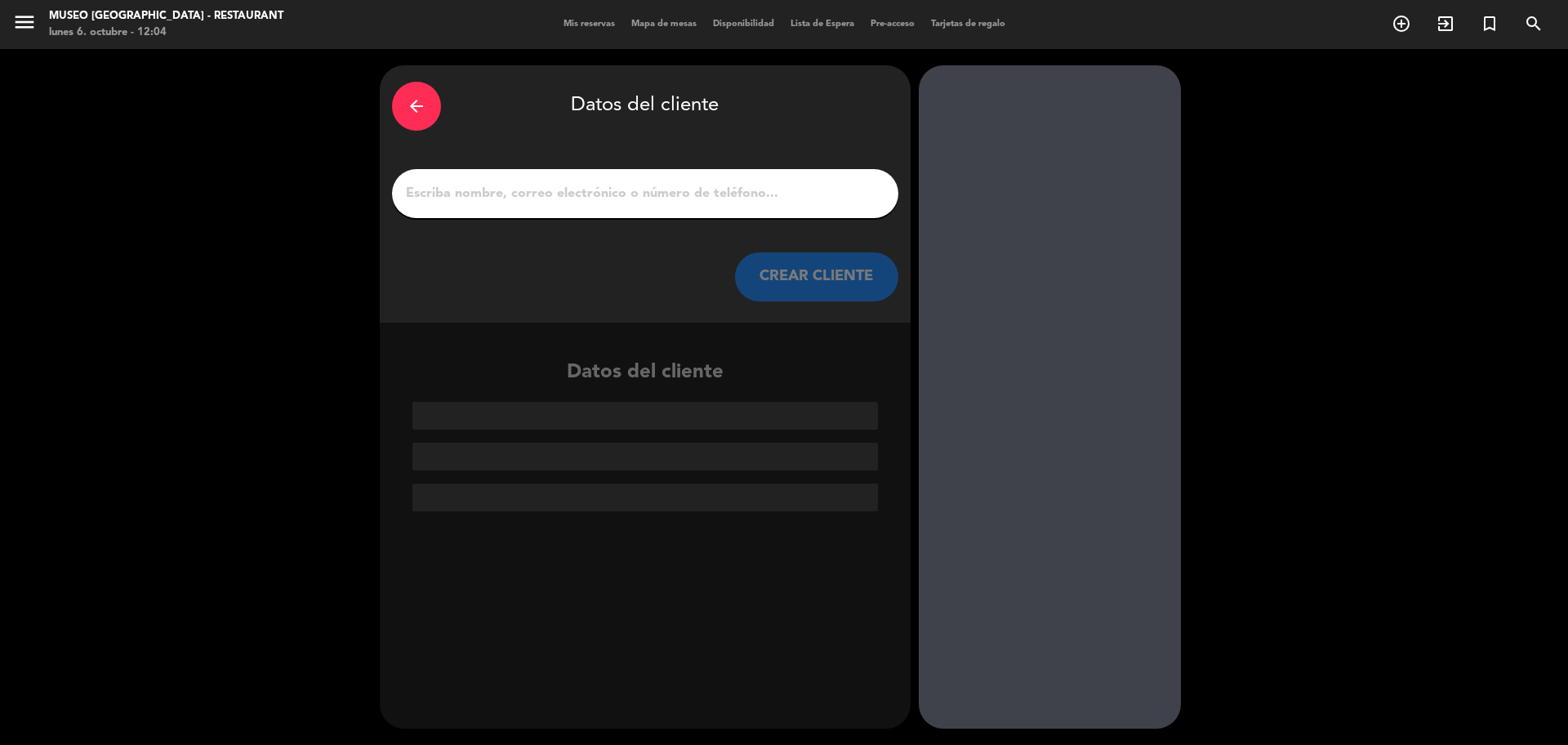
click at [553, 203] on input "1" at bounding box center [646, 194] width 482 height 23
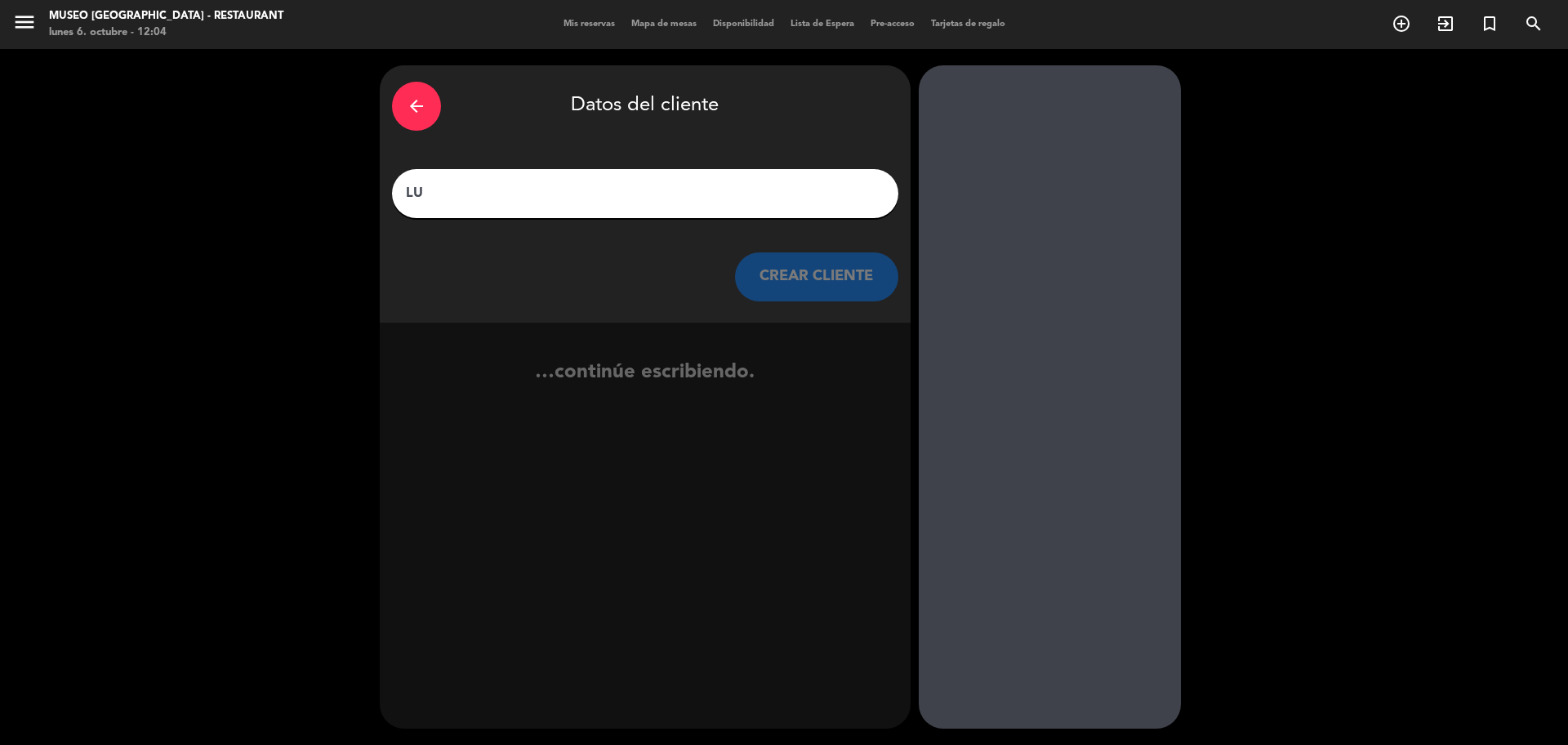
type input "L"
type input "[PERSON_NAME]"
click at [774, 284] on button "CREAR CLIENTE" at bounding box center [816, 277] width 163 height 49
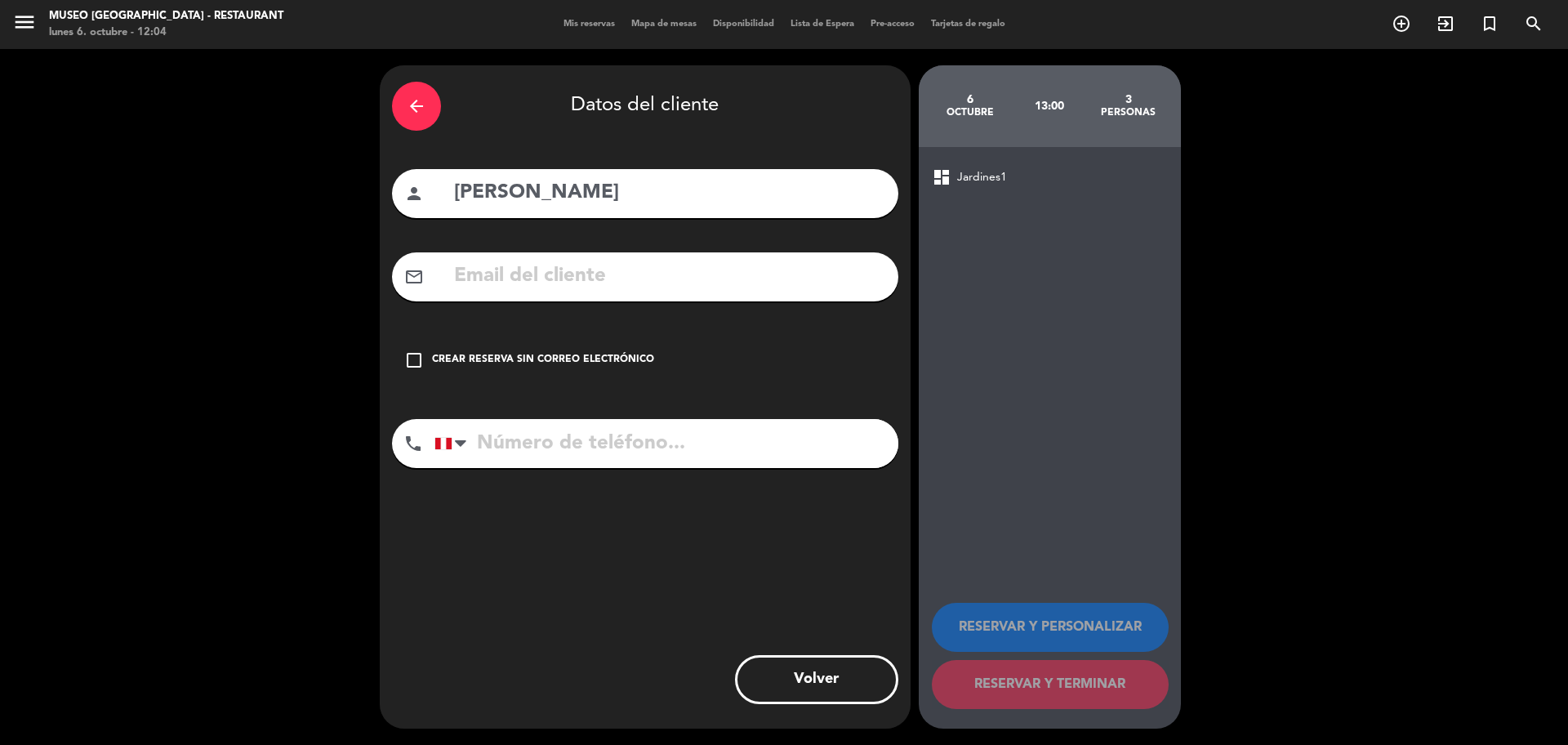
click at [771, 284] on input "text" at bounding box center [670, 277] width 434 height 34
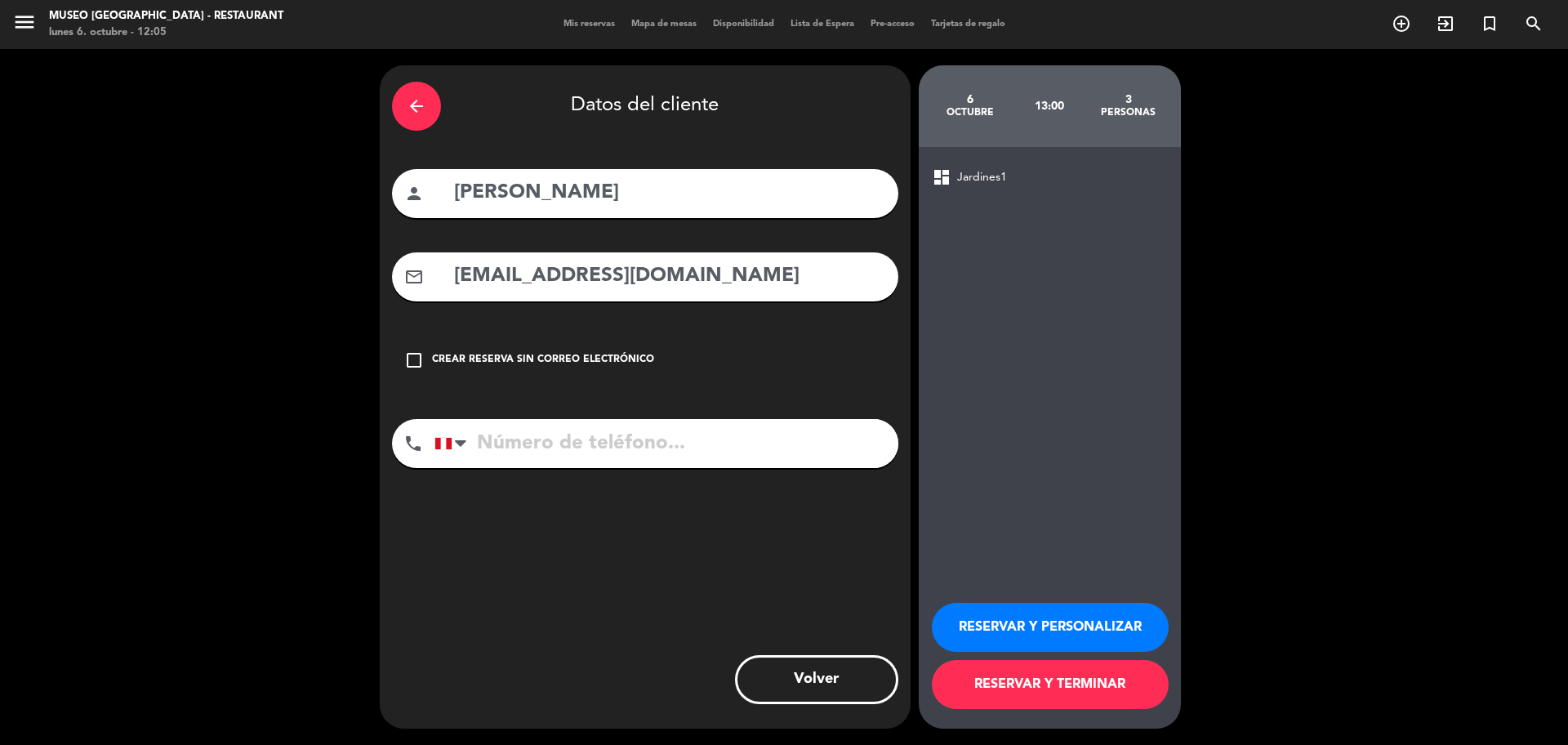
type input "[EMAIL_ADDRESS][DOMAIN_NAME]"
click at [704, 433] on input "tel" at bounding box center [666, 443] width 464 height 49
type input "941310125"
click at [943, 615] on button "RESERVAR Y PERSONALIZAR" at bounding box center [1050, 626] width 237 height 49
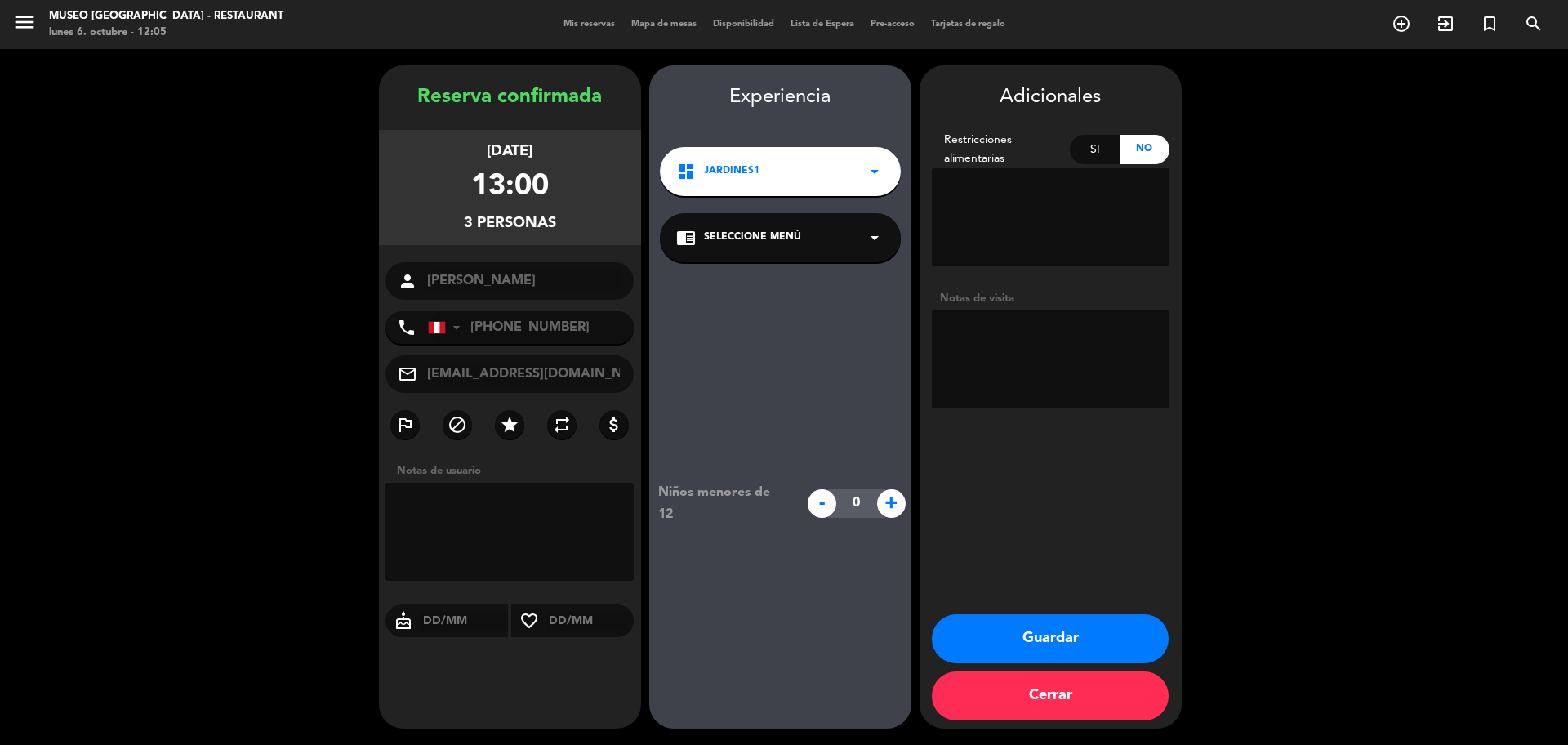
click at [776, 249] on div "chrome_reader_mode Seleccione Menú arrow_drop_down" at bounding box center [781, 237] width 241 height 49
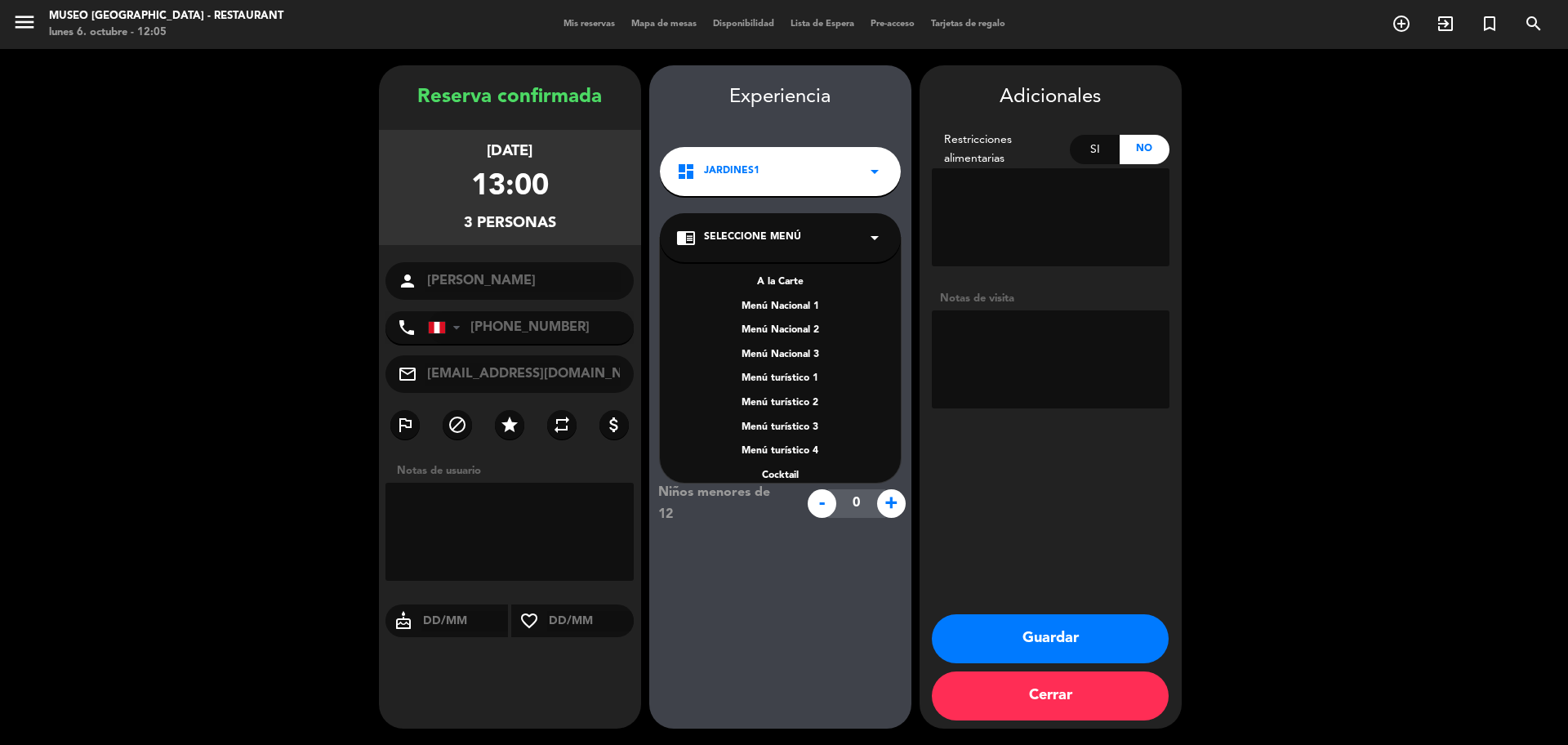
click at [785, 279] on div "A la Carte" at bounding box center [781, 282] width 208 height 16
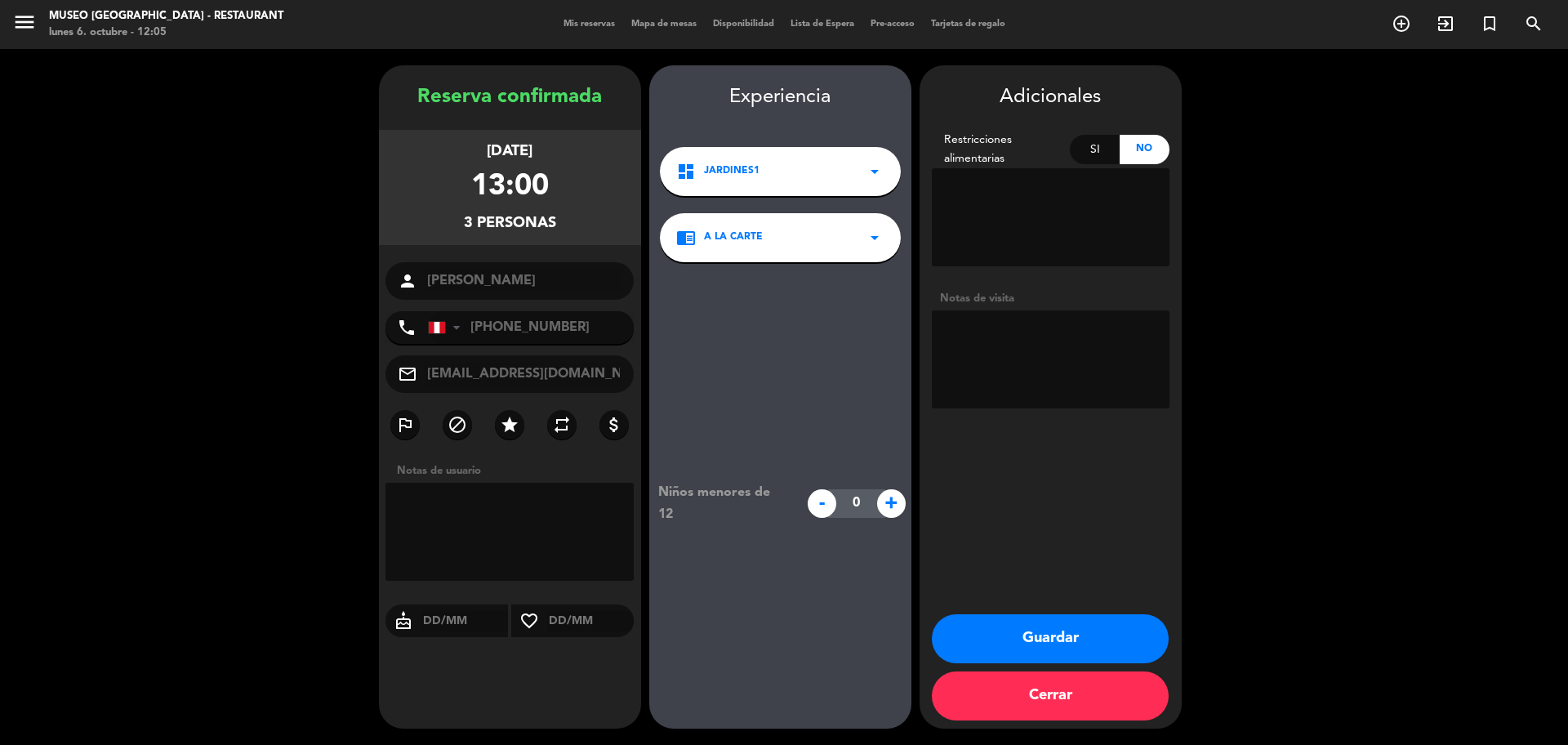
click at [993, 641] on button "Guardar" at bounding box center [1050, 638] width 237 height 49
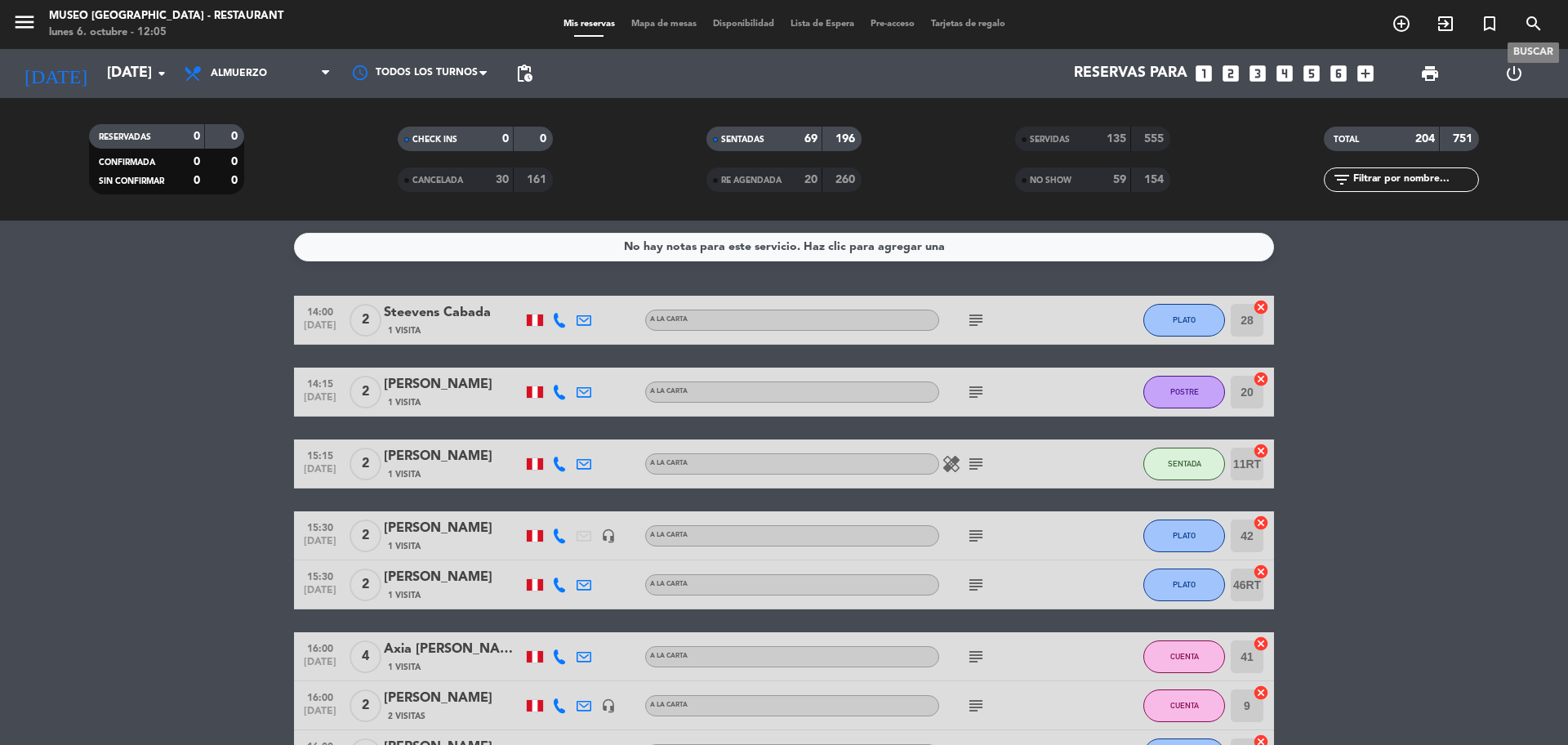
click at [1534, 25] on icon "search" at bounding box center [1533, 23] width 19 height 19
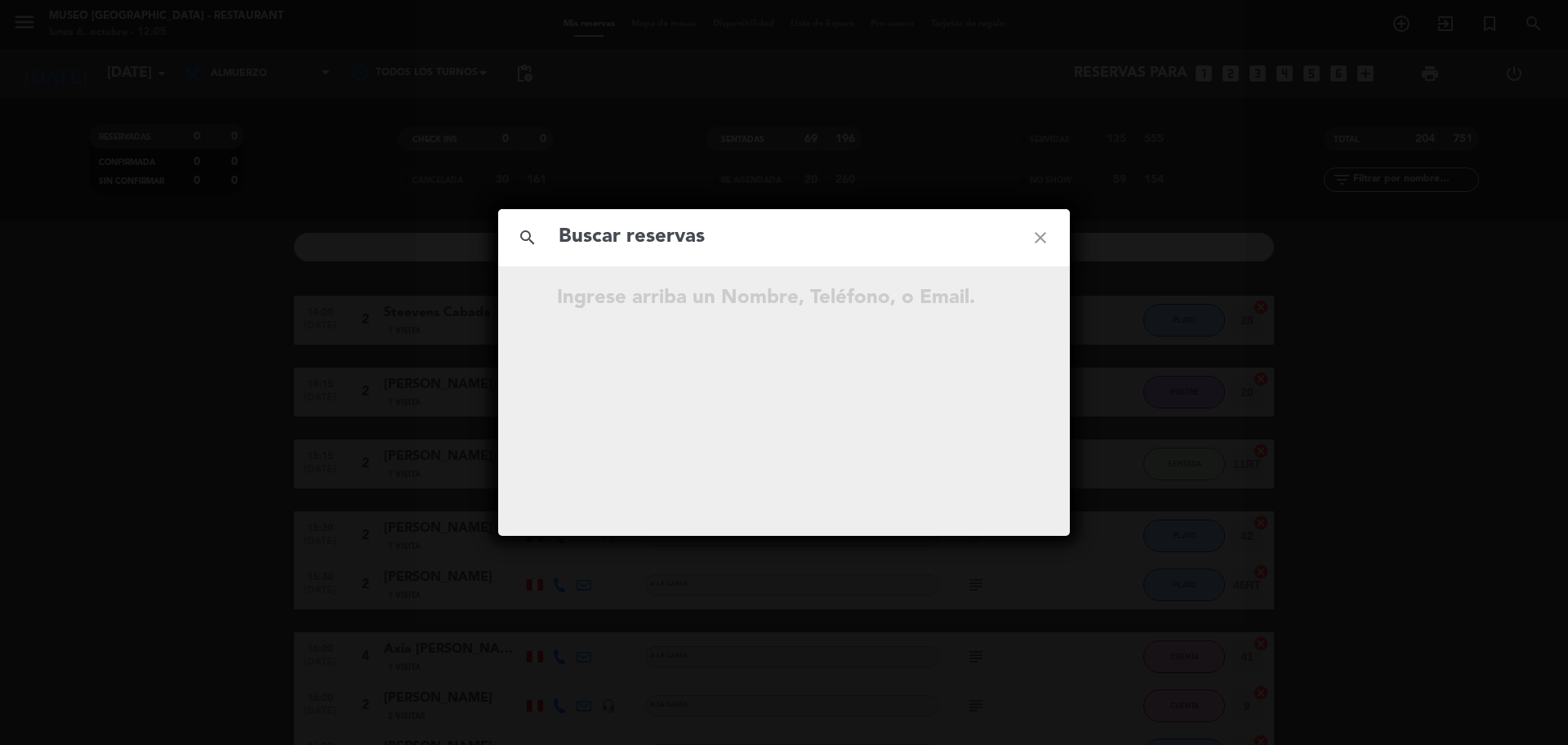
click at [606, 255] on div "search close" at bounding box center [784, 237] width 571 height 57
click at [603, 245] on input "text" at bounding box center [784, 237] width 454 height 34
paste input "999 359 693"
click at [637, 241] on input "999 359 693" at bounding box center [784, 237] width 454 height 34
type input "999359693"
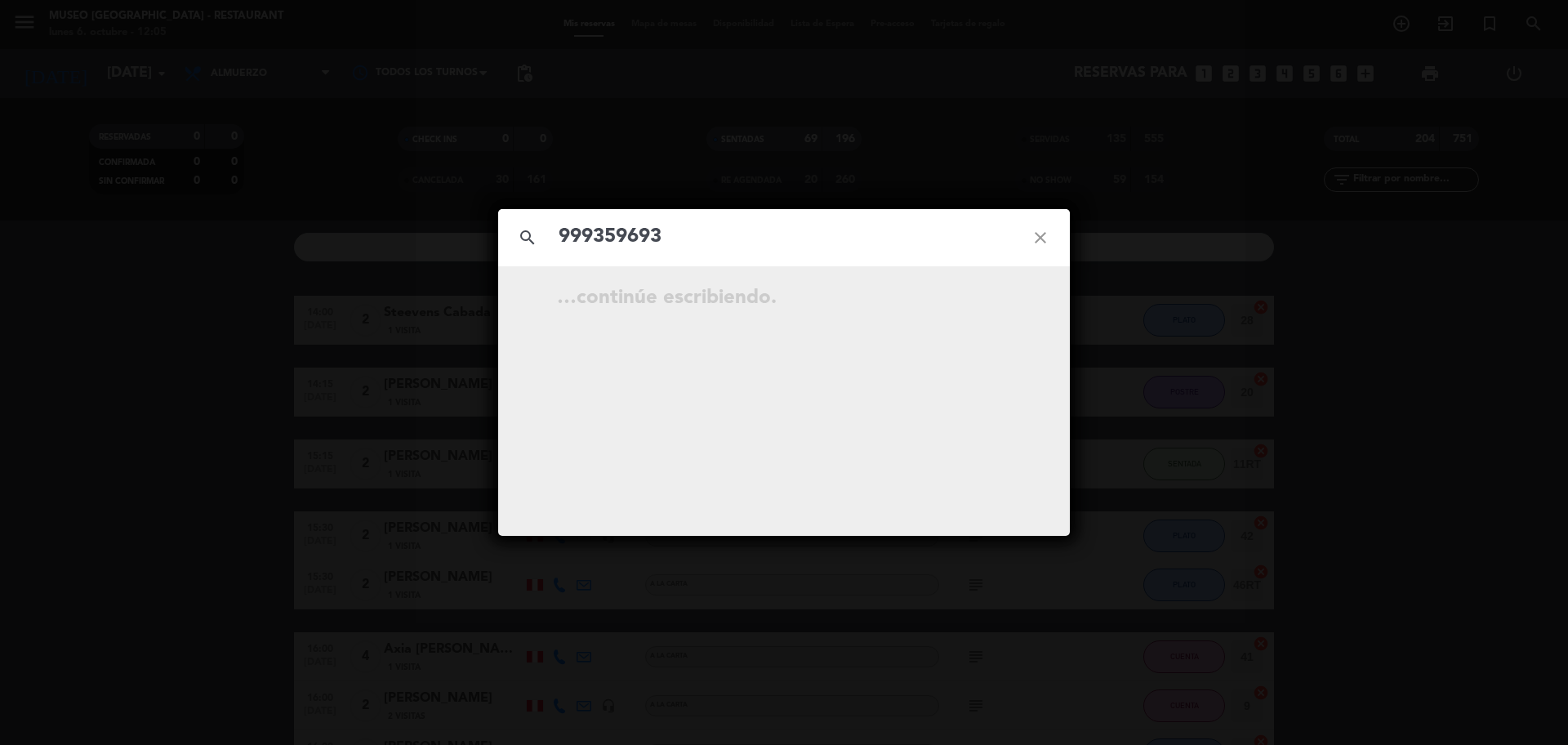
click at [668, 251] on input "999359693" at bounding box center [784, 237] width 454 height 34
click at [997, 302] on icon "open_in_new" at bounding box center [999, 301] width 19 height 19
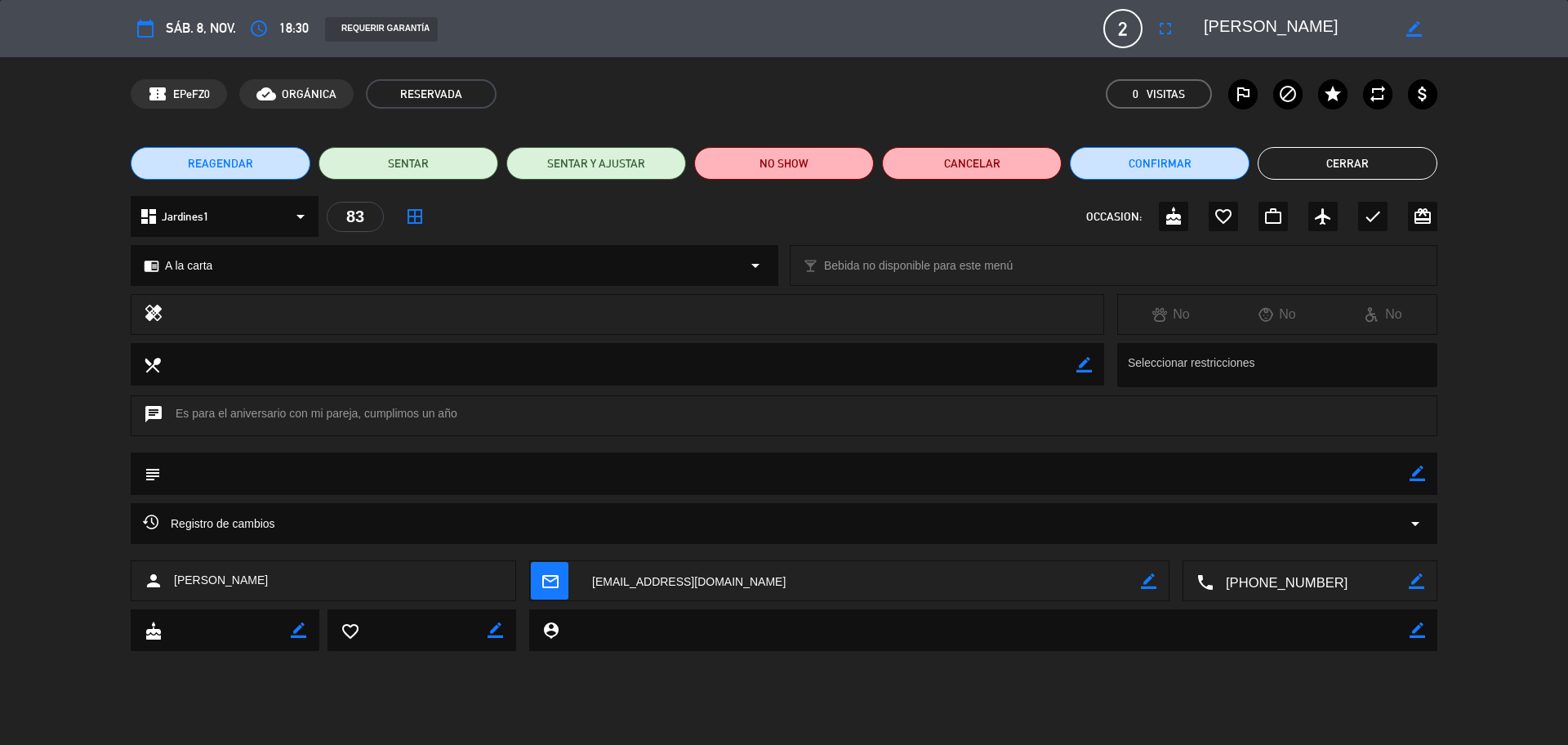
click at [1409, 472] on textarea at bounding box center [785, 473] width 1249 height 41
drag, startPoint x: 1409, startPoint y: 474, endPoint x: 1395, endPoint y: 479, distance: 14.9
click at [1408, 474] on textarea at bounding box center [785, 473] width 1249 height 41
click at [1420, 471] on icon "border_color" at bounding box center [1418, 473] width 15 height 15
click at [1398, 474] on textarea at bounding box center [785, 473] width 1249 height 41
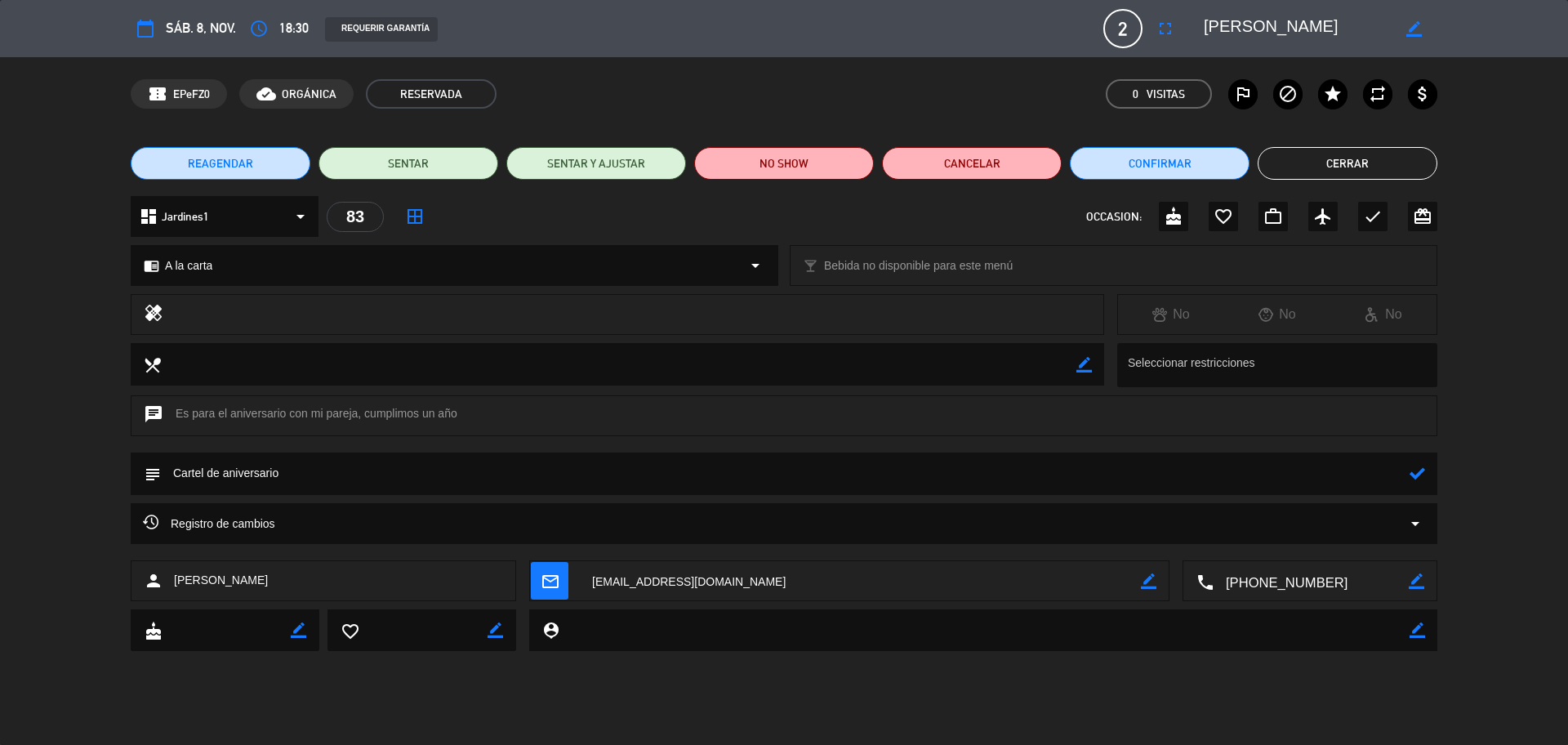
type textarea "Cartel de aniversario"
click at [1420, 470] on icon at bounding box center [1418, 473] width 15 height 15
